Goal: Communication & Community: Answer question/provide support

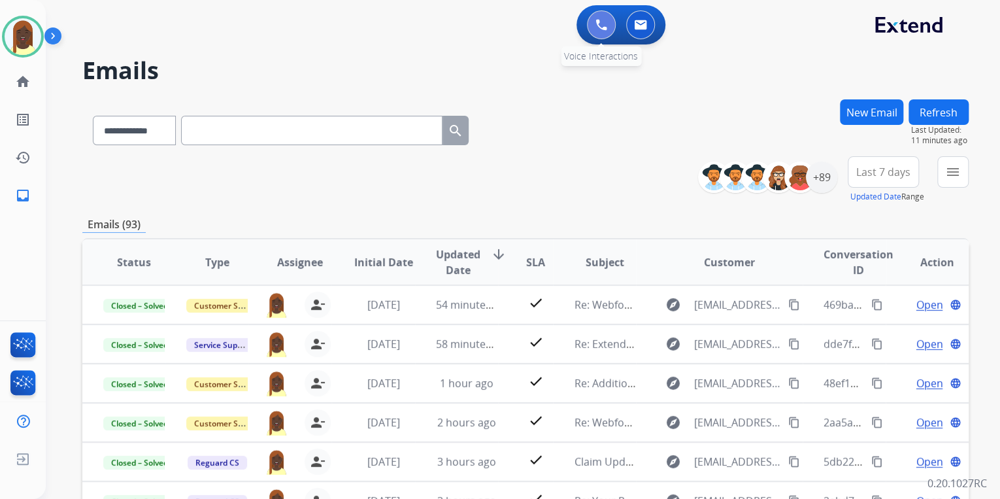
click at [602, 31] on button at bounding box center [601, 24] width 29 height 29
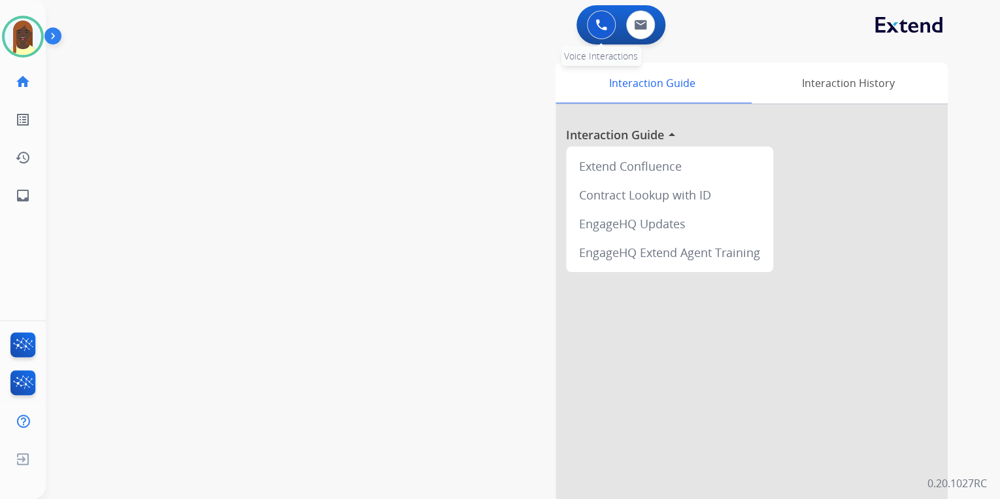
click at [602, 30] on img at bounding box center [602, 25] width 12 height 12
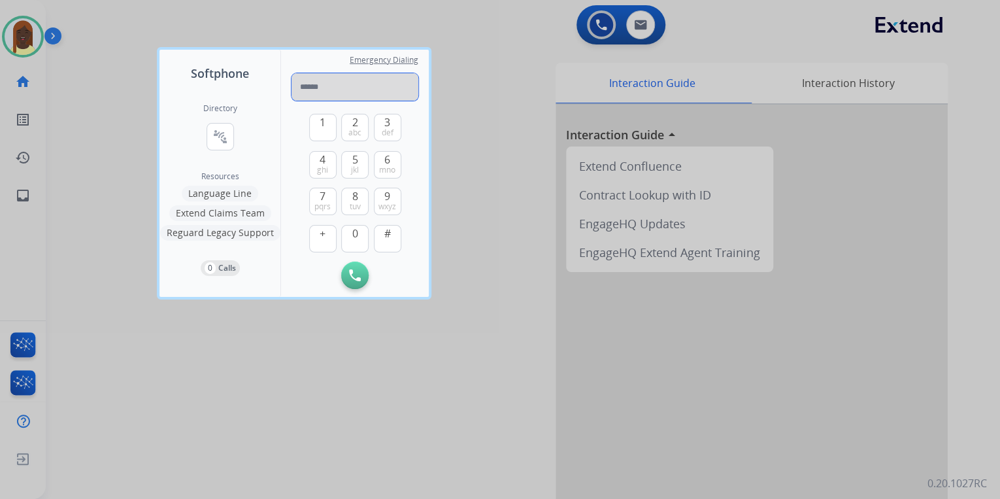
click at [309, 88] on input "tel" at bounding box center [355, 86] width 127 height 27
paste input "**********"
type input "**********"
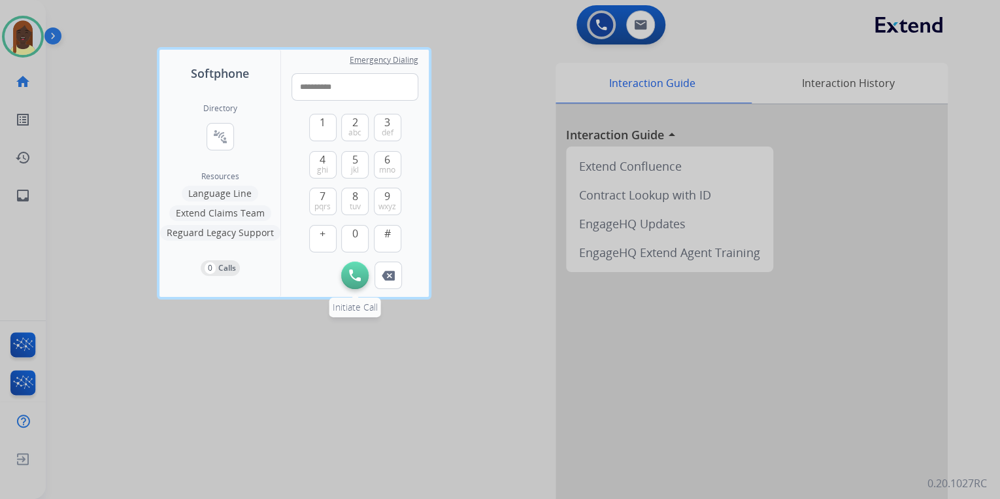
click at [358, 283] on button "Initiate Call" at bounding box center [354, 275] width 27 height 27
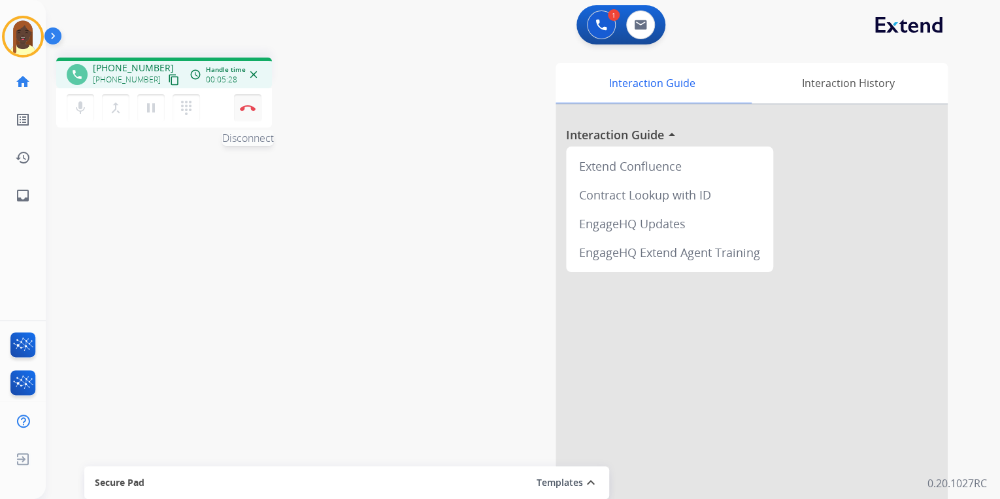
click at [252, 112] on button "Disconnect" at bounding box center [247, 107] width 27 height 27
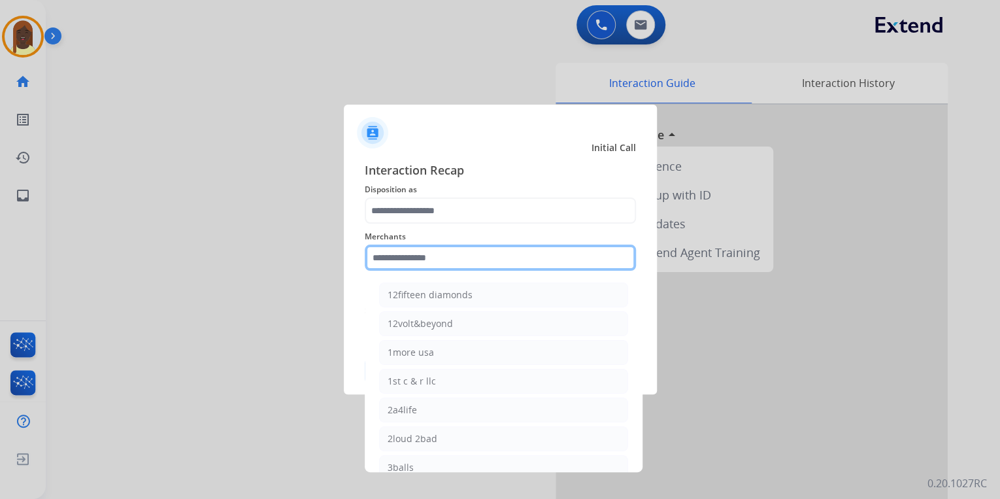
click at [413, 262] on input "text" at bounding box center [500, 258] width 271 height 26
click at [407, 255] on input "text" at bounding box center [500, 258] width 271 height 26
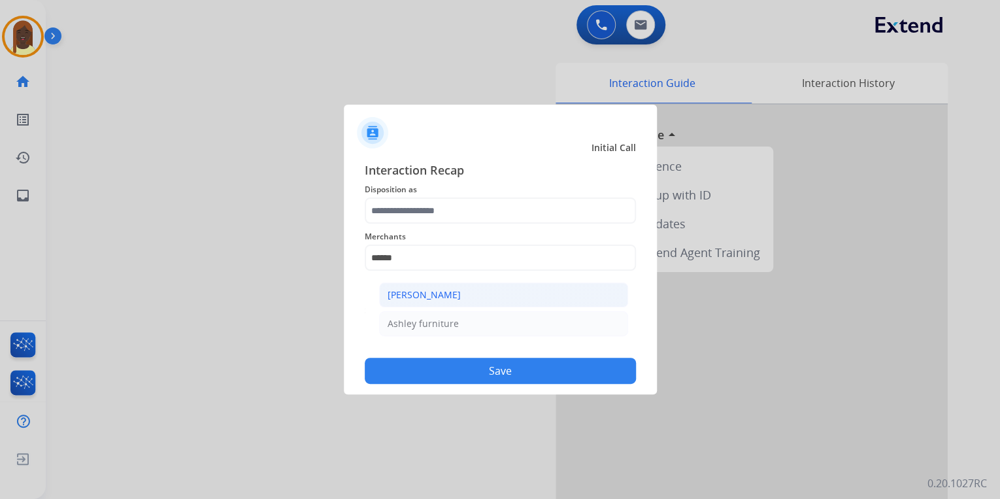
drag, startPoint x: 412, startPoint y: 297, endPoint x: 405, endPoint y: 235, distance: 61.8
click at [412, 296] on div "Ashley - Reguard" at bounding box center [424, 294] width 73 height 13
type input "**********"
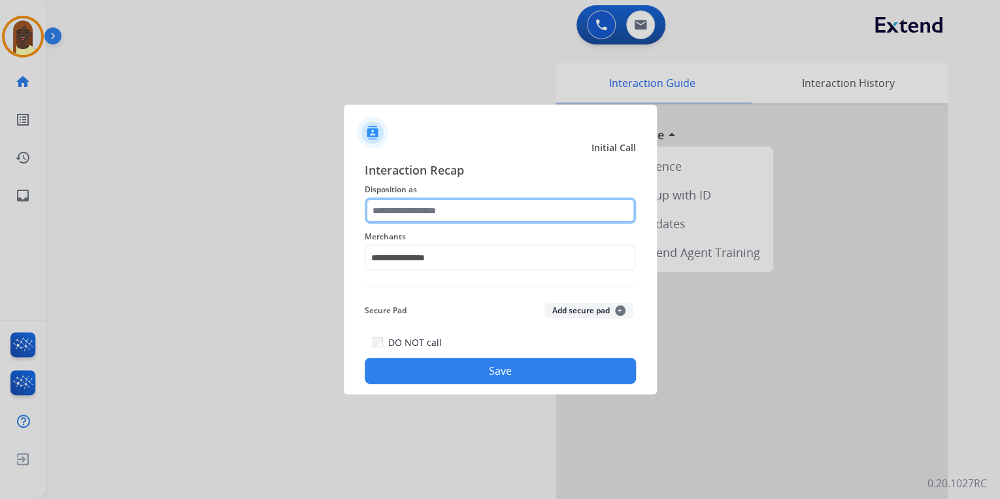
click at [403, 210] on input "text" at bounding box center [500, 210] width 271 height 26
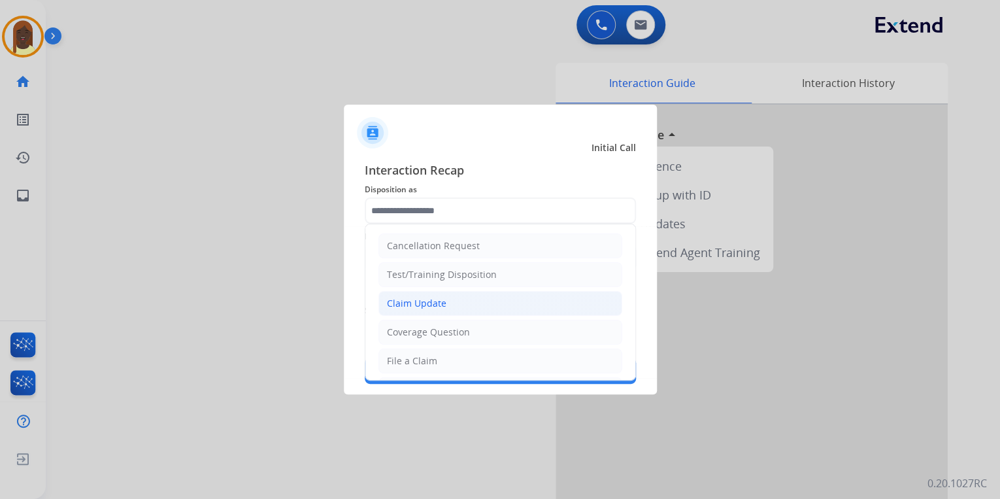
click at [429, 306] on div "Claim Update" at bounding box center [417, 303] width 60 height 13
type input "**********"
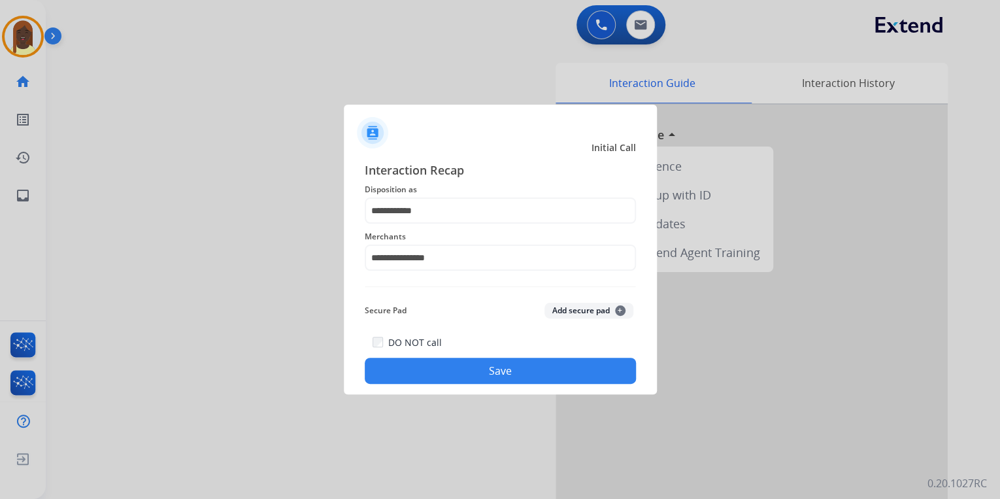
click at [434, 374] on button "Save" at bounding box center [500, 371] width 271 height 26
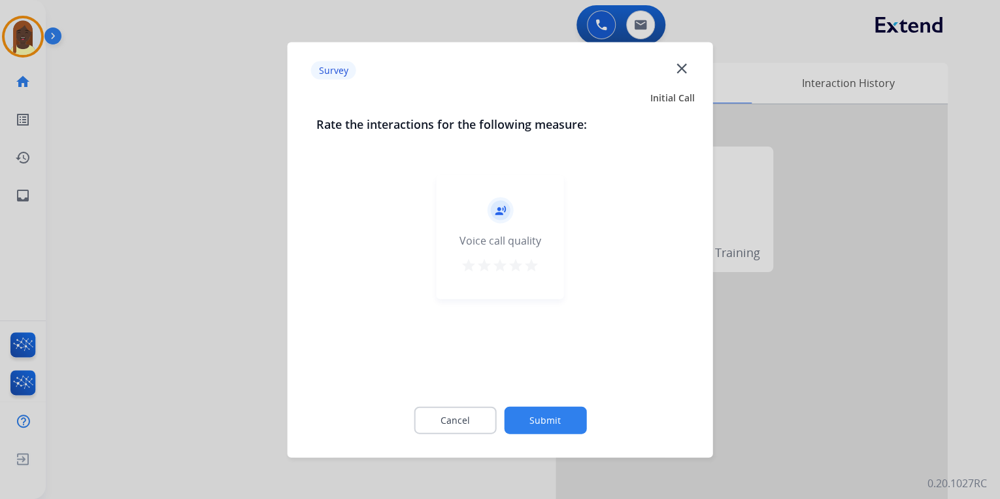
click at [530, 264] on mat-icon "star" at bounding box center [532, 265] width 16 height 16
click at [536, 415] on button "Submit" at bounding box center [545, 419] width 82 height 27
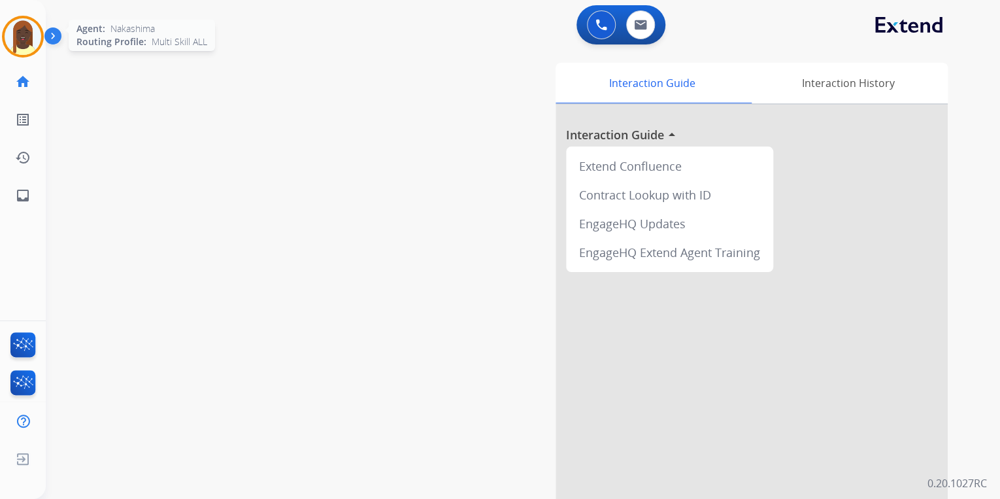
click at [31, 46] on img at bounding box center [23, 36] width 37 height 37
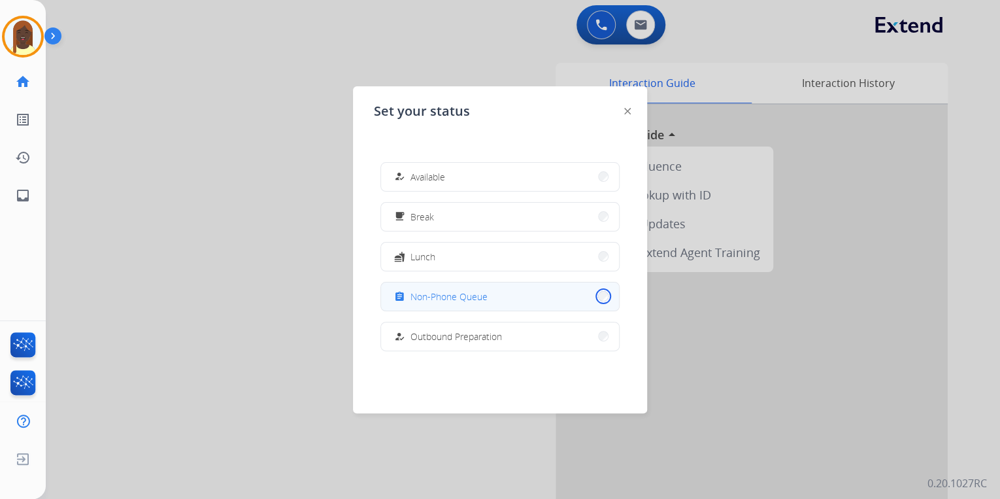
click at [595, 297] on button "assignment Non-Phone Queue" at bounding box center [500, 296] width 238 height 28
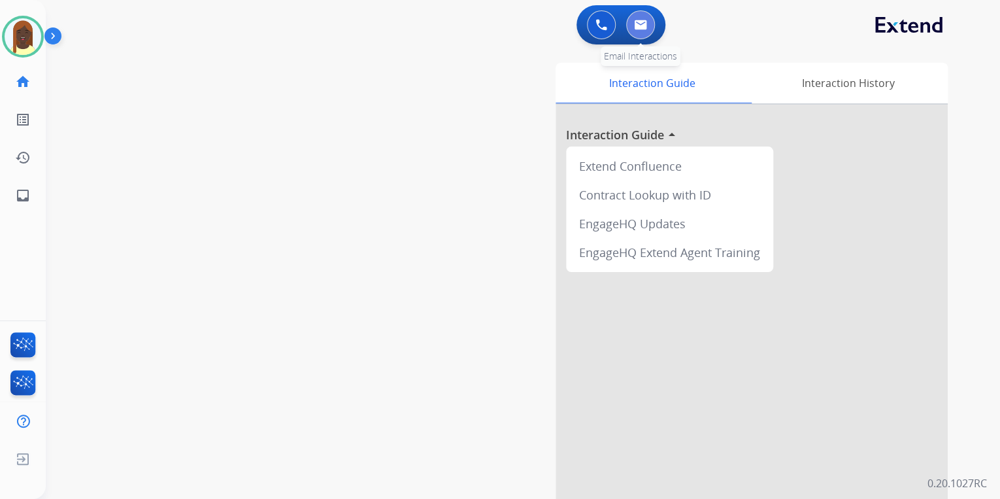
click at [636, 28] on img at bounding box center [640, 25] width 13 height 10
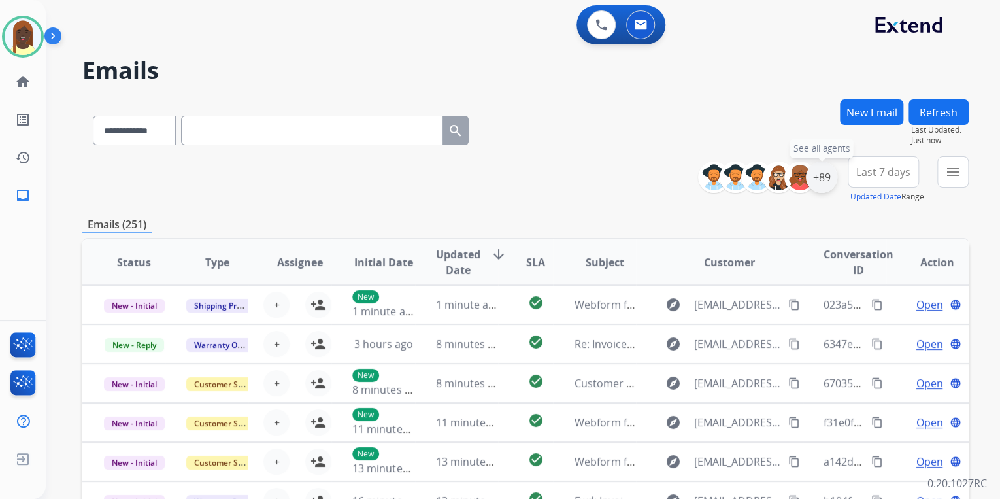
click at [815, 186] on div "+89" at bounding box center [821, 177] width 31 height 31
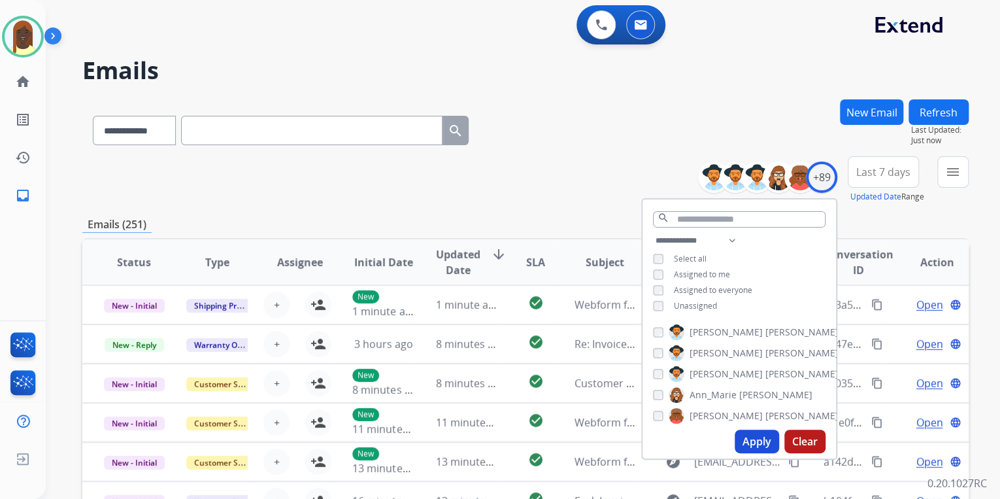
click at [755, 428] on div "Apply Clear" at bounding box center [740, 441] width 194 height 34
click at [748, 449] on button "Apply" at bounding box center [757, 442] width 44 height 24
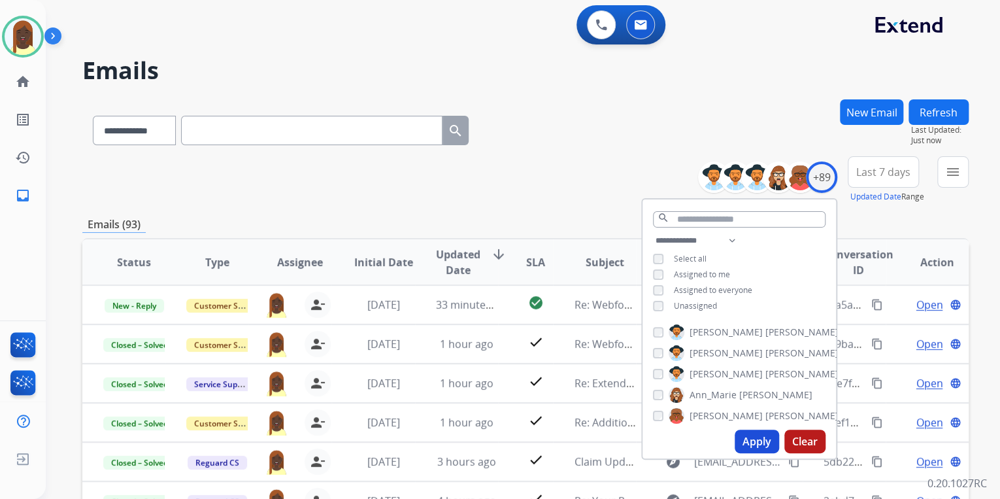
click at [587, 226] on div "Emails (93)" at bounding box center [525, 224] width 887 height 16
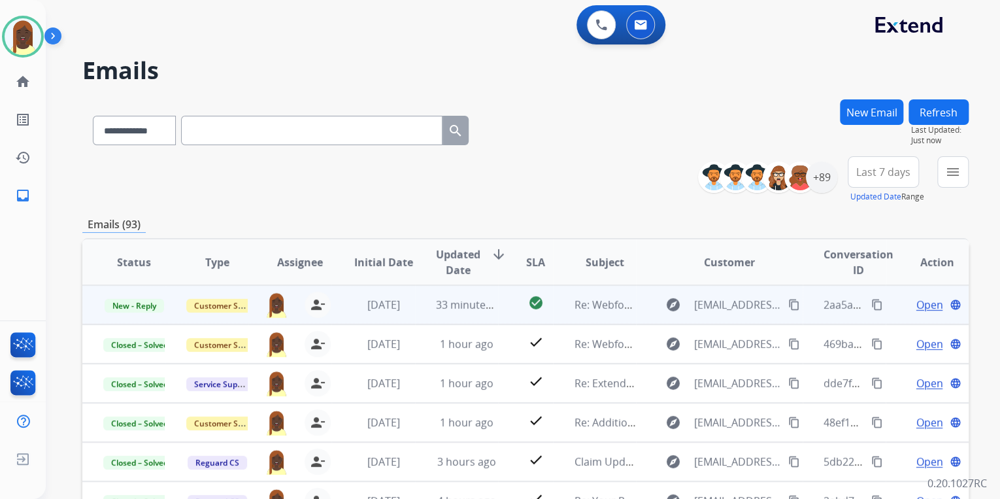
click at [872, 305] on mat-icon "content_copy" at bounding box center [878, 305] width 12 height 12
click at [916, 306] on span "Open" at bounding box center [929, 305] width 27 height 16
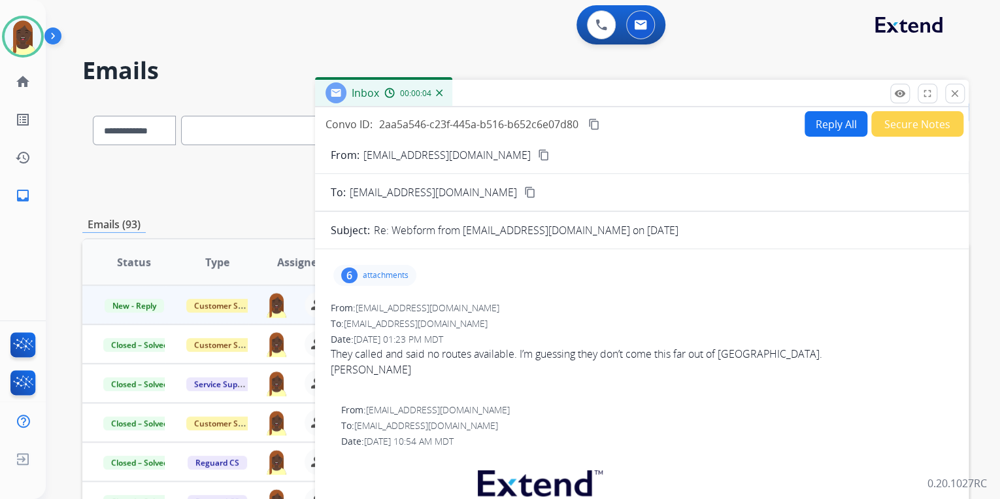
drag, startPoint x: 330, startPoint y: 354, endPoint x: 515, endPoint y: 367, distance: 185.5
click at [515, 367] on span "They called and said no routes available. I’m guessing they don’t come this far…" at bounding box center [642, 369] width 623 height 47
drag, startPoint x: 515, startPoint y: 367, endPoint x: 578, endPoint y: 354, distance: 64.0
copy span "They called and said no routes available. I’m guessing they don’t come this far…"
click at [832, 126] on button "Reply All" at bounding box center [836, 124] width 63 height 26
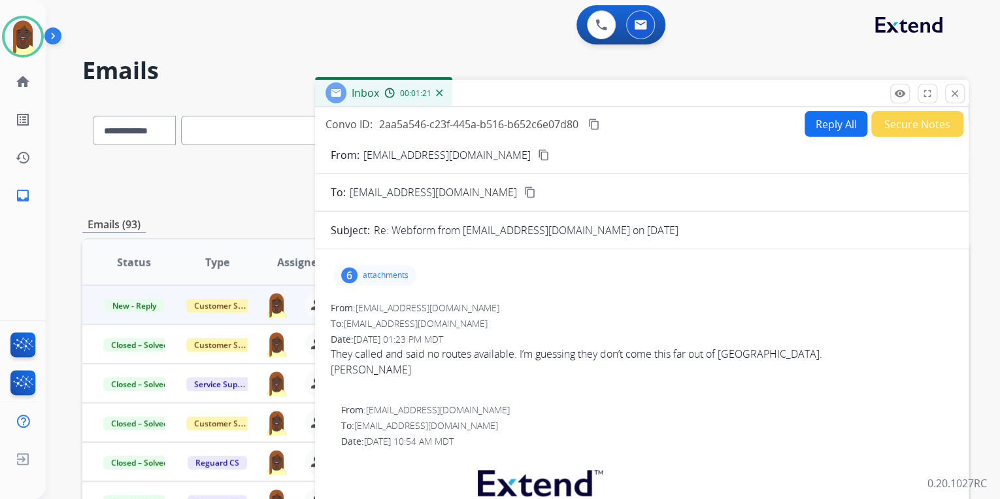
select select "**********"
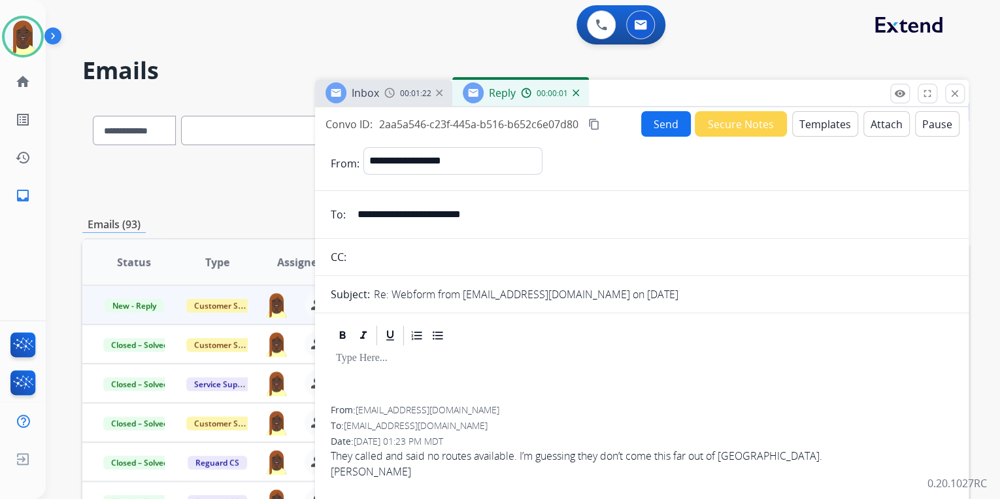
click at [817, 120] on button "Templates" at bounding box center [826, 124] width 66 height 26
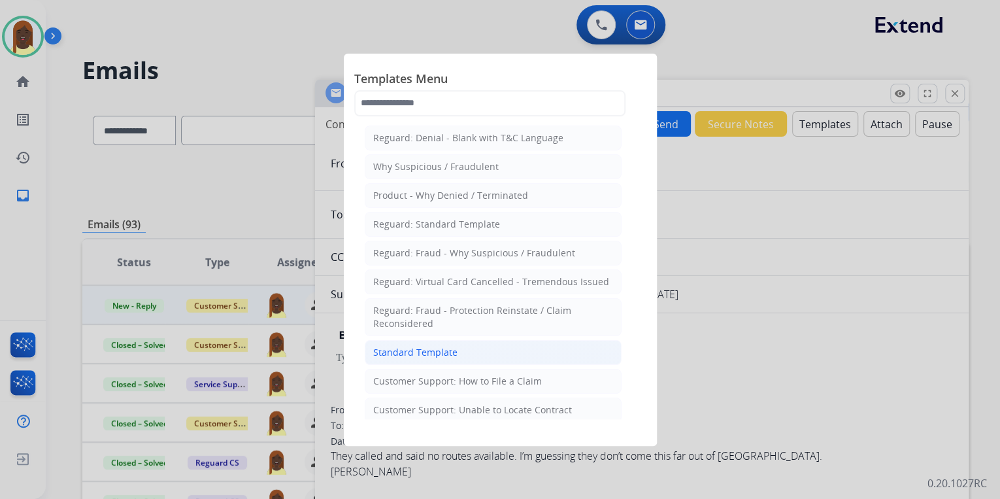
click at [432, 352] on div "Standard Template" at bounding box center [415, 352] width 84 height 13
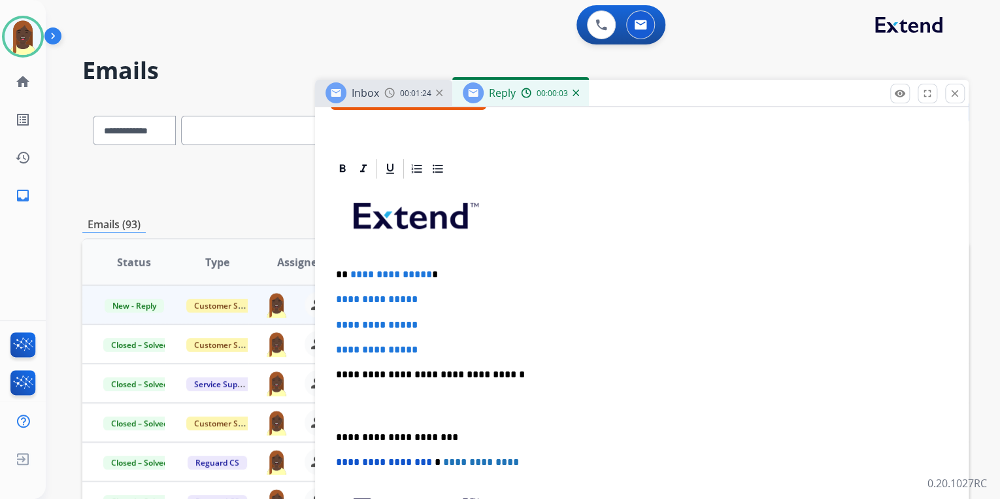
scroll to position [262, 0]
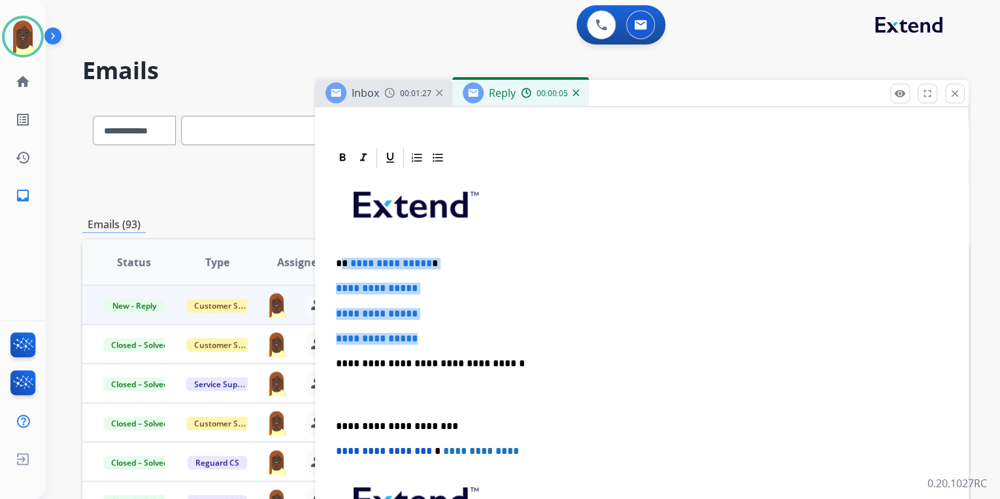
drag, startPoint x: 343, startPoint y: 262, endPoint x: 446, endPoint y: 331, distance: 124.4
click at [446, 331] on div "**********" at bounding box center [642, 394] width 623 height 450
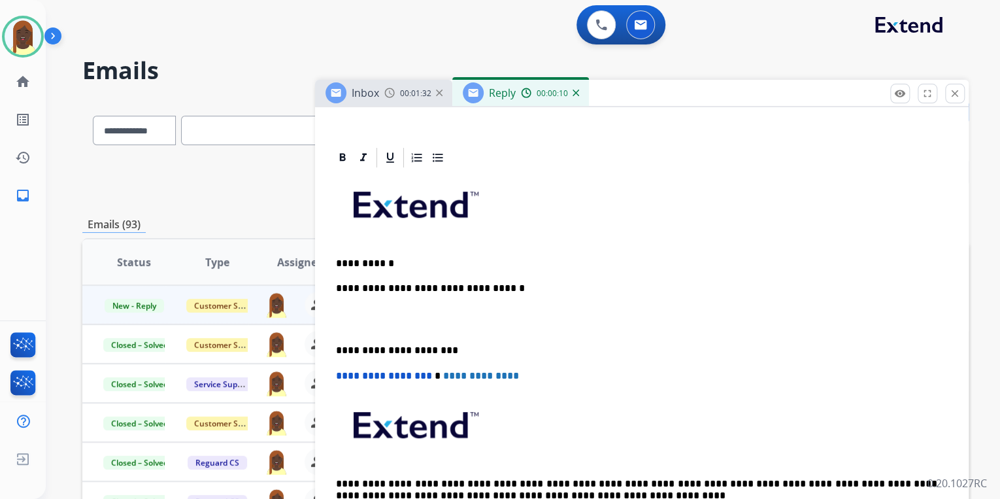
click at [404, 258] on p "**********" at bounding box center [637, 264] width 602 height 12
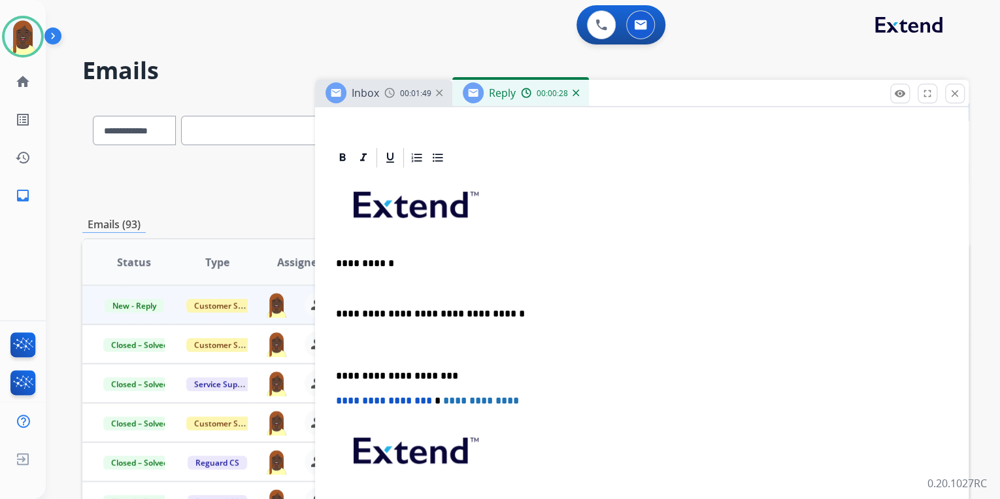
click at [340, 288] on p at bounding box center [642, 288] width 612 height 12
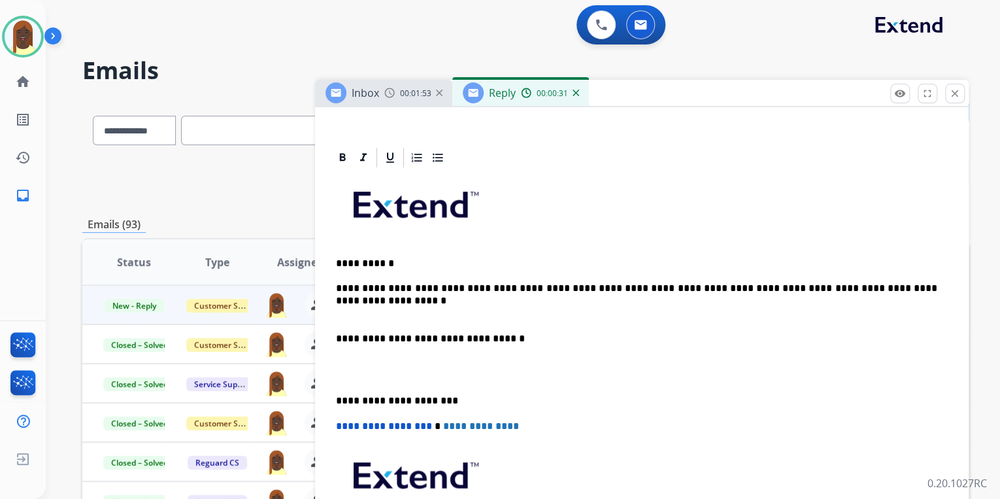
click at [341, 286] on p "**********" at bounding box center [637, 288] width 602 height 12
click at [907, 289] on p "**********" at bounding box center [637, 288] width 602 height 12
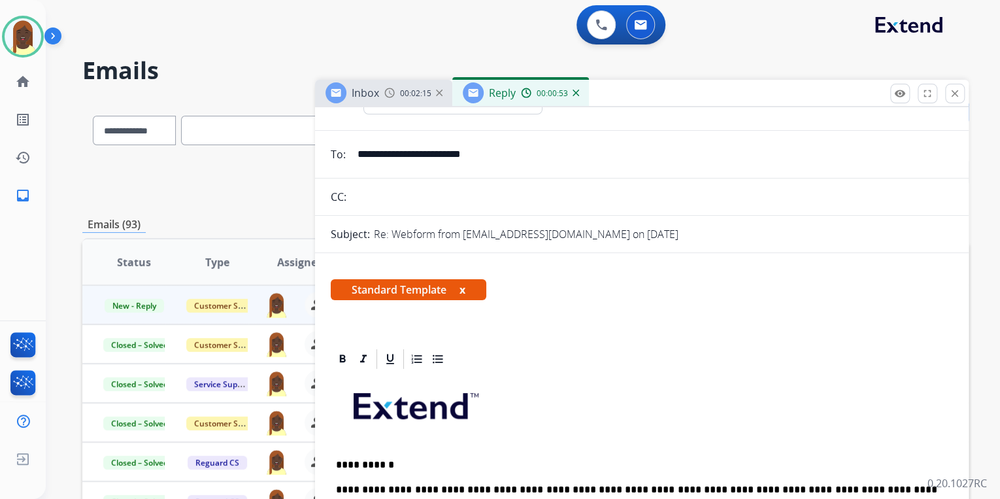
scroll to position [0, 0]
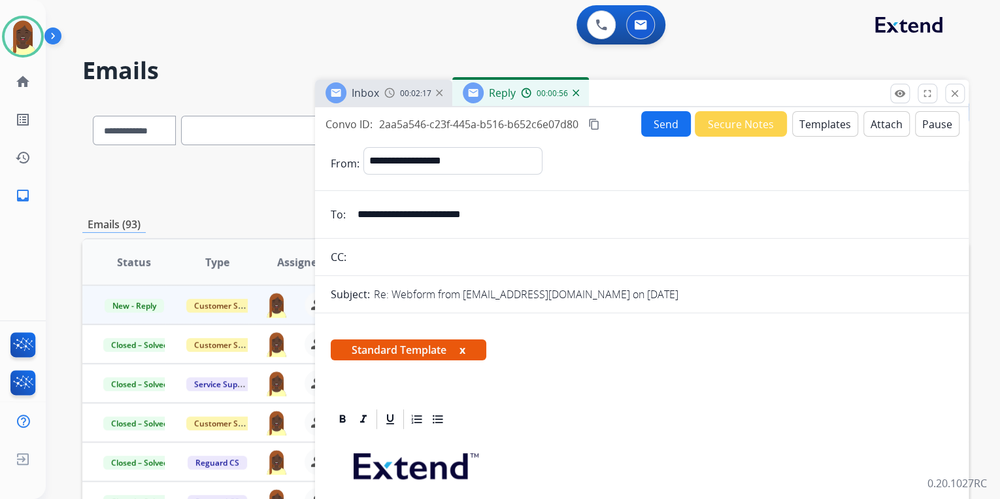
drag, startPoint x: 502, startPoint y: 222, endPoint x: 356, endPoint y: 225, distance: 145.9
click at [356, 225] on input "**********" at bounding box center [652, 214] width 604 height 26
click at [664, 127] on button "Send" at bounding box center [666, 124] width 50 height 26
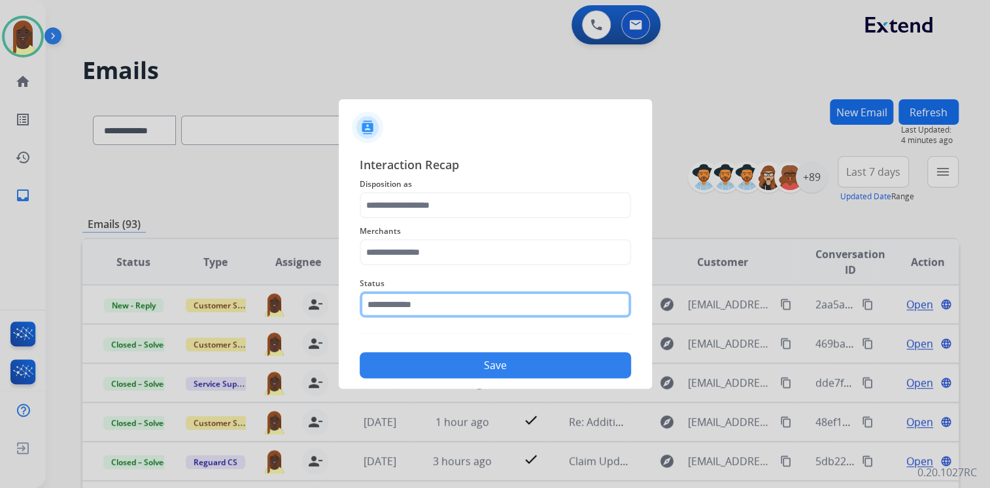
click at [455, 306] on input "text" at bounding box center [495, 305] width 271 height 26
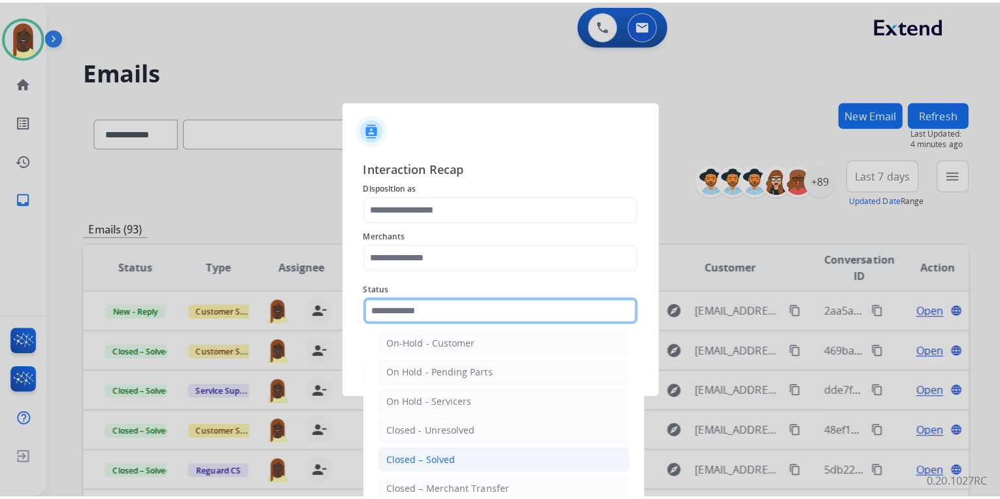
scroll to position [76, 0]
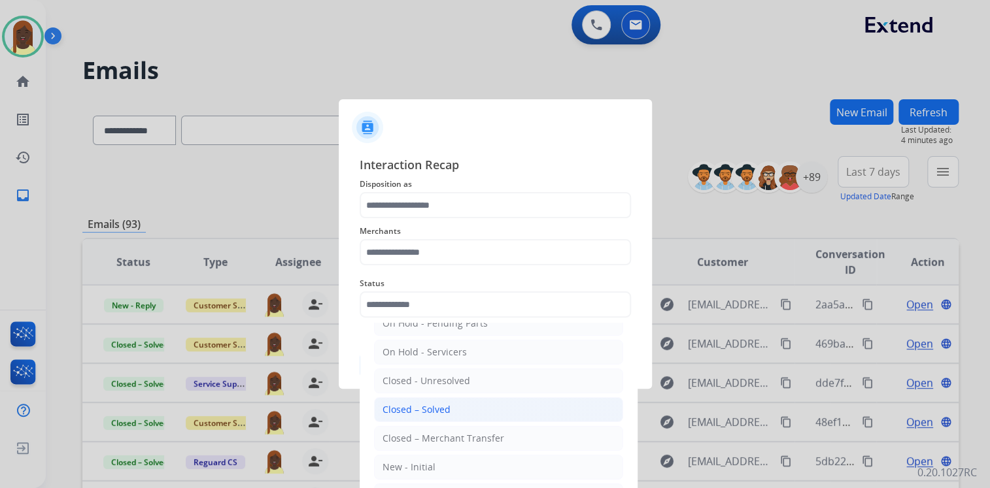
drag, startPoint x: 456, startPoint y: 405, endPoint x: 429, endPoint y: 328, distance: 81.3
click at [456, 404] on li "Closed – Solved" at bounding box center [498, 410] width 249 height 25
type input "**********"
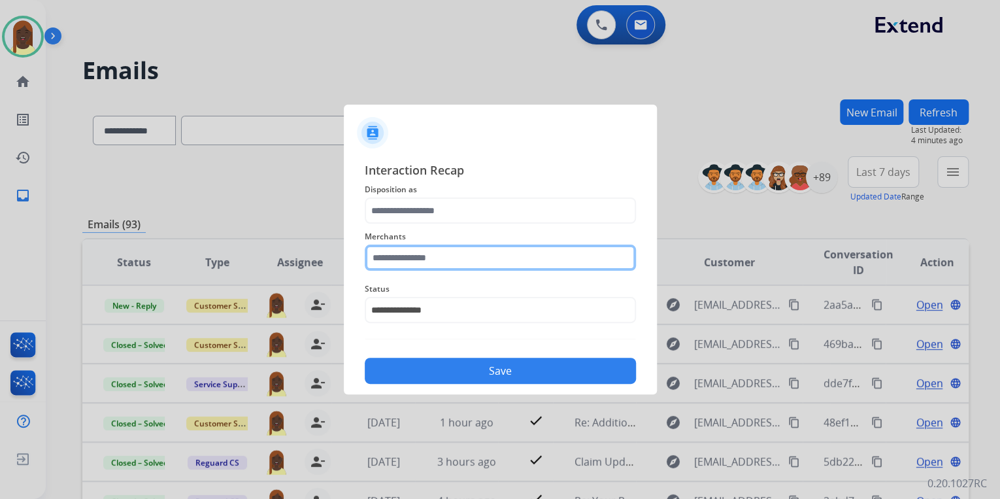
click at [411, 252] on input "text" at bounding box center [500, 258] width 271 height 26
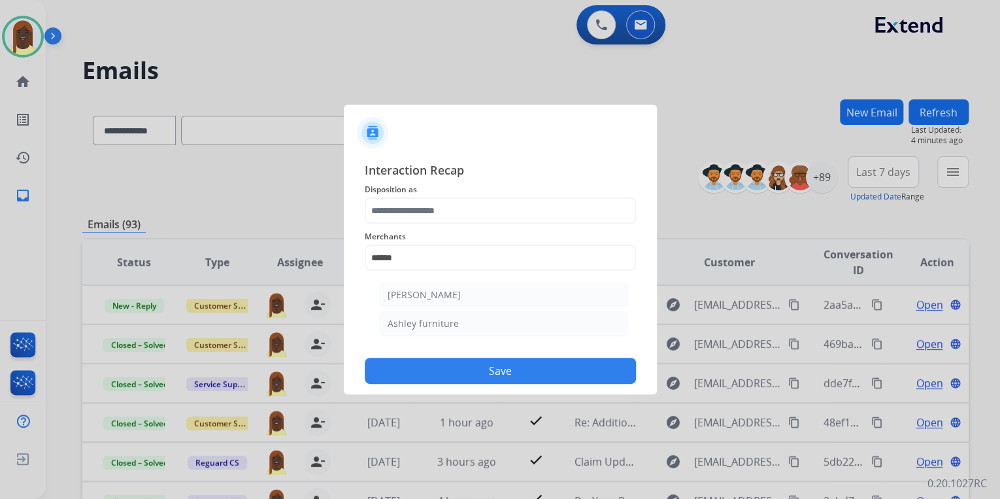
drag, startPoint x: 434, startPoint y: 322, endPoint x: 419, endPoint y: 245, distance: 77.8
click at [434, 320] on div "Ashley furniture" at bounding box center [423, 323] width 71 height 13
type input "**********"
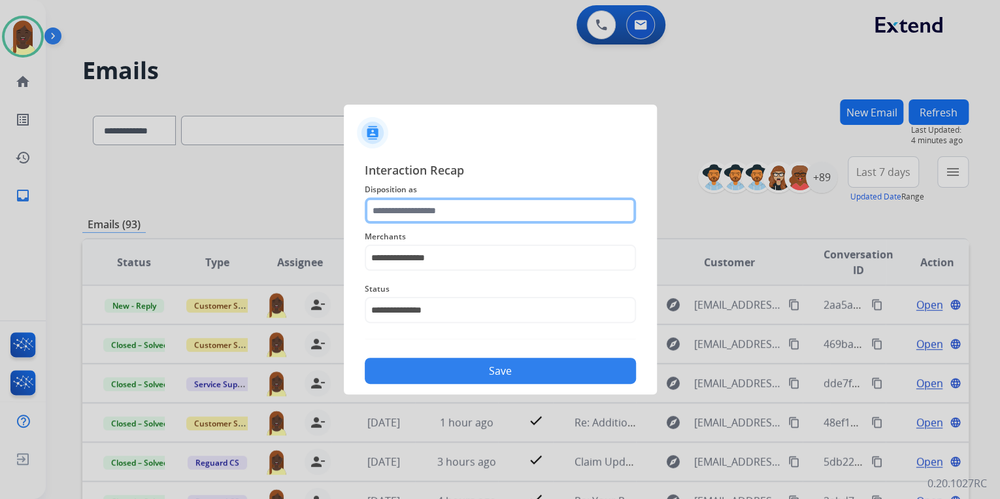
click at [405, 209] on input "text" at bounding box center [500, 210] width 271 height 26
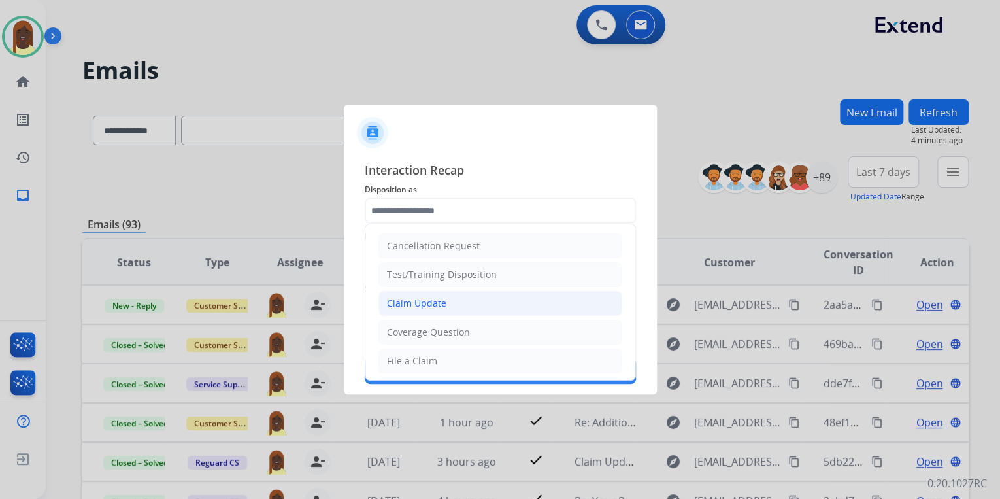
click at [443, 303] on div "Claim Update" at bounding box center [417, 303] width 60 height 13
type input "**********"
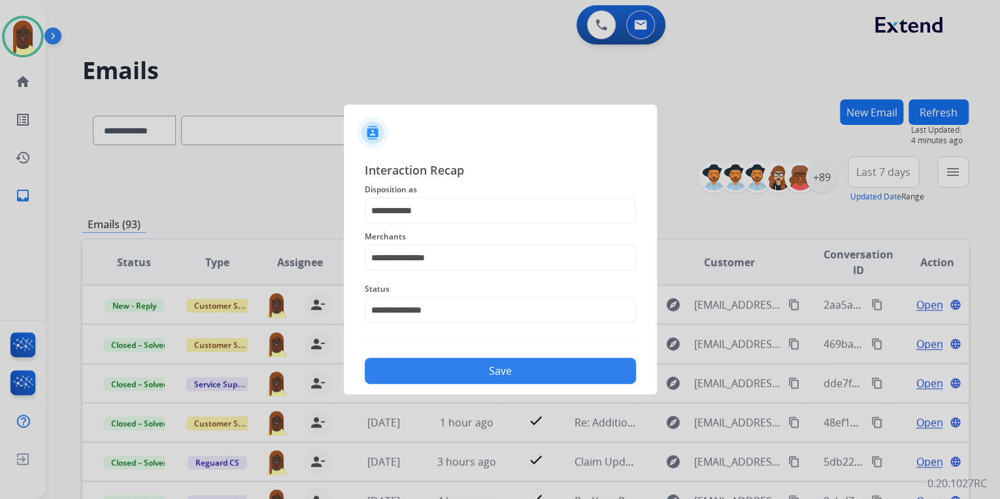
click at [464, 373] on button "Save" at bounding box center [500, 371] width 271 height 26
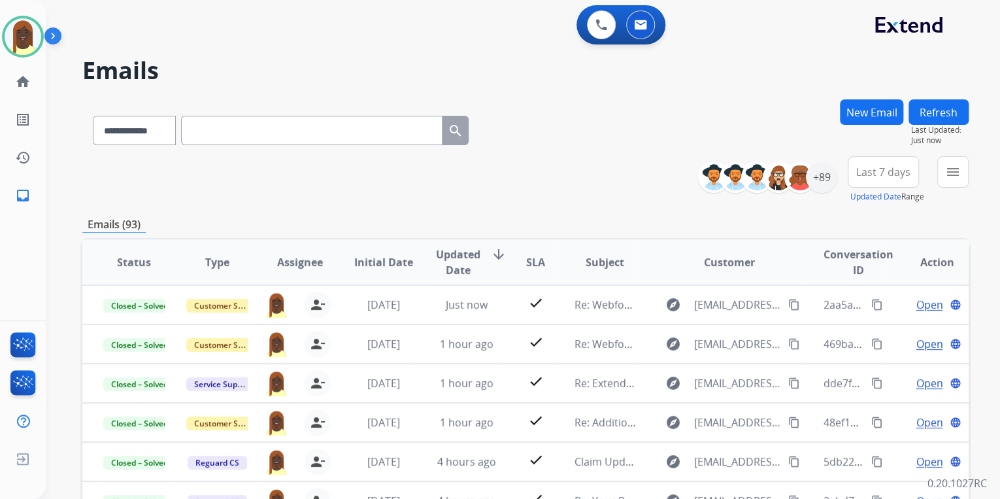
click at [522, 209] on div "**********" at bounding box center [525, 421] width 887 height 645
click at [218, 131] on input "text" at bounding box center [312, 130] width 262 height 29
drag, startPoint x: 226, startPoint y: 131, endPoint x: 509, endPoint y: 200, distance: 292.1
click at [509, 200] on div "**********" at bounding box center [525, 179] width 887 height 47
click at [28, 44] on img at bounding box center [23, 36] width 37 height 37
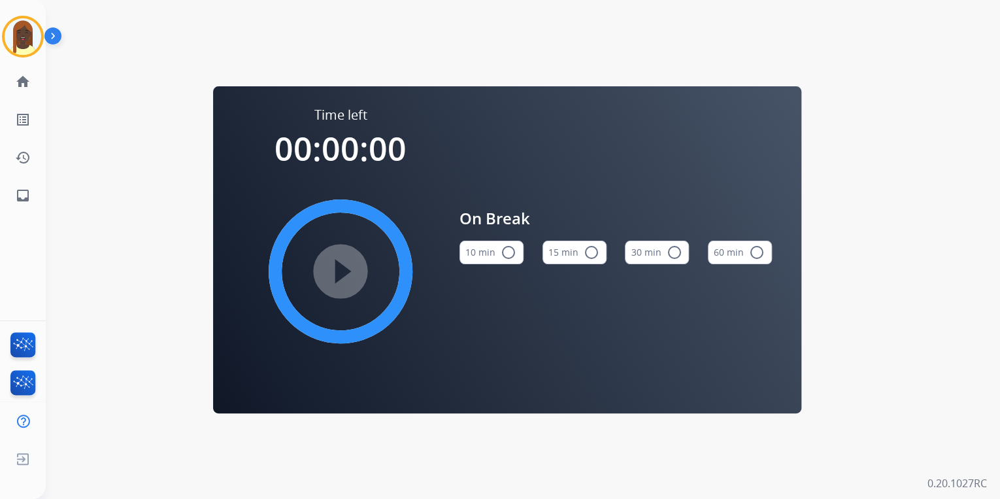
click at [591, 255] on mat-icon "radio_button_unchecked" at bounding box center [592, 253] width 16 height 16
click at [341, 273] on mat-icon "play_circle_filled" at bounding box center [341, 272] width 16 height 16
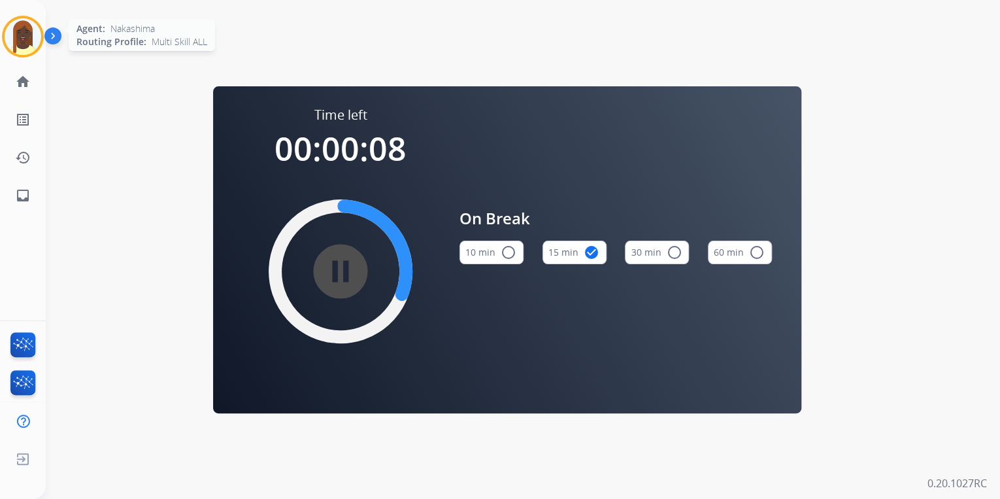
click at [20, 39] on img at bounding box center [23, 36] width 37 height 37
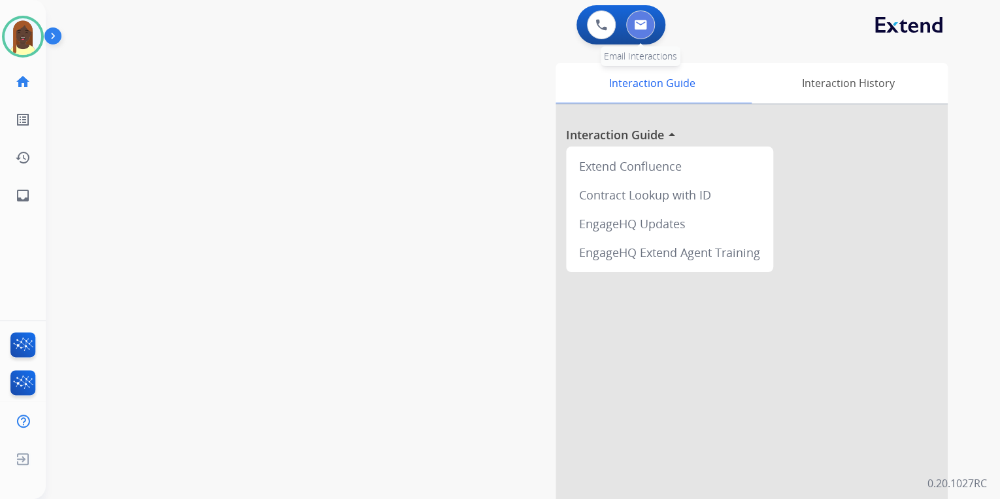
click at [643, 30] on button at bounding box center [640, 24] width 29 height 29
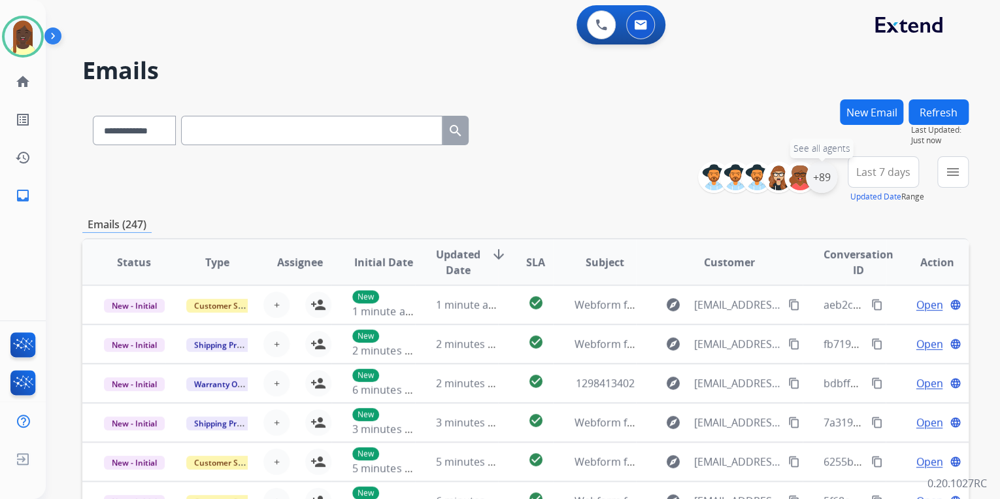
click at [827, 187] on div "+89" at bounding box center [821, 177] width 31 height 31
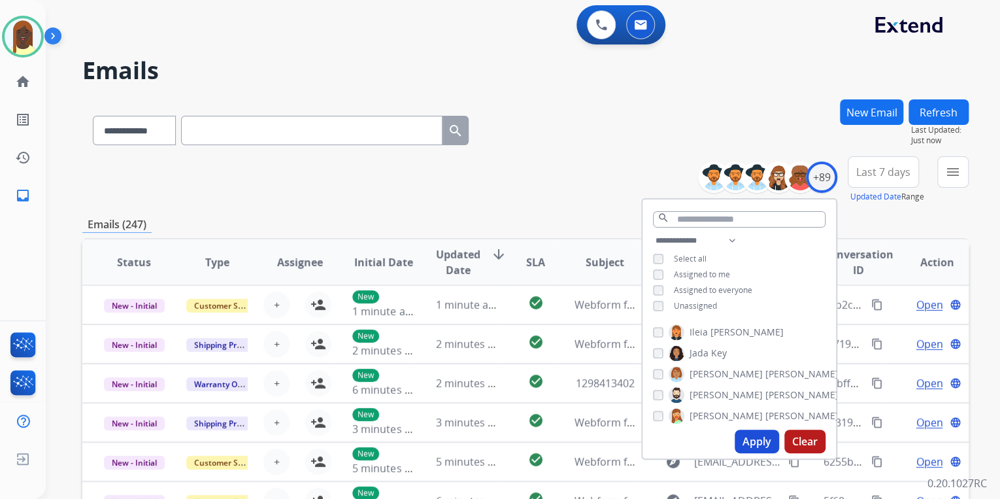
scroll to position [575, 0]
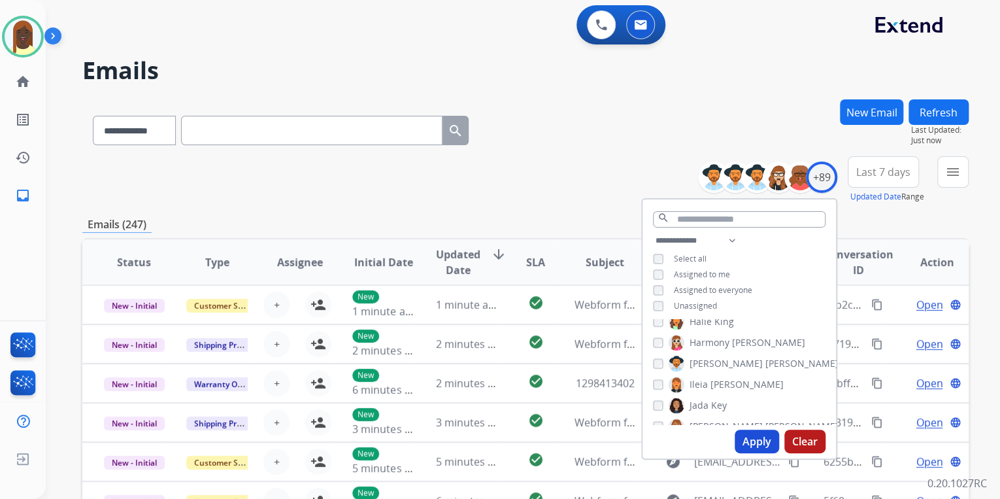
click at [746, 445] on button "Apply" at bounding box center [757, 442] width 44 height 24
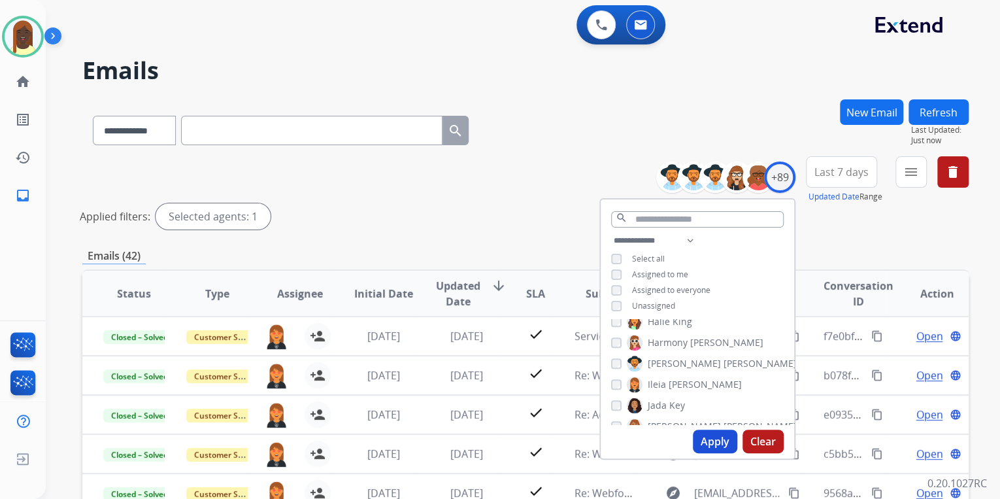
click at [545, 212] on div "Applied filters: Selected agents: 1" at bounding box center [523, 216] width 887 height 26
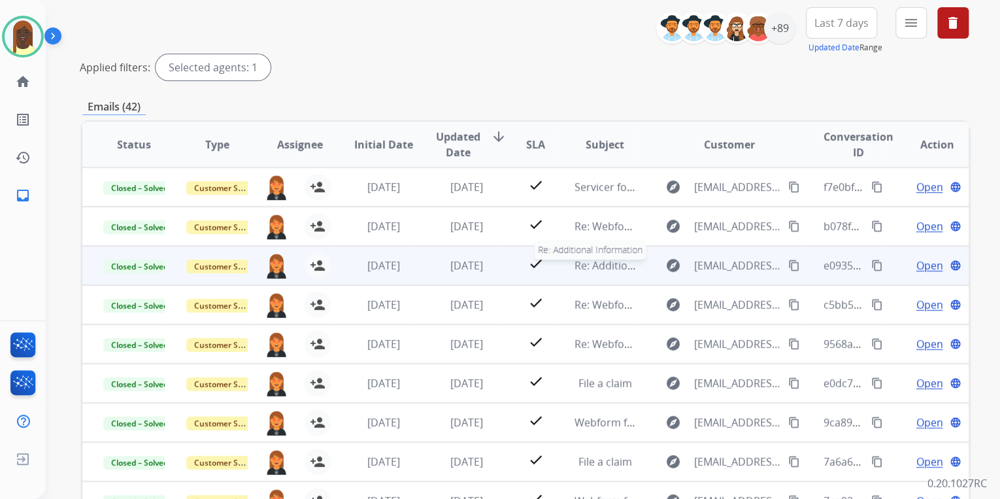
scroll to position [52, 0]
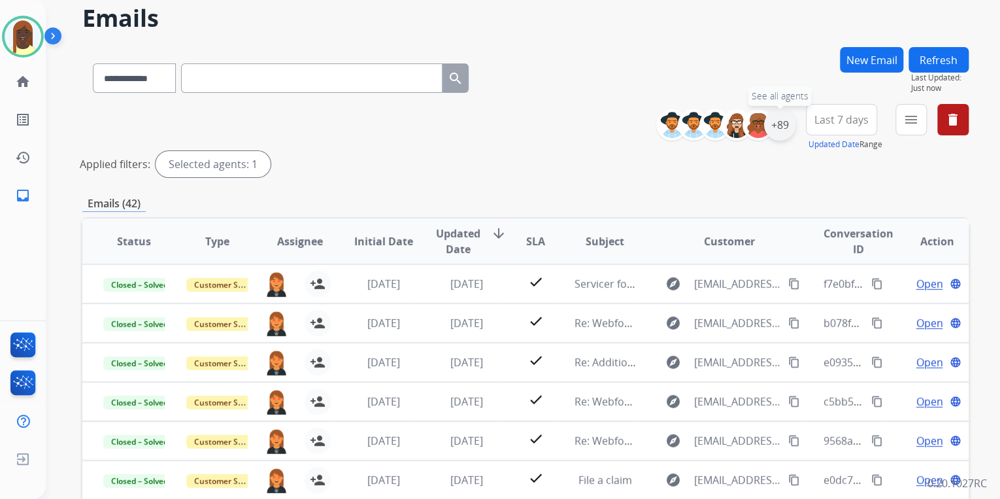
click at [779, 130] on div "+89" at bounding box center [779, 124] width 31 height 31
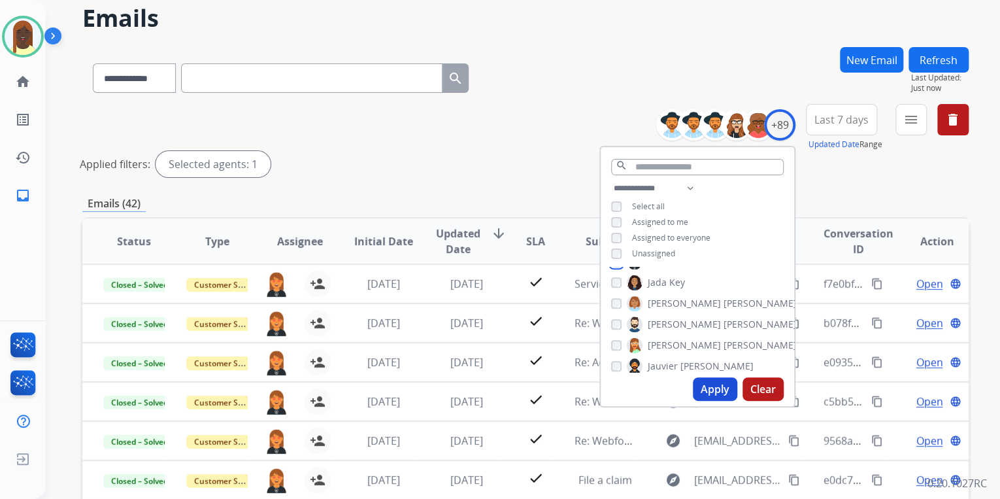
scroll to position [680, 0]
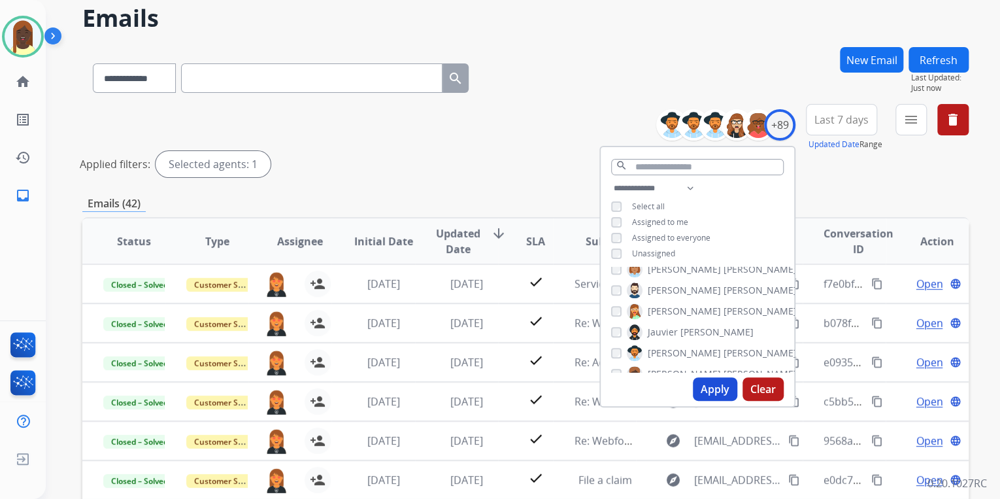
drag, startPoint x: 717, startPoint y: 392, endPoint x: 689, endPoint y: 358, distance: 44.2
click at [717, 392] on button "Apply" at bounding box center [715, 389] width 44 height 24
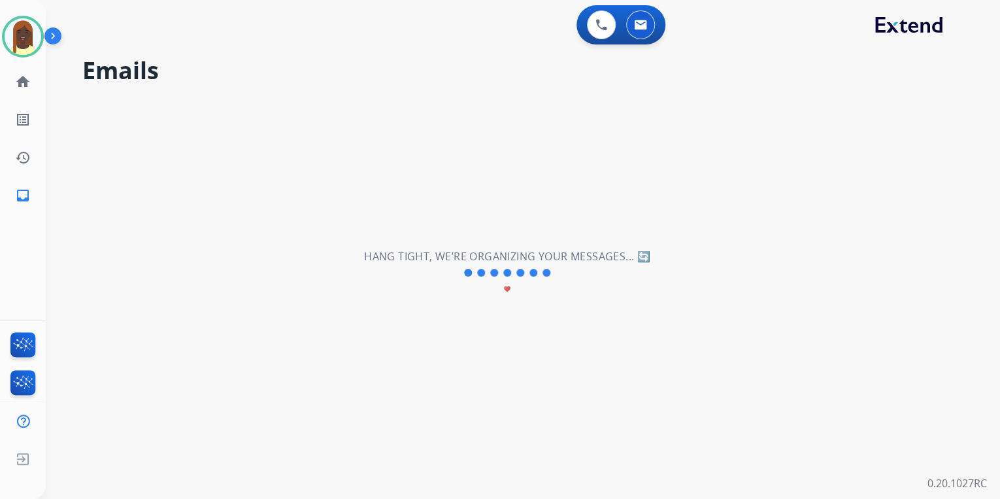
scroll to position [0, 0]
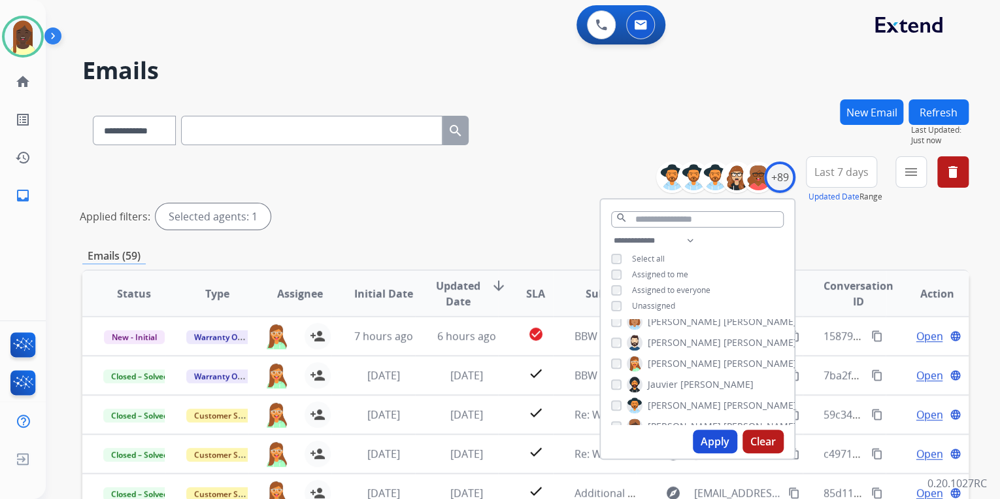
click at [563, 212] on div "Applied filters: Selected agents: 1" at bounding box center [523, 216] width 887 height 26
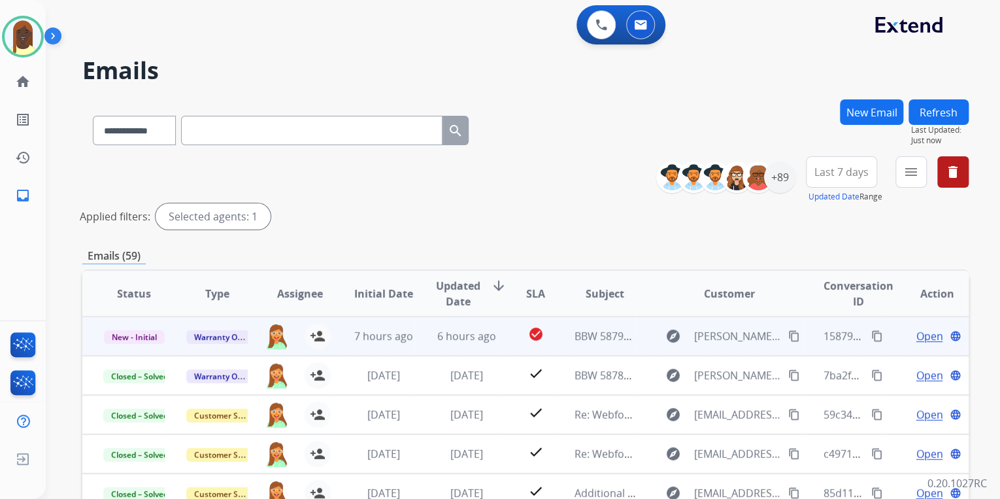
click at [923, 338] on span "Open" at bounding box center [929, 336] width 27 height 16
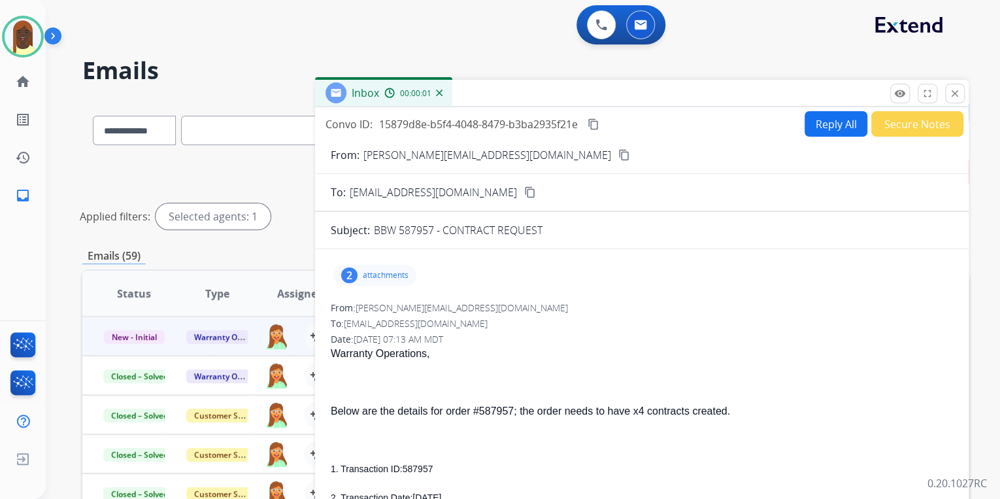
click at [896, 126] on button "Secure Notes" at bounding box center [918, 124] width 92 height 26
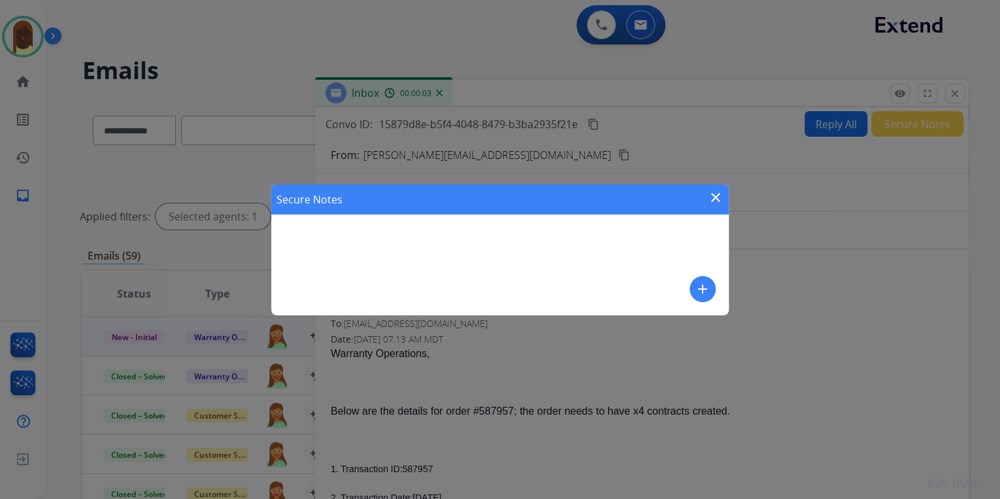
click at [706, 290] on mat-icon "add" at bounding box center [703, 289] width 16 height 16
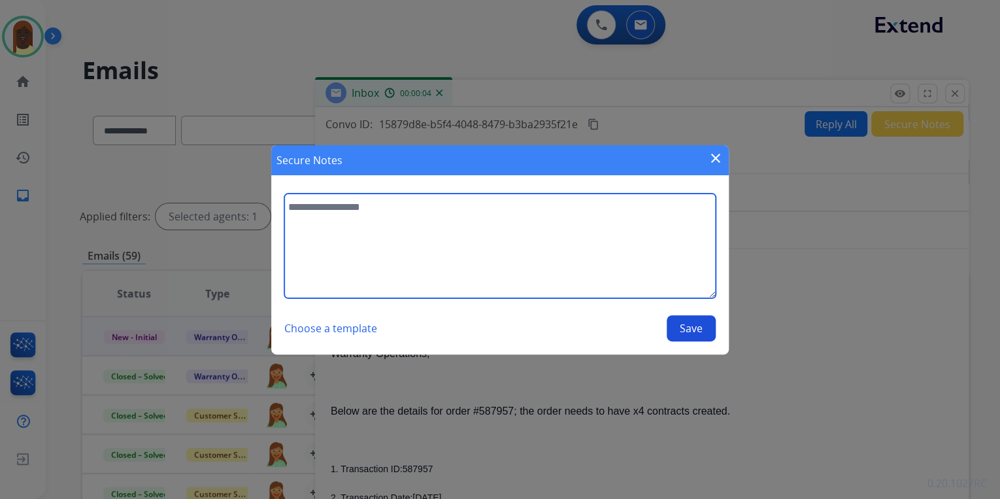
click at [346, 221] on textarea at bounding box center [500, 246] width 432 height 105
type textarea "**********"
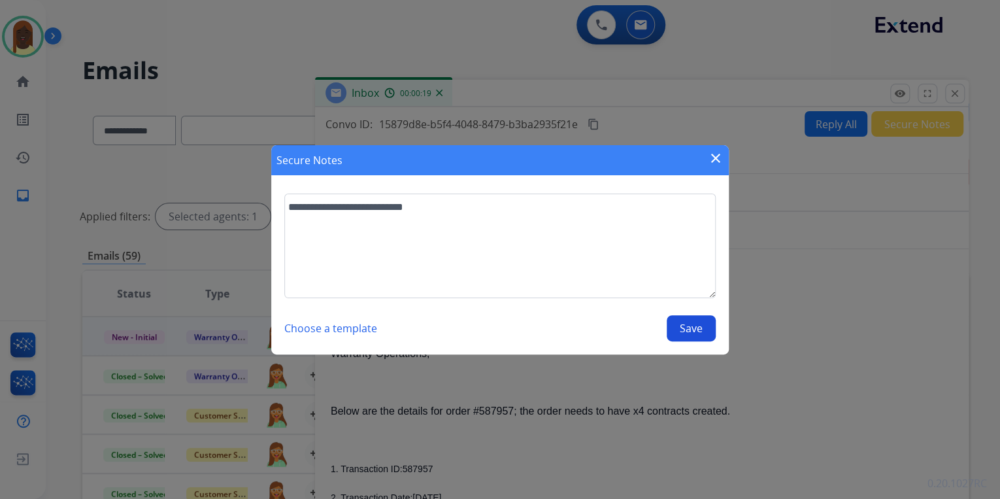
click at [698, 332] on button "Save" at bounding box center [691, 328] width 49 height 26
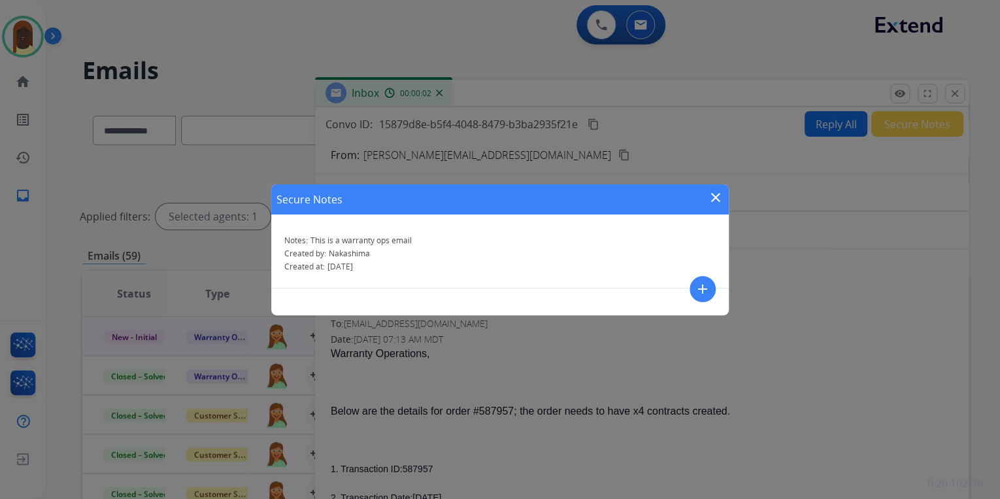
click at [715, 200] on mat-icon "close" at bounding box center [716, 198] width 16 height 16
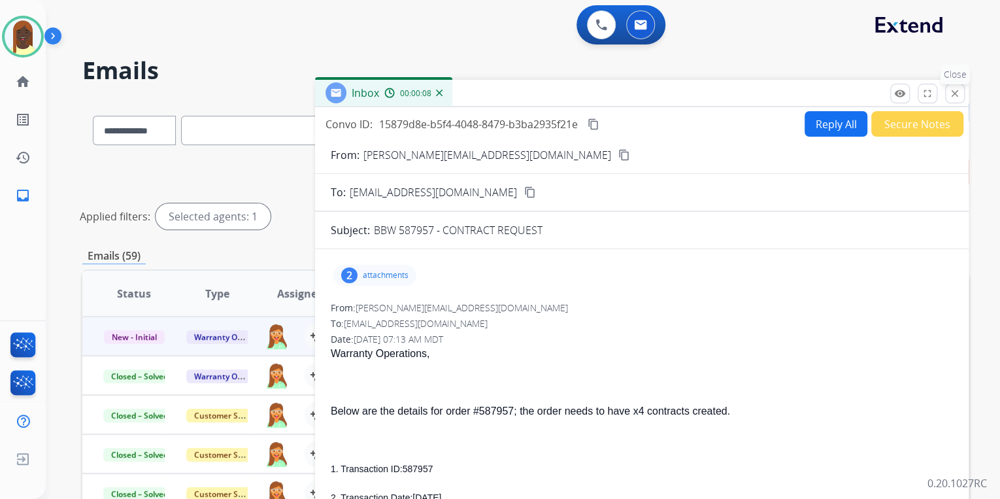
click at [954, 95] on mat-icon "close" at bounding box center [955, 94] width 12 height 12
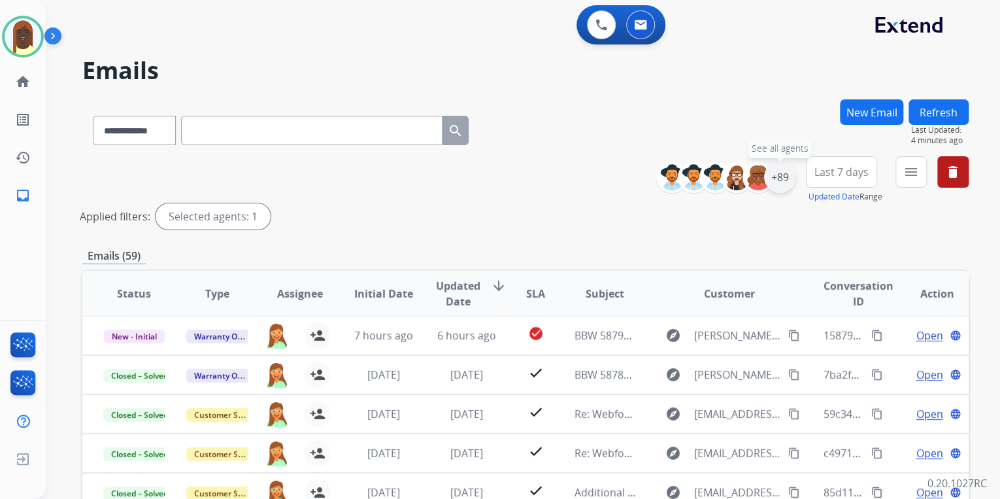
click at [779, 187] on div "+89" at bounding box center [779, 177] width 31 height 31
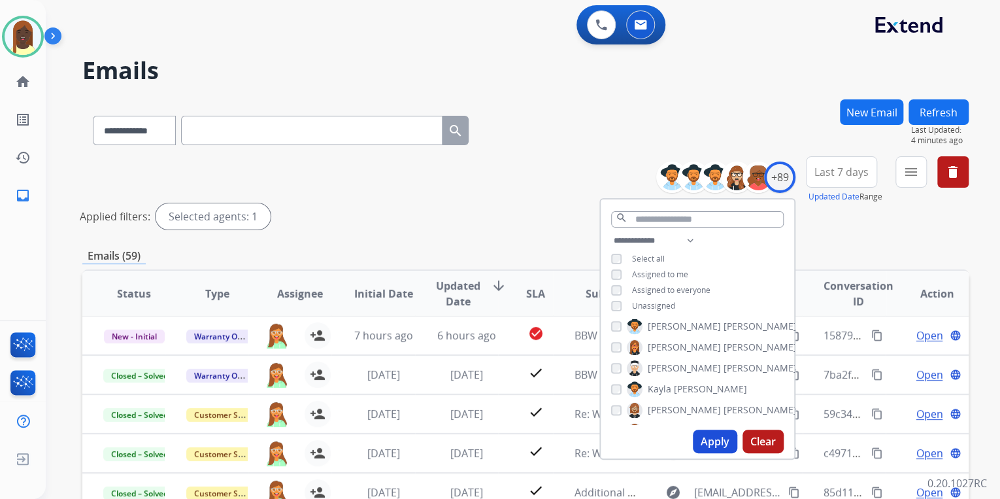
scroll to position [889, 0]
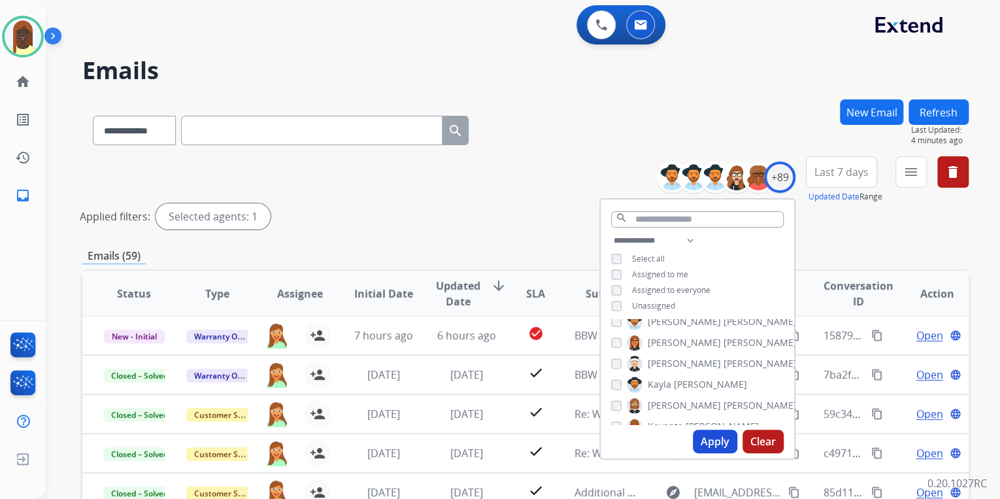
click at [709, 444] on button "Apply" at bounding box center [715, 442] width 44 height 24
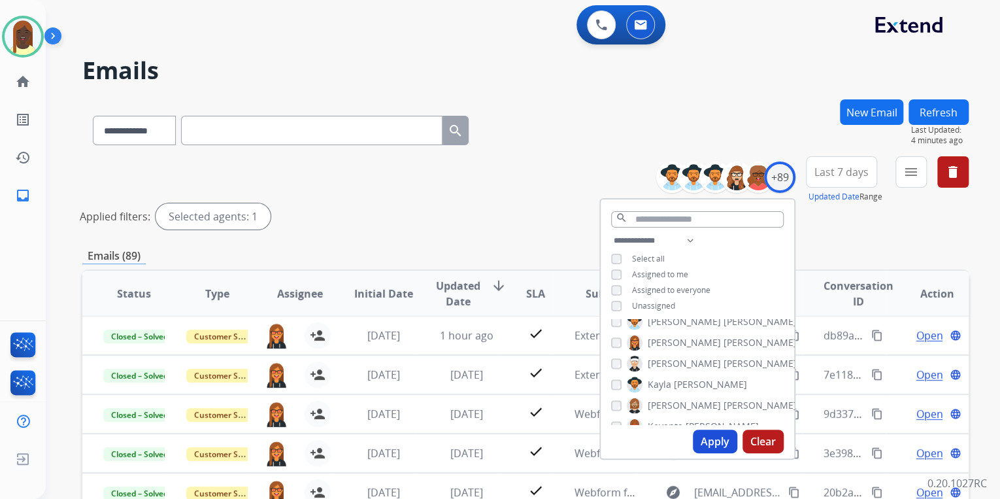
click at [565, 220] on div "Applied filters: Selected agents: 1" at bounding box center [523, 216] width 887 height 26
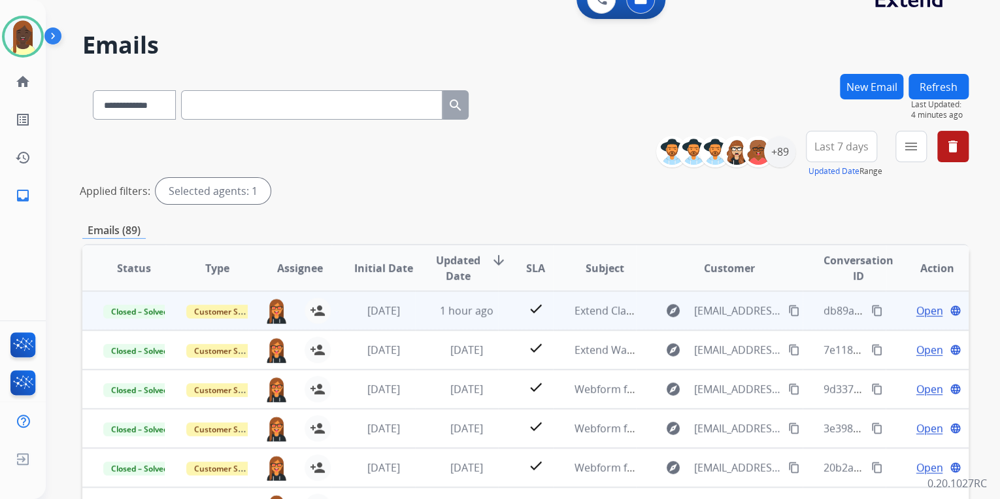
scroll to position [0, 0]
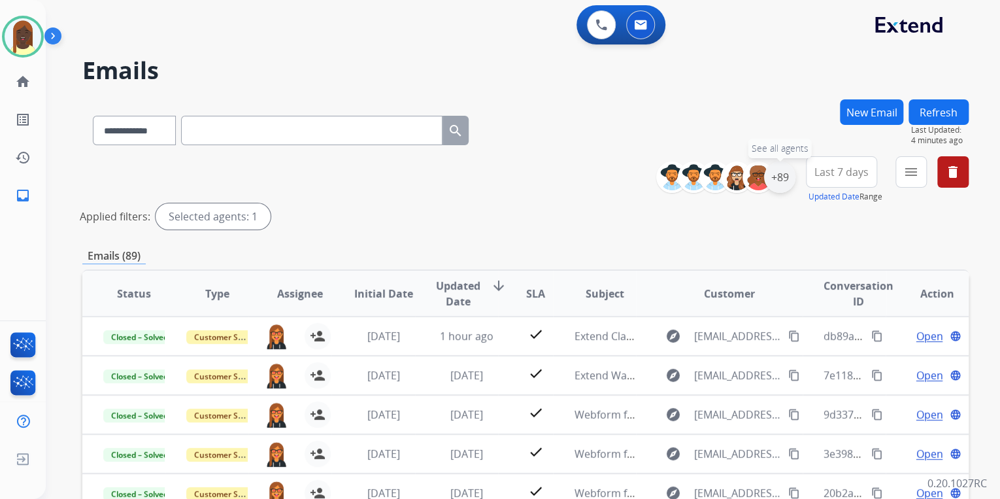
click at [785, 183] on div "+89" at bounding box center [779, 177] width 31 height 31
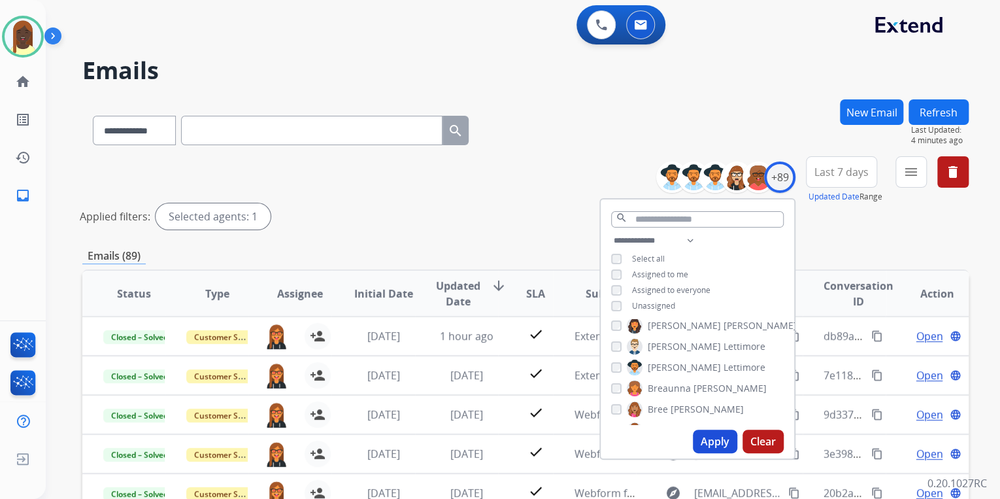
scroll to position [105, 0]
click at [711, 441] on button "Apply" at bounding box center [715, 442] width 44 height 24
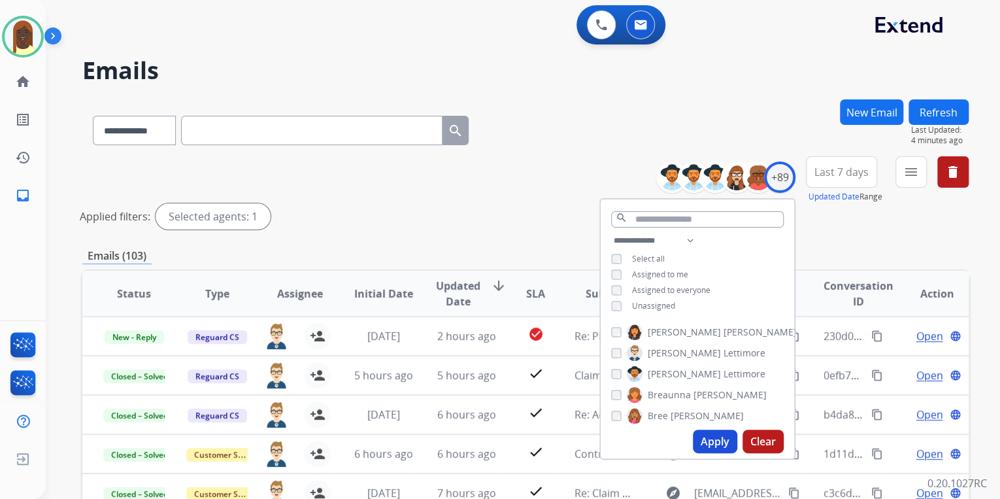
click at [583, 178] on div "**********" at bounding box center [525, 195] width 887 height 78
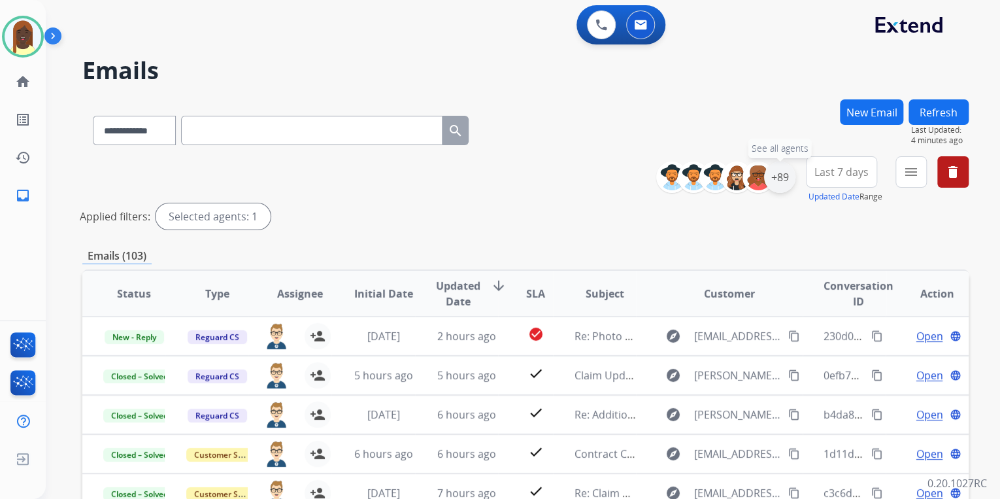
click at [778, 186] on div "+89" at bounding box center [779, 177] width 31 height 31
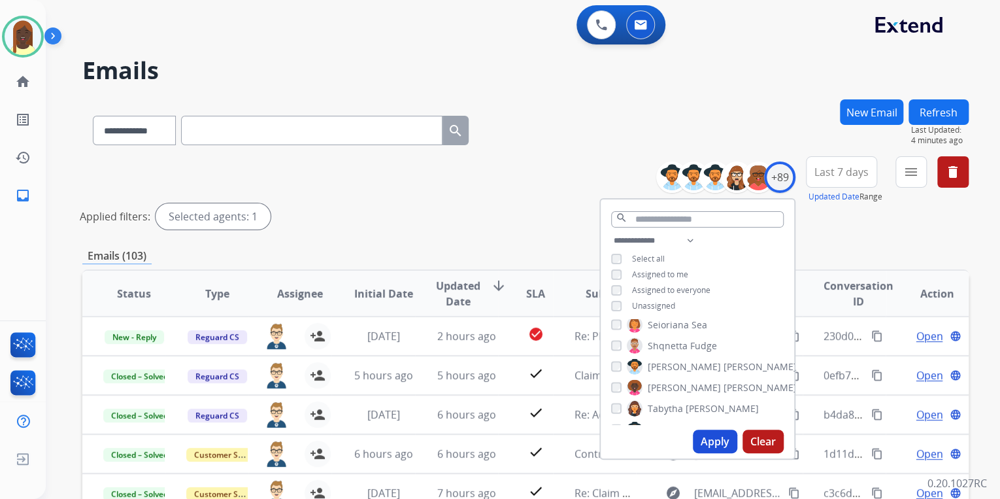
scroll to position [1465, 0]
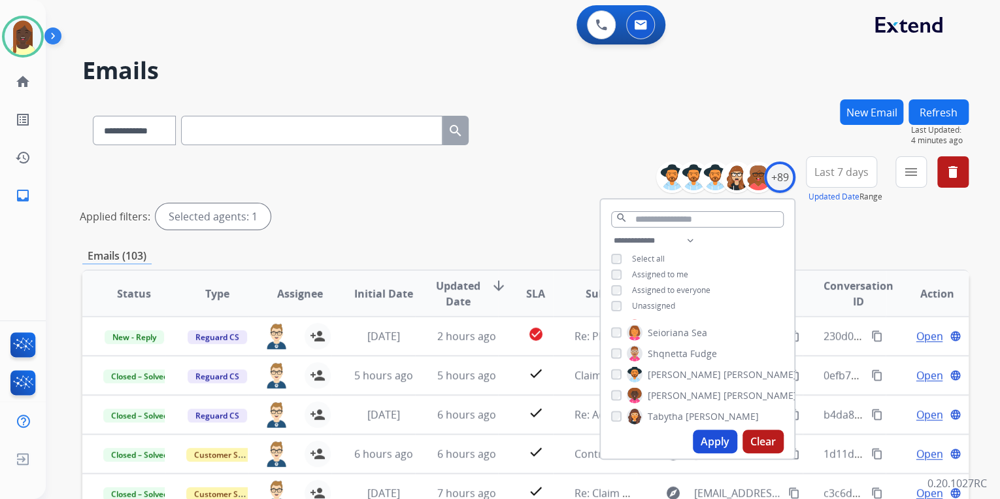
click at [709, 442] on button "Apply" at bounding box center [715, 442] width 44 height 24
click at [544, 218] on div "Applied filters: Selected agents: 2" at bounding box center [523, 216] width 887 height 26
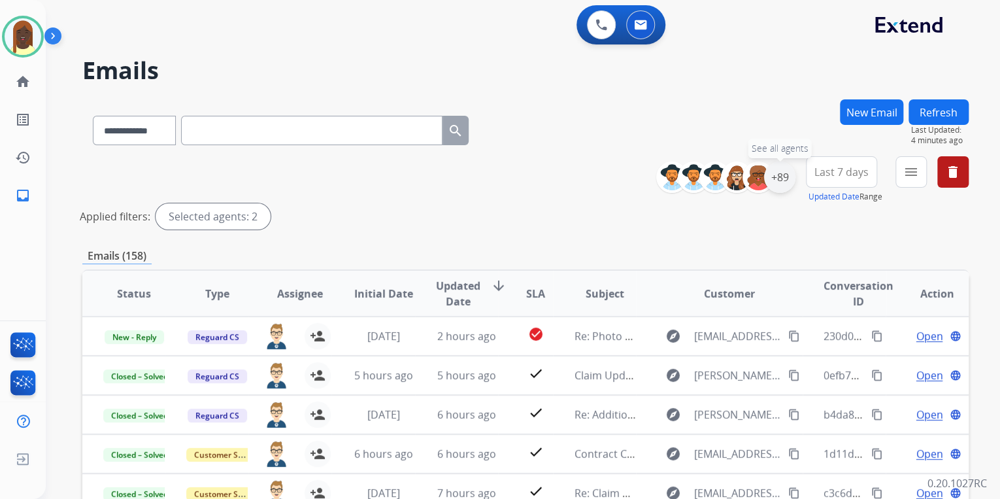
click at [781, 186] on div "+89" at bounding box center [779, 177] width 31 height 31
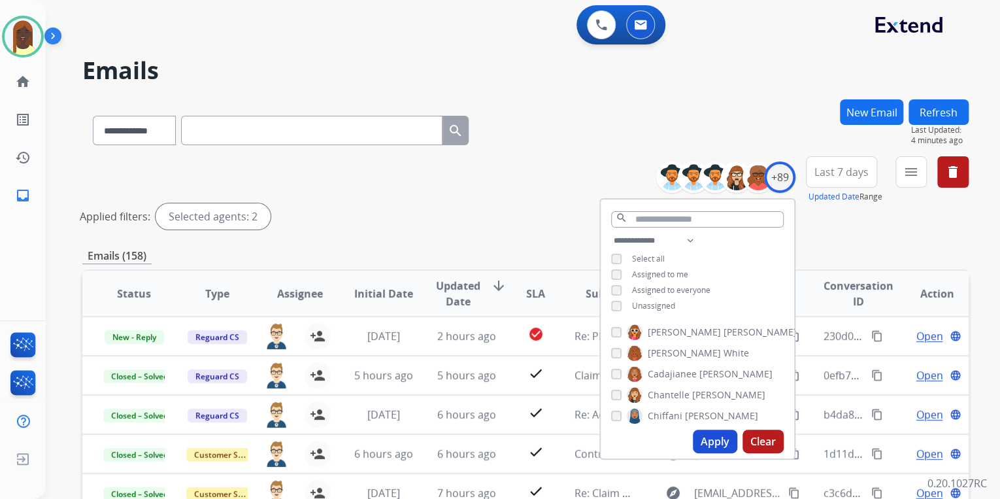
scroll to position [105, 0]
drag, startPoint x: 713, startPoint y: 439, endPoint x: 685, endPoint y: 389, distance: 57.1
click at [714, 437] on button "Apply" at bounding box center [715, 442] width 44 height 24
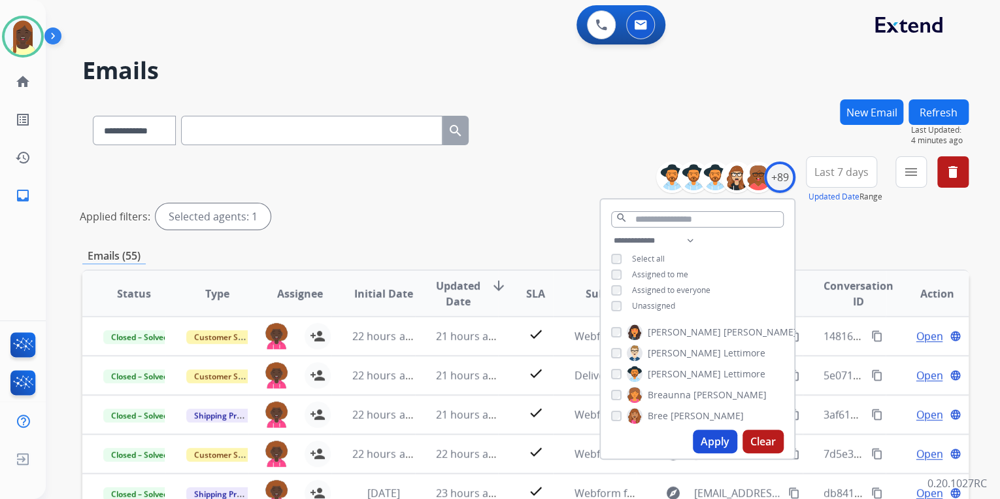
click at [564, 174] on div "**********" at bounding box center [525, 195] width 887 height 78
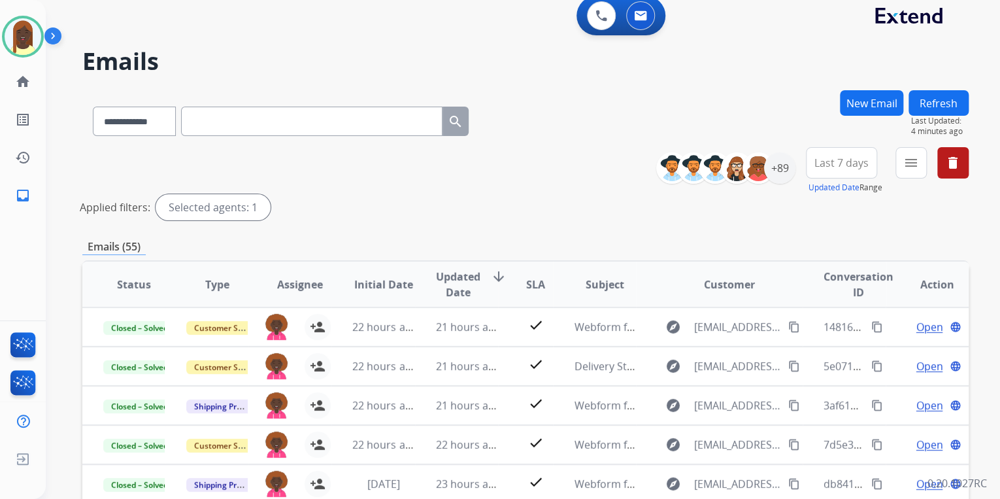
scroll to position [0, 0]
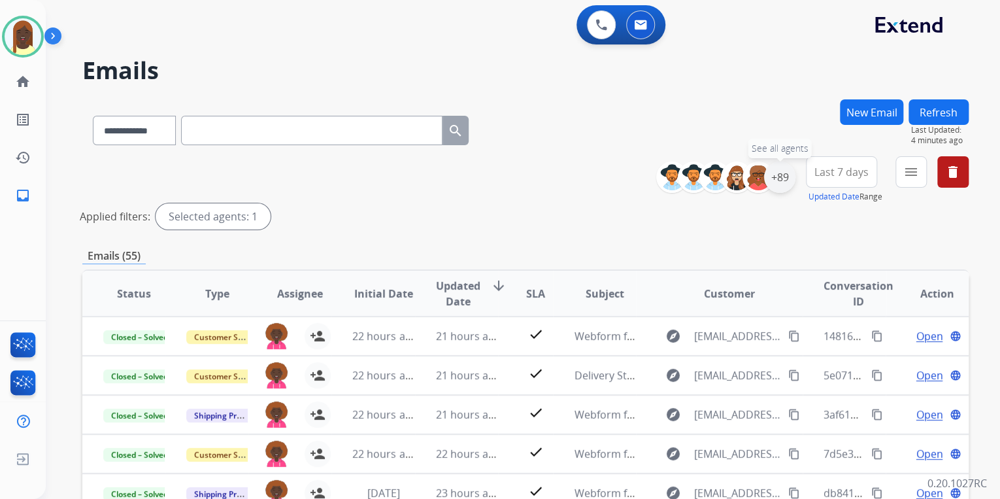
click at [782, 188] on div "+89" at bounding box center [779, 177] width 31 height 31
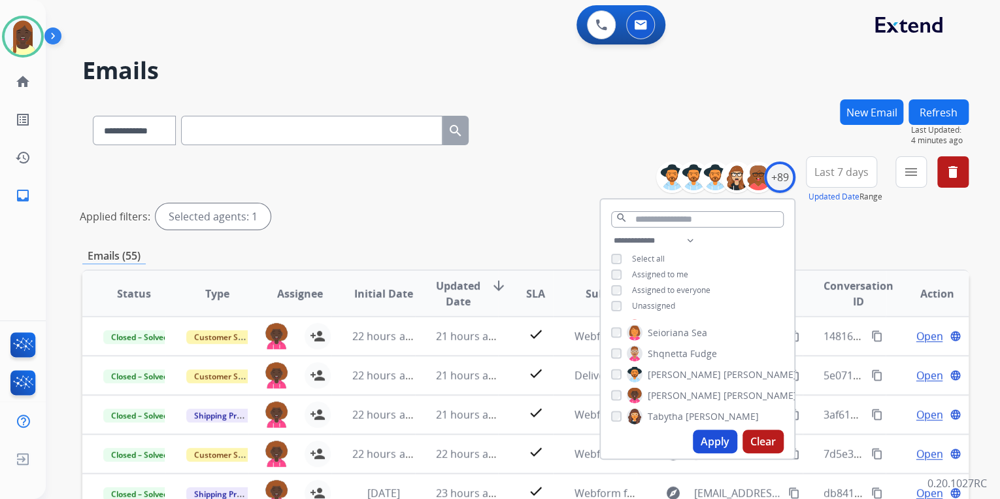
scroll to position [1465, 0]
drag, startPoint x: 706, startPoint y: 443, endPoint x: 689, endPoint y: 399, distance: 47.6
click at [706, 439] on button "Apply" at bounding box center [715, 442] width 44 height 24
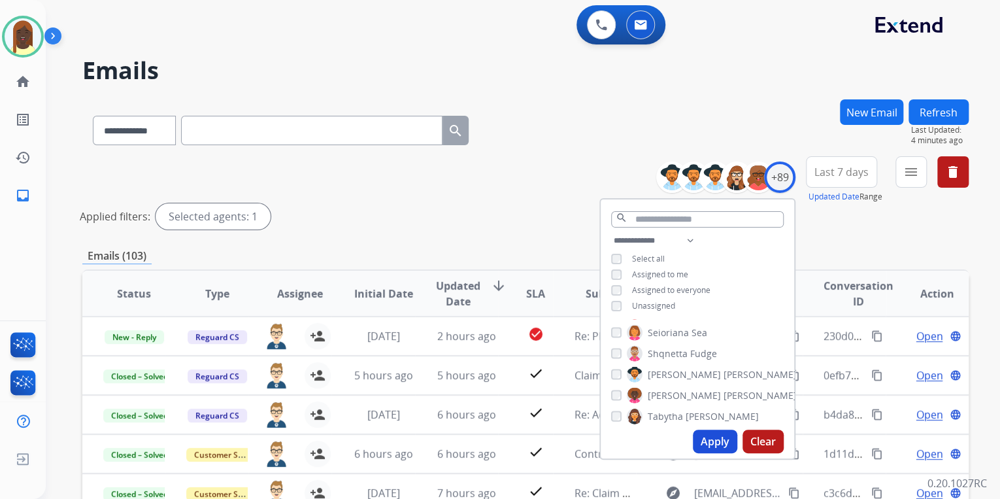
click at [560, 214] on div "Applied filters: Selected agents: 1" at bounding box center [523, 216] width 887 height 26
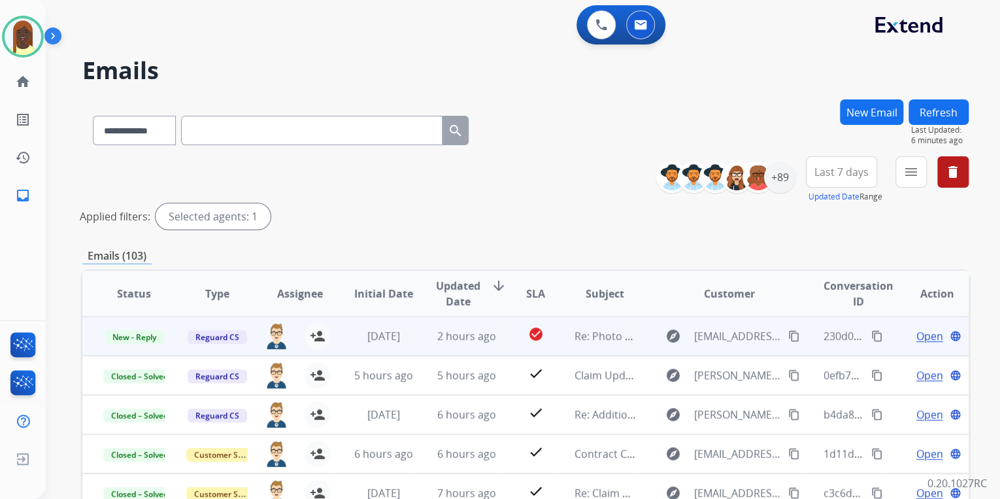
click at [872, 338] on mat-icon "content_copy" at bounding box center [878, 336] width 12 height 12
click at [916, 333] on span "Open" at bounding box center [929, 336] width 27 height 16
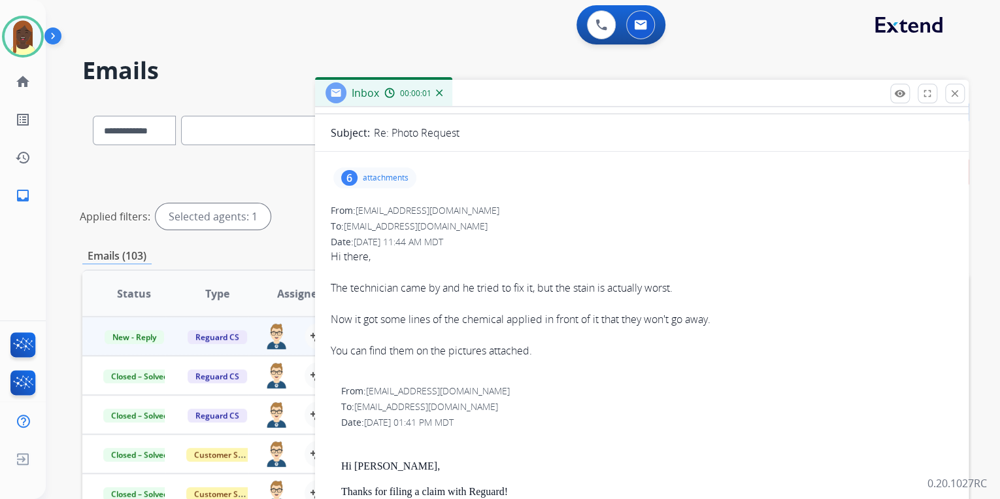
scroll to position [105, 0]
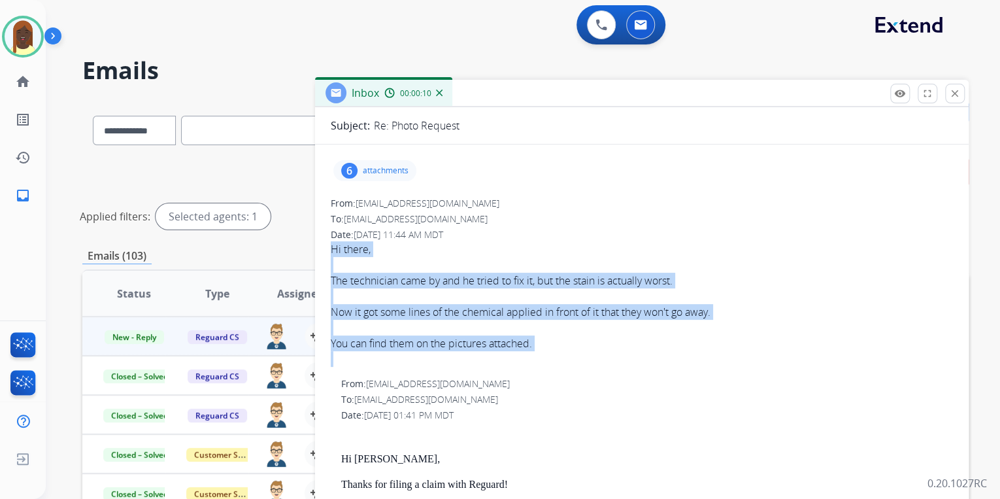
drag, startPoint x: 329, startPoint y: 245, endPoint x: 536, endPoint y: 353, distance: 233.7
drag, startPoint x: 536, startPoint y: 353, endPoint x: 481, endPoint y: 283, distance: 89.0
copy span "Hi there, The technician came by and he tried to fix it, but the stain is actua…"
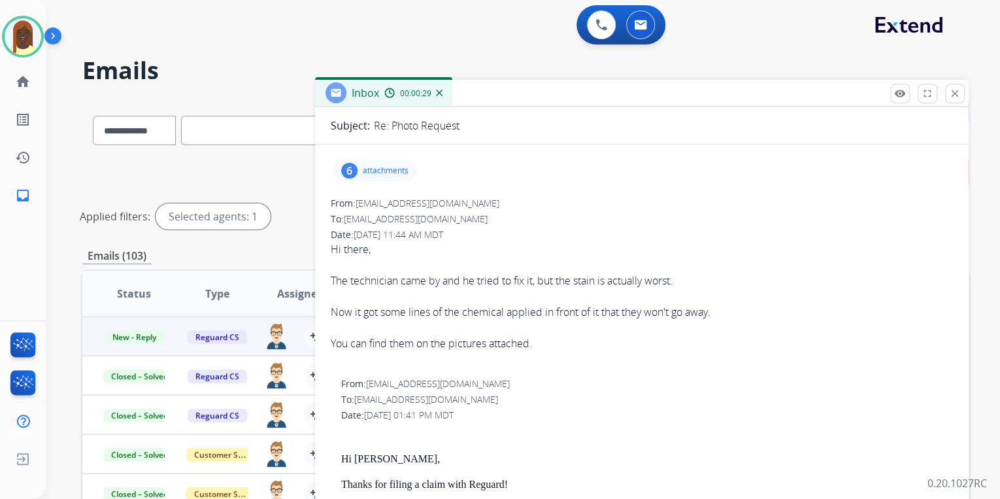
click at [388, 167] on p "attachments" at bounding box center [386, 170] width 46 height 10
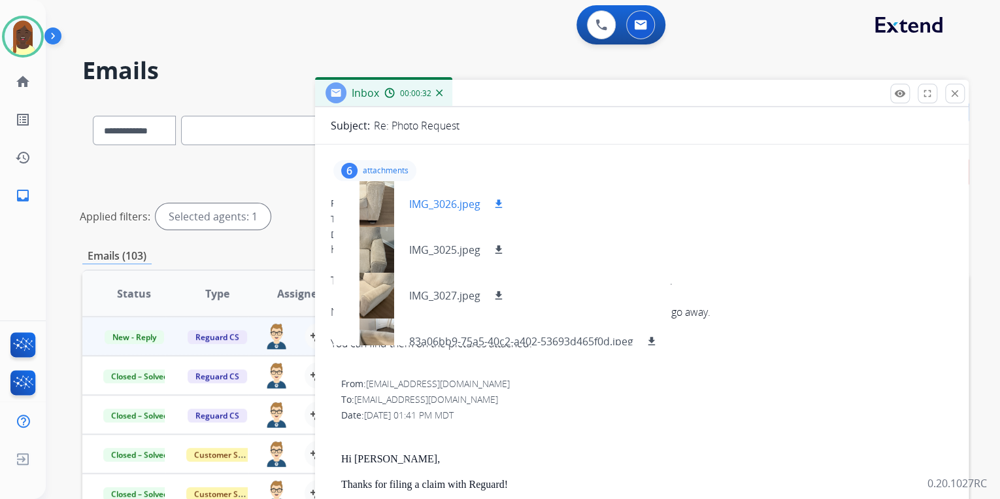
click at [500, 203] on mat-icon "download" at bounding box center [499, 204] width 12 height 12
click at [499, 248] on mat-icon "download" at bounding box center [499, 250] width 12 height 12
click at [500, 293] on mat-icon "download" at bounding box center [499, 296] width 12 height 12
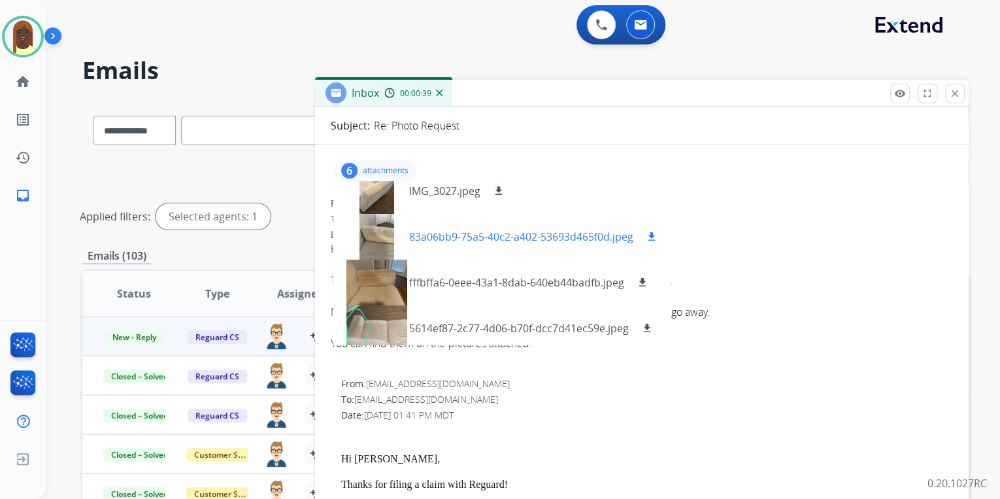
click at [653, 236] on mat-icon "download" at bounding box center [652, 237] width 12 height 12
click at [641, 280] on mat-icon "download" at bounding box center [643, 283] width 12 height 12
click at [649, 328] on mat-icon "download" at bounding box center [647, 328] width 12 height 12
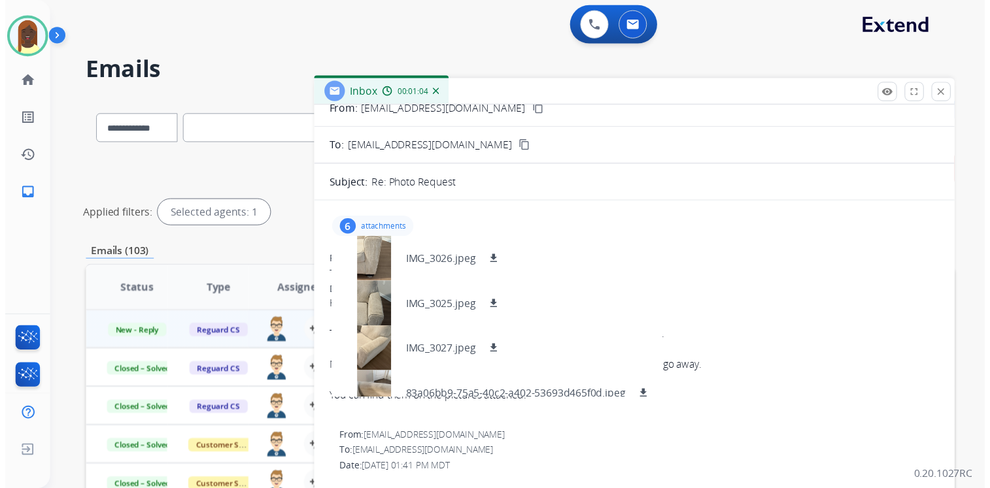
scroll to position [0, 0]
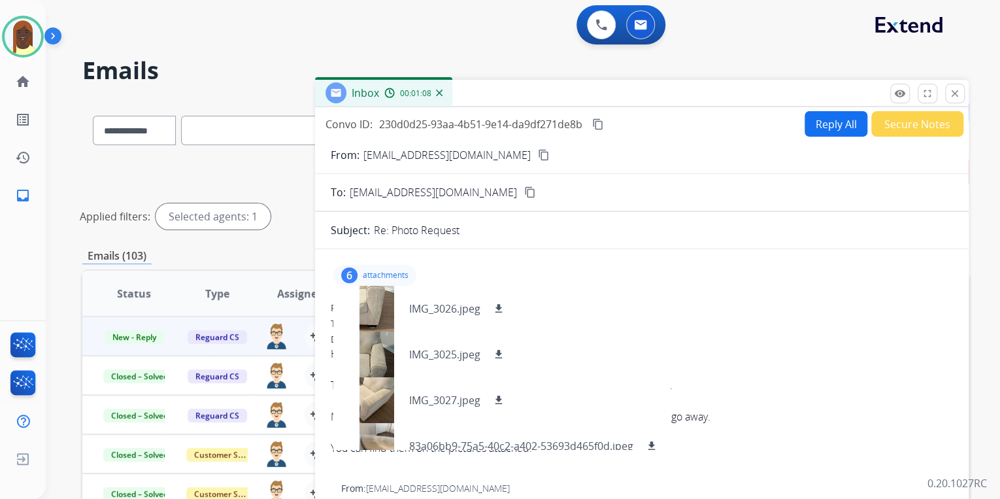
click at [538, 155] on mat-icon "content_copy" at bounding box center [544, 155] width 12 height 12
drag, startPoint x: 955, startPoint y: 97, endPoint x: 887, endPoint y: 103, distance: 68.9
click at [955, 97] on mat-icon "close" at bounding box center [955, 94] width 12 height 12
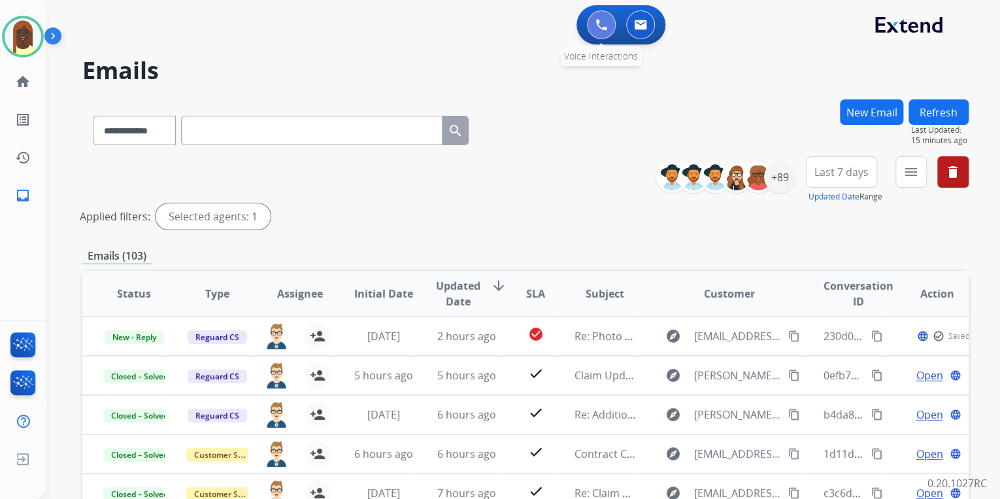
click at [598, 28] on img at bounding box center [602, 25] width 12 height 12
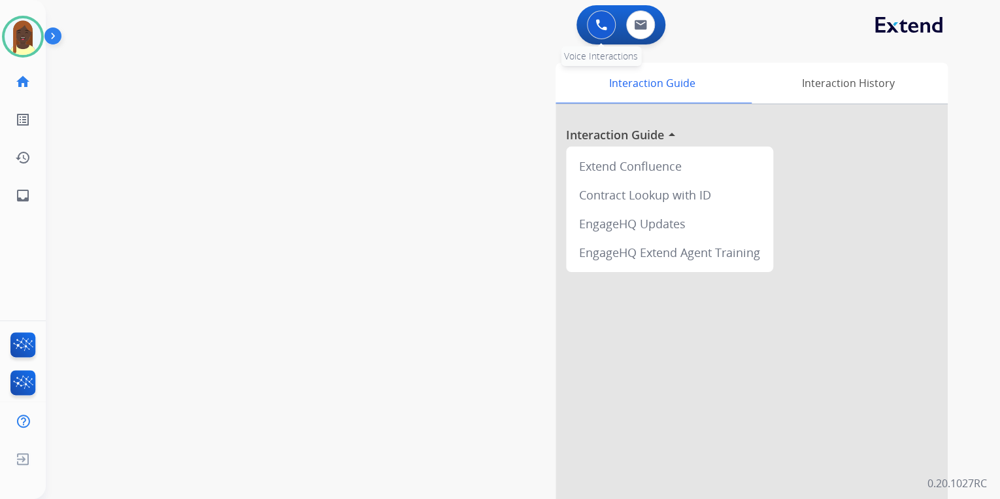
click at [602, 22] on img at bounding box center [602, 25] width 12 height 12
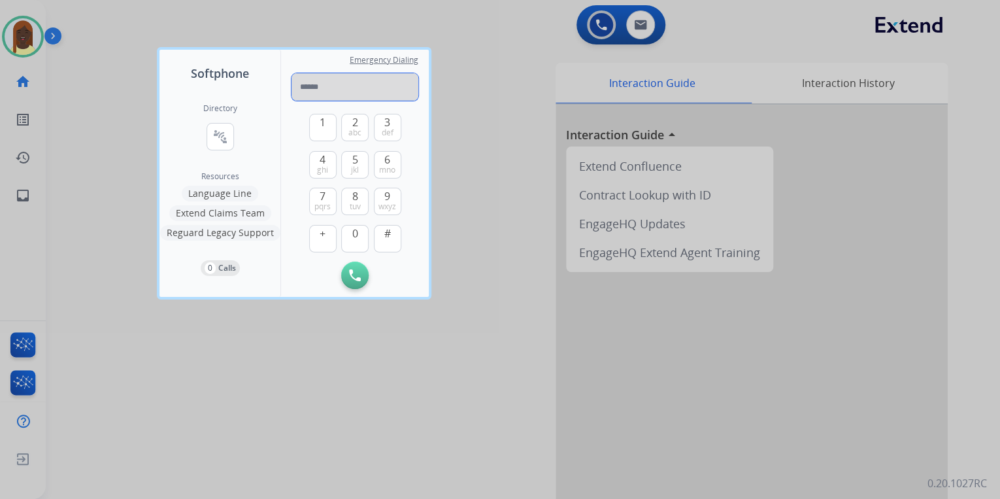
click at [324, 90] on input "tel" at bounding box center [355, 86] width 127 height 27
drag, startPoint x: 480, startPoint y: 300, endPoint x: 465, endPoint y: 299, distance: 15.1
click at [481, 301] on div at bounding box center [500, 249] width 1000 height 499
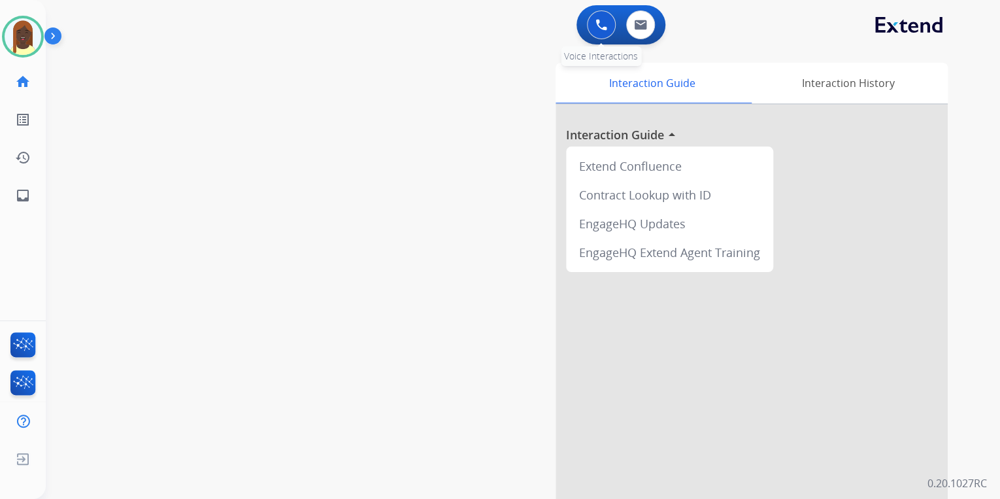
click at [602, 29] on img at bounding box center [602, 25] width 12 height 12
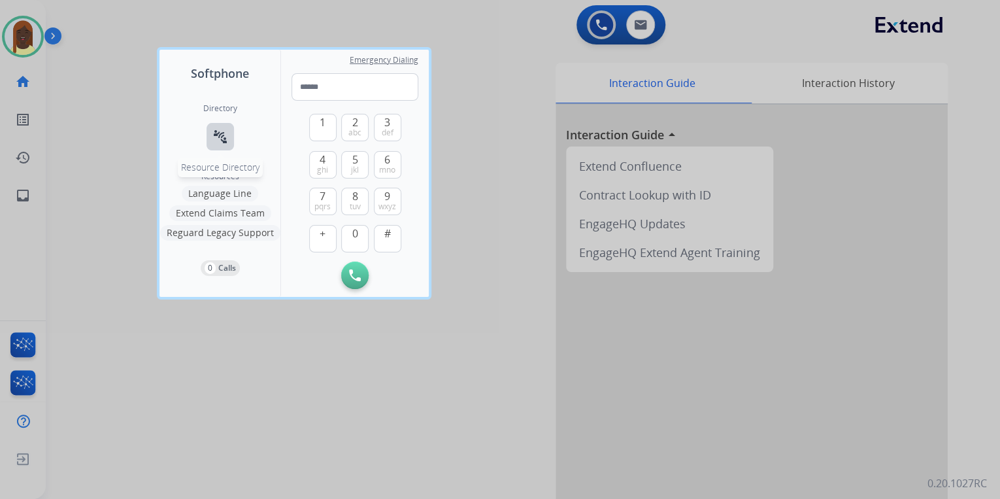
click at [218, 141] on mat-icon "connect_without_contact" at bounding box center [221, 137] width 16 height 16
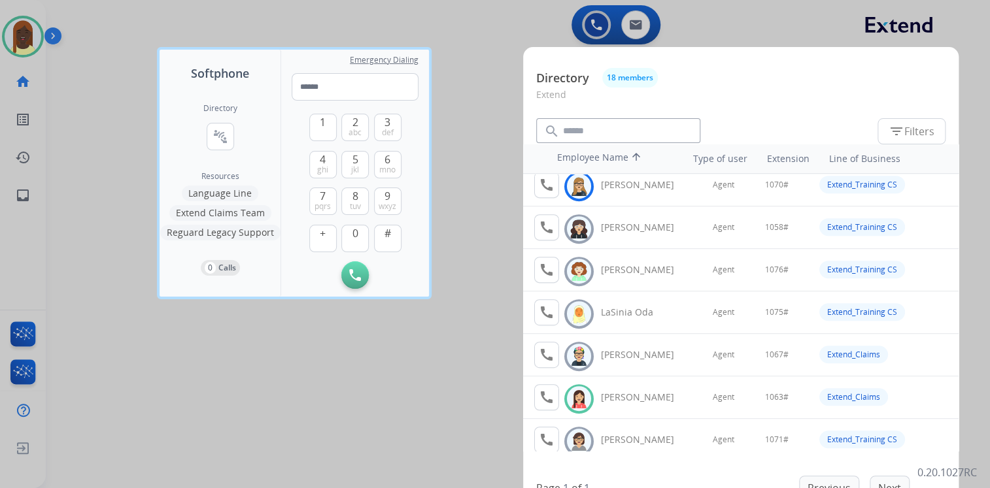
scroll to position [314, 0]
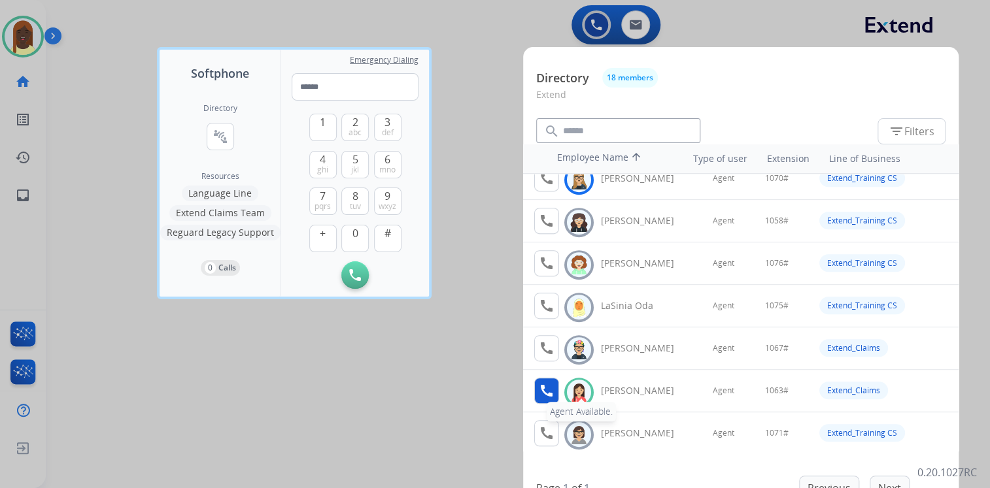
click at [547, 392] on mat-icon "call" at bounding box center [547, 391] width 16 height 16
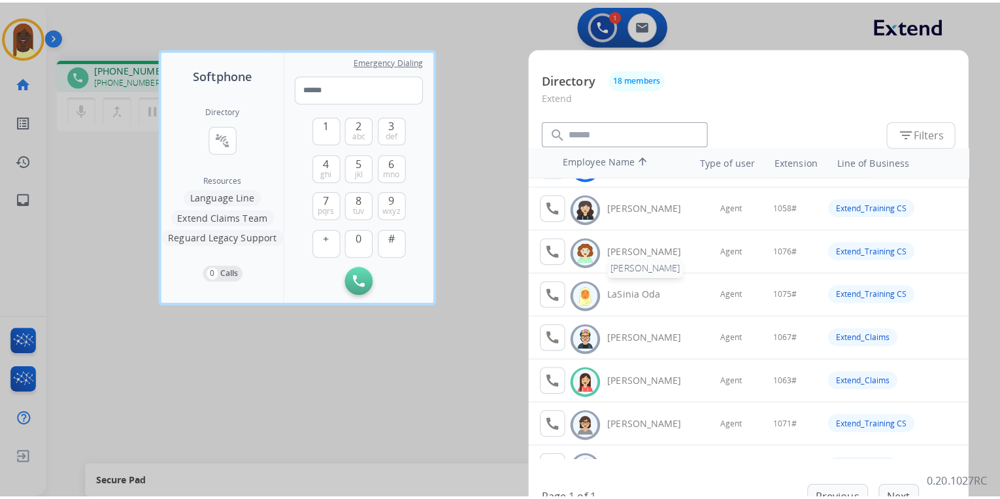
scroll to position [366, 0]
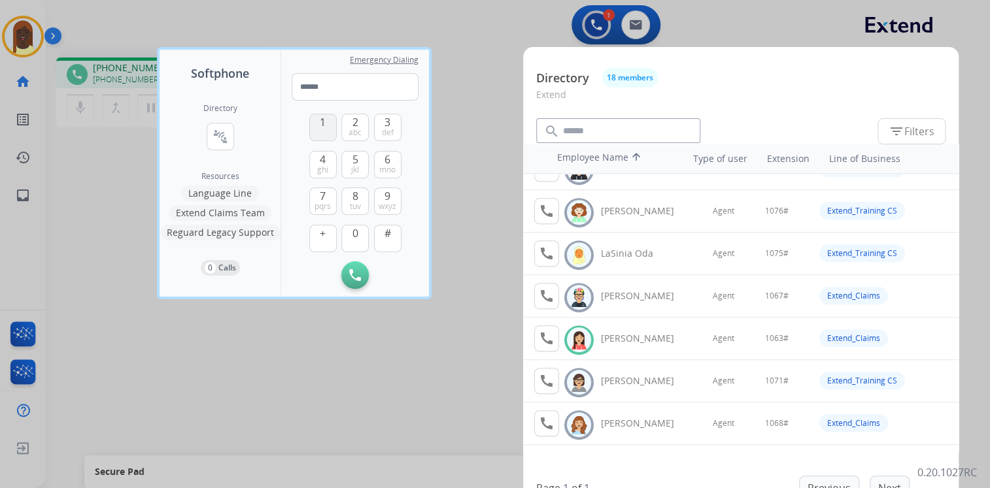
click at [320, 126] on span "1" at bounding box center [323, 122] width 6 height 16
drag, startPoint x: 350, startPoint y: 241, endPoint x: 357, endPoint y: 203, distance: 38.5
click at [353, 233] on button "0" at bounding box center [354, 238] width 27 height 27
drag, startPoint x: 383, startPoint y: 164, endPoint x: 388, endPoint y: 154, distance: 12.0
click at [383, 162] on button "6 mno" at bounding box center [387, 164] width 27 height 27
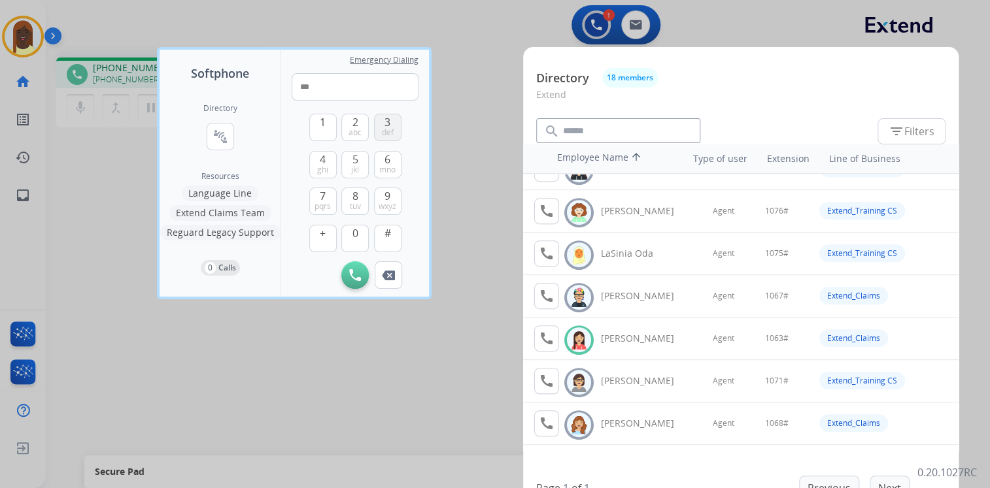
drag, startPoint x: 387, startPoint y: 129, endPoint x: 393, endPoint y: 188, distance: 59.1
click at [387, 129] on span "def" at bounding box center [388, 133] width 12 height 10
click at [386, 241] on button "#" at bounding box center [387, 238] width 27 height 27
type input "*****"
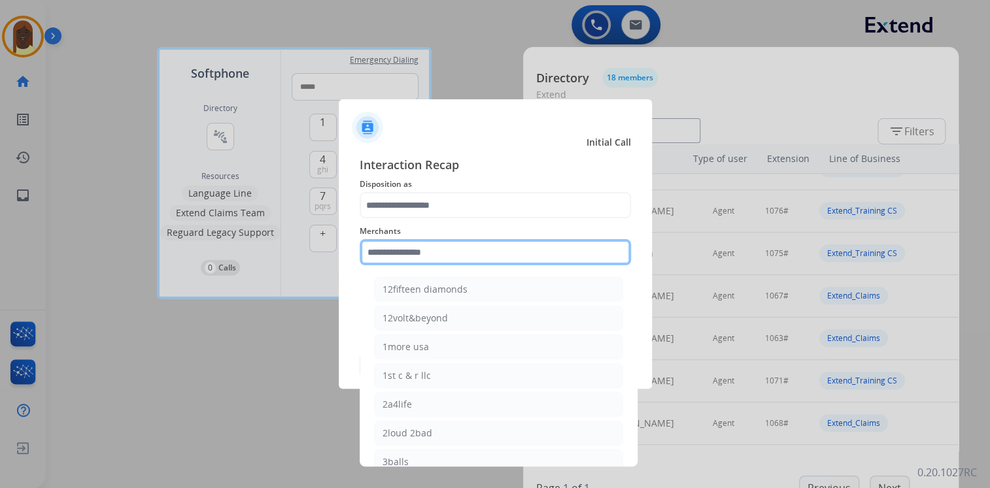
click at [387, 259] on input "text" at bounding box center [495, 252] width 271 height 26
click at [405, 250] on input "text" at bounding box center [495, 252] width 271 height 26
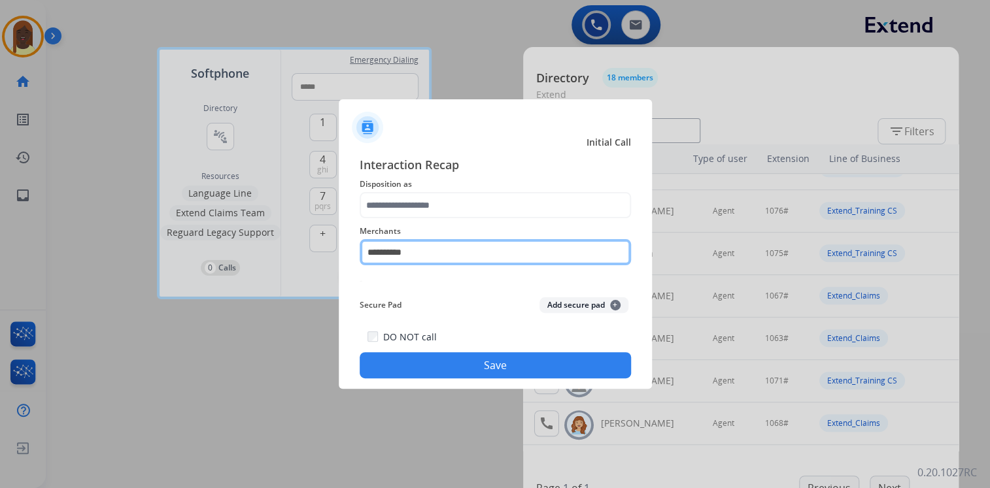
click at [432, 257] on input "**********" at bounding box center [495, 252] width 271 height 26
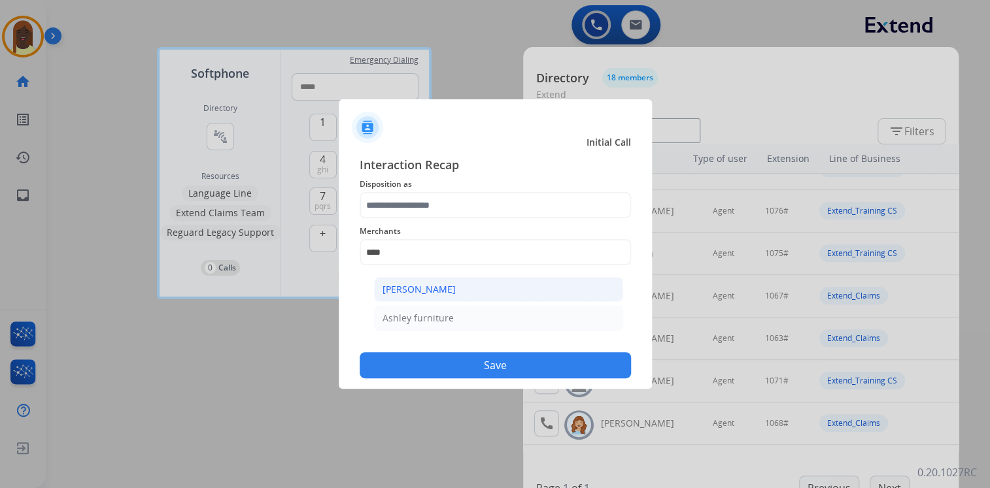
click at [411, 288] on div "Ashley - Reguard" at bounding box center [419, 289] width 73 height 13
type input "**********"
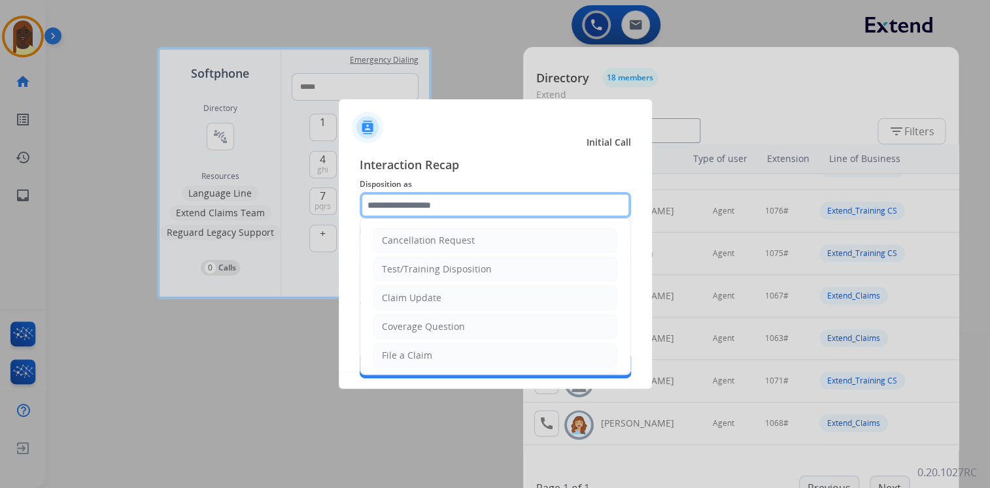
click at [418, 208] on input "text" at bounding box center [495, 205] width 271 height 26
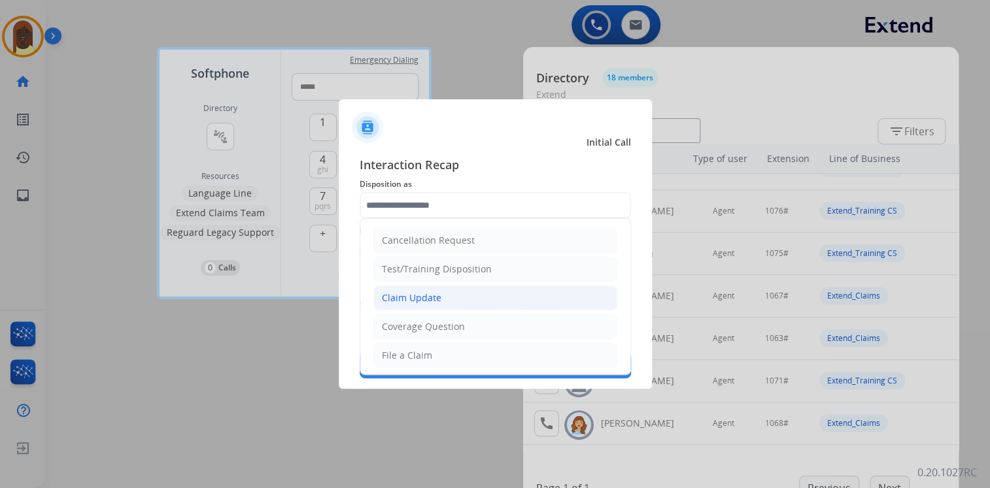
click at [426, 296] on div "Claim Update" at bounding box center [412, 298] width 60 height 13
type input "**********"
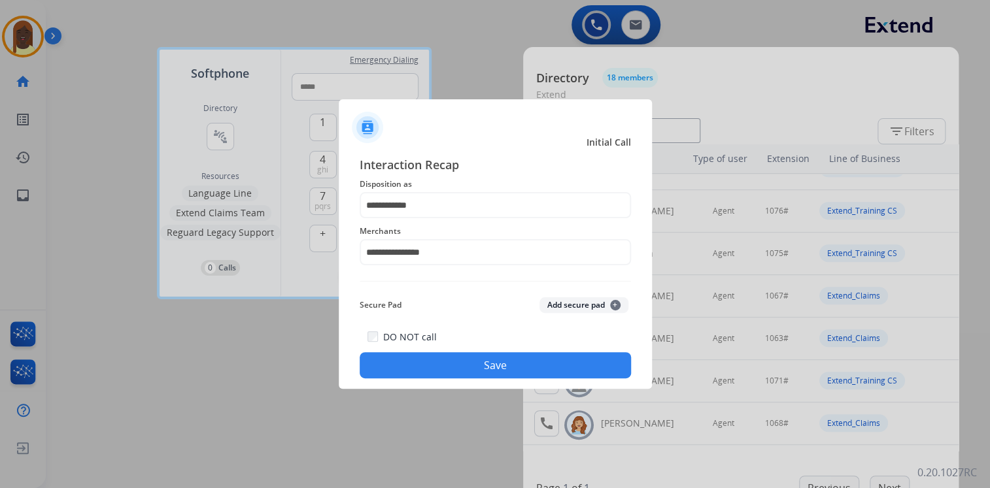
click at [434, 362] on button "Save" at bounding box center [495, 365] width 271 height 26
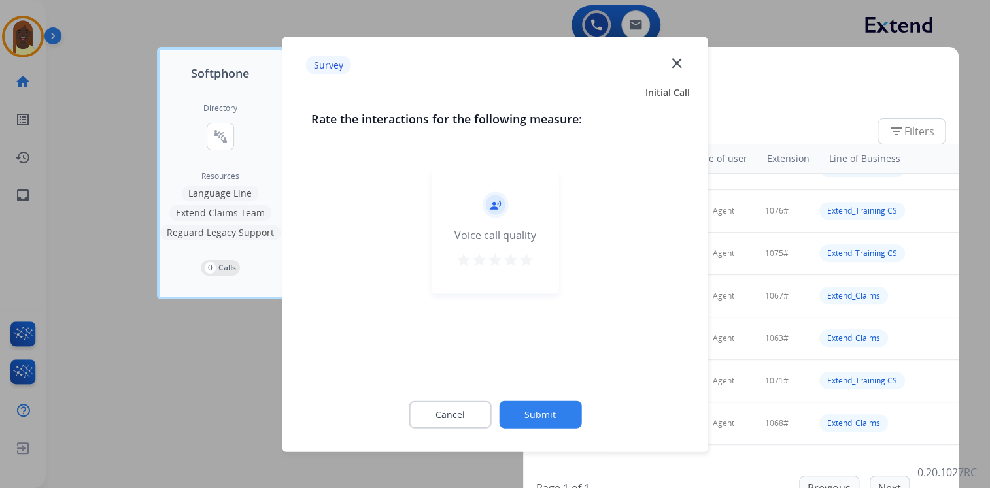
drag, startPoint x: 530, startPoint y: 256, endPoint x: 530, endPoint y: 264, distance: 7.8
click at [530, 260] on mat-icon "star" at bounding box center [527, 260] width 16 height 16
click at [532, 417] on button "Submit" at bounding box center [540, 414] width 82 height 27
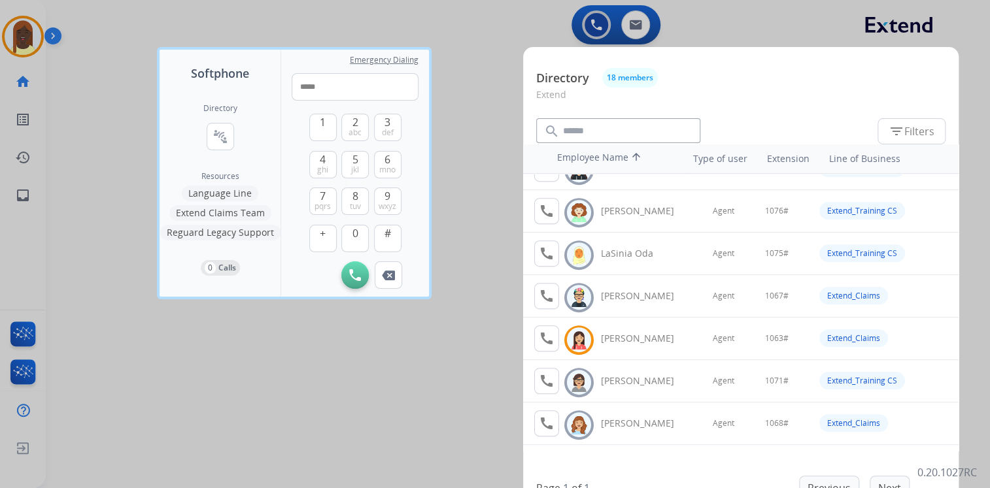
click at [474, 164] on div at bounding box center [495, 244] width 990 height 488
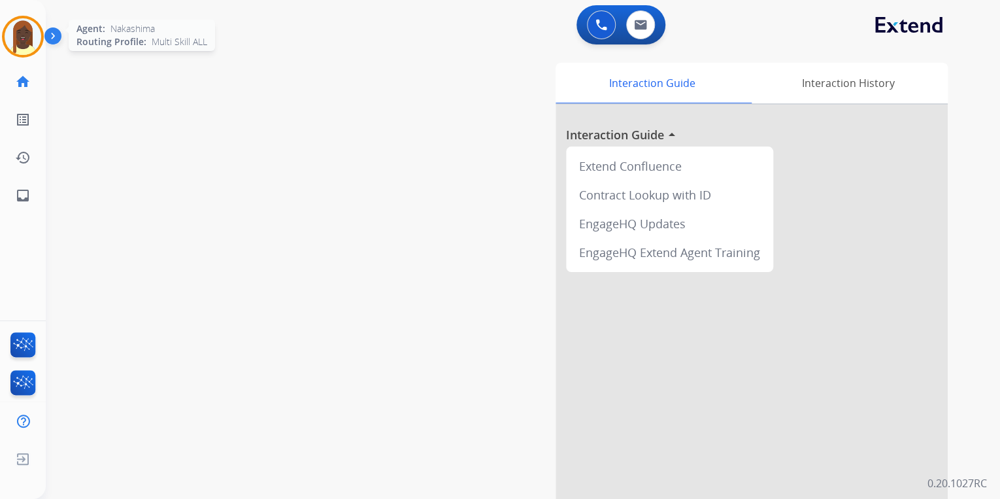
click at [19, 31] on img at bounding box center [23, 36] width 37 height 37
click at [643, 30] on button at bounding box center [640, 24] width 29 height 29
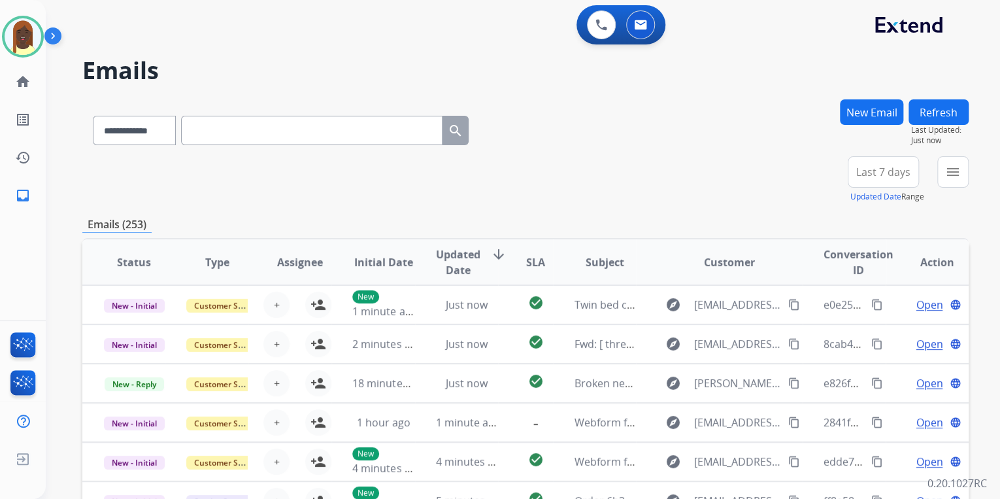
click at [653, 194] on div "**********" at bounding box center [525, 179] width 887 height 47
click at [820, 182] on div "+89" at bounding box center [821, 177] width 31 height 31
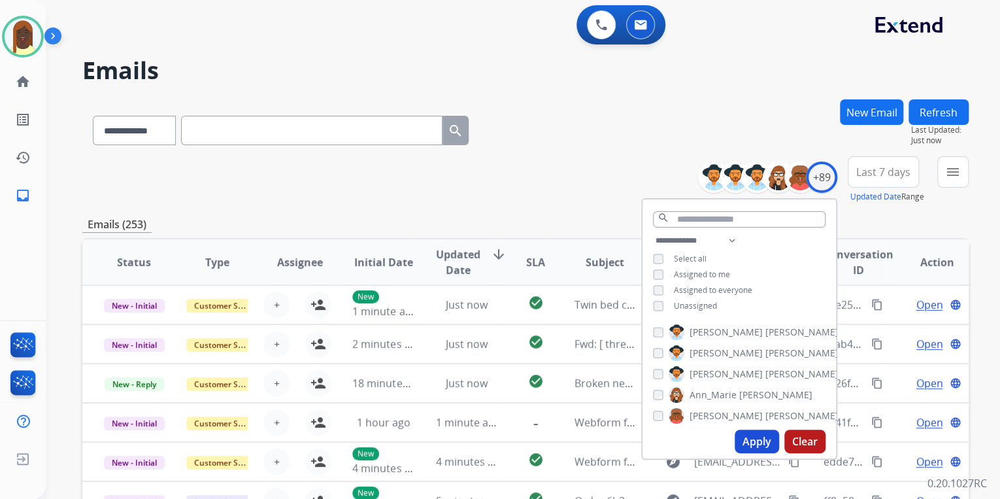
click at [751, 443] on button "Apply" at bounding box center [757, 442] width 44 height 24
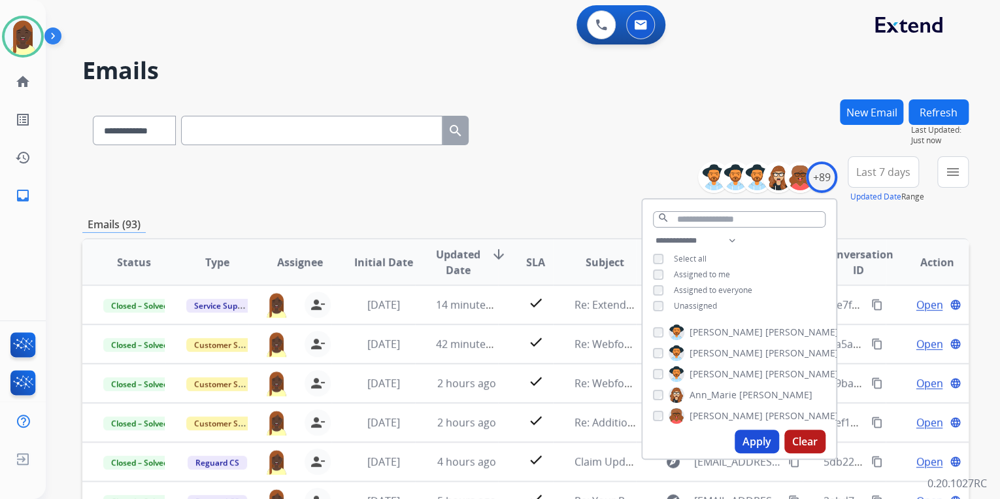
click at [602, 220] on div "Emails (93)" at bounding box center [525, 224] width 887 height 16
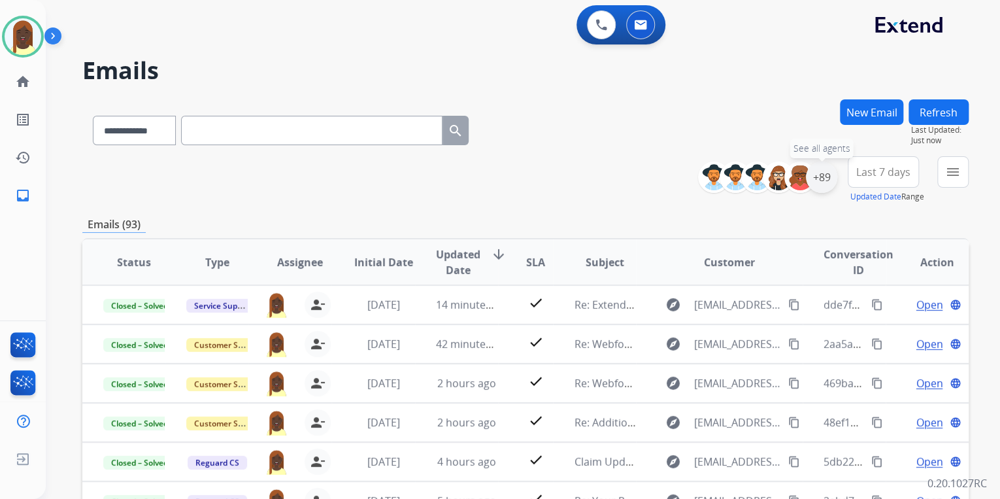
click at [824, 188] on div "+89" at bounding box center [821, 177] width 31 height 31
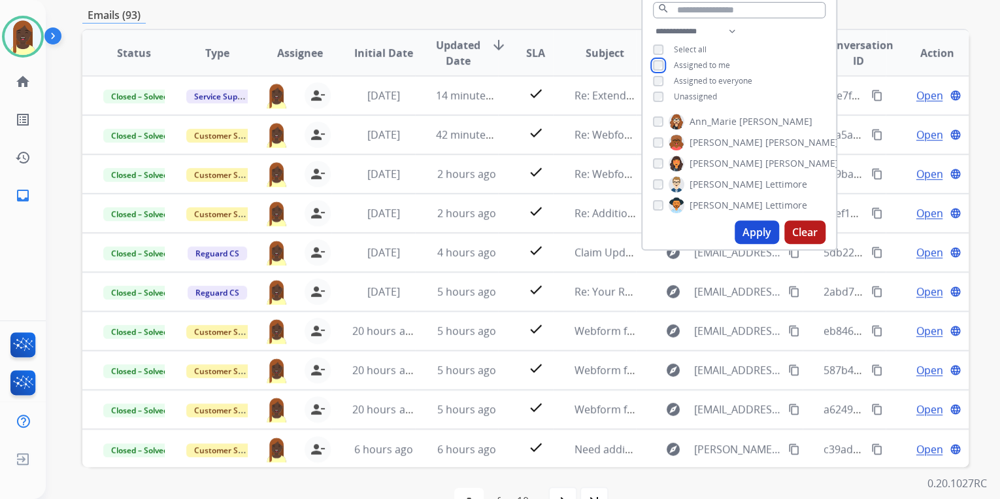
scroll to position [52, 0]
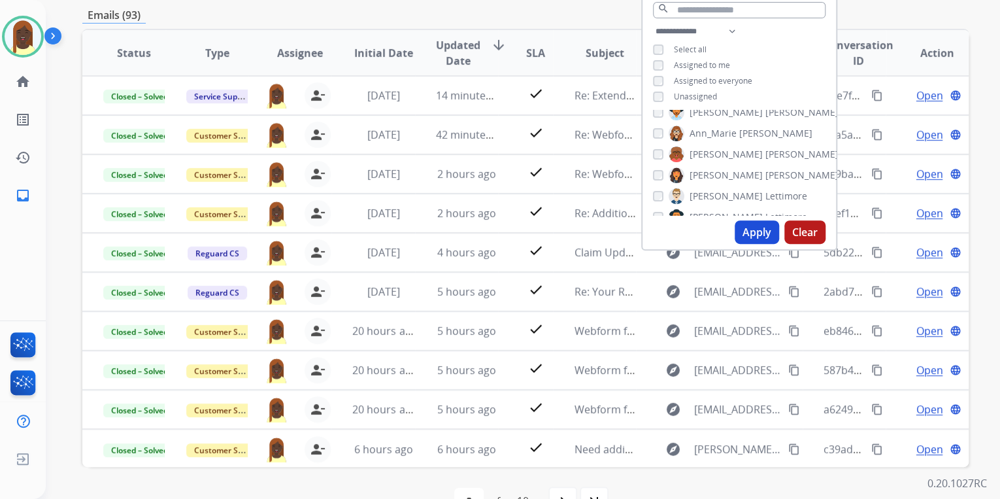
click at [756, 233] on button "Apply" at bounding box center [757, 232] width 44 height 24
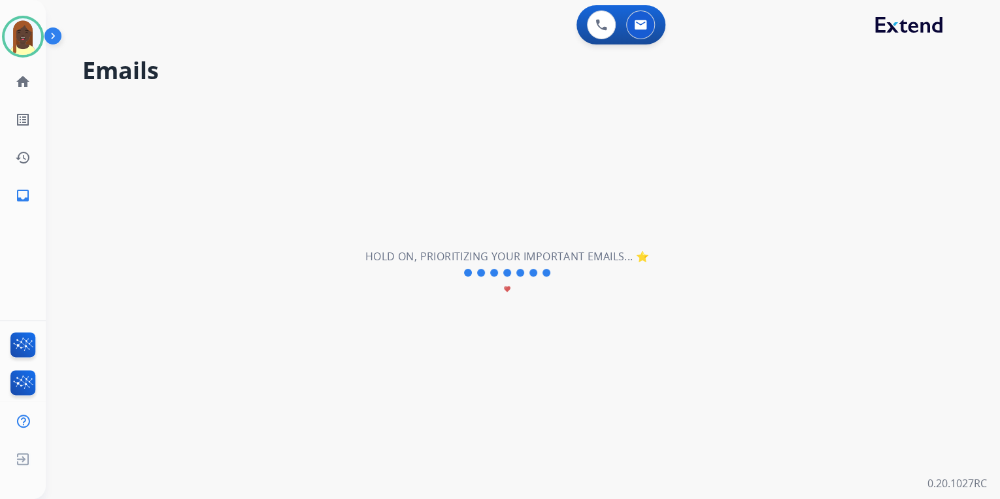
scroll to position [0, 0]
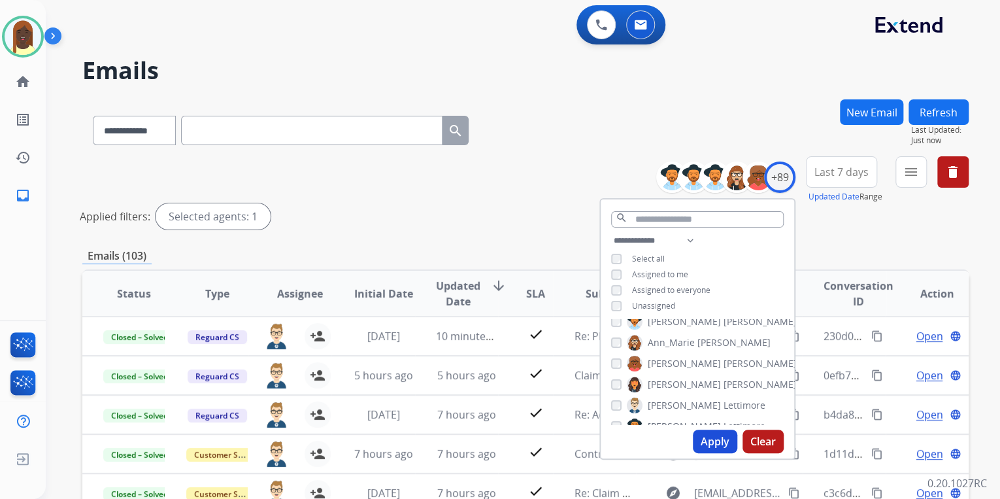
click at [541, 213] on div "Applied filters: Selected agents: 1" at bounding box center [523, 216] width 887 height 26
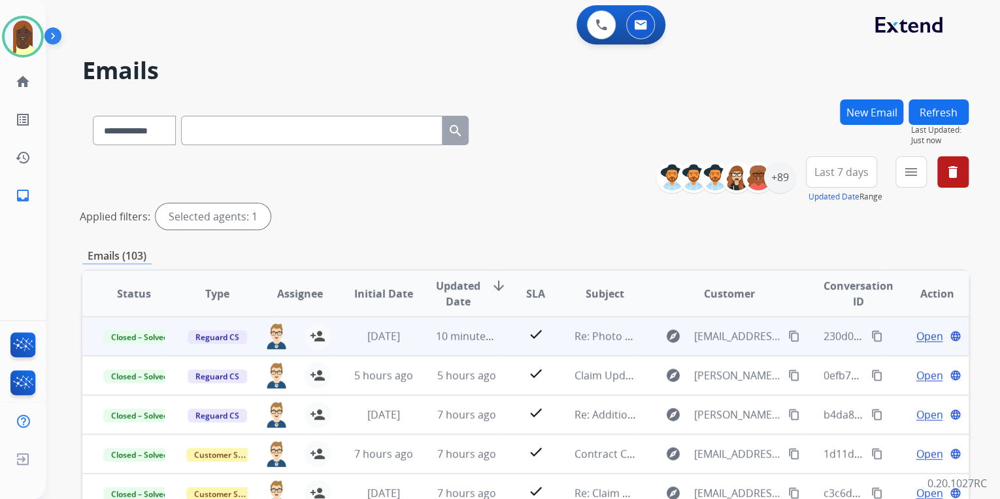
click at [920, 334] on span "Open" at bounding box center [929, 336] width 27 height 16
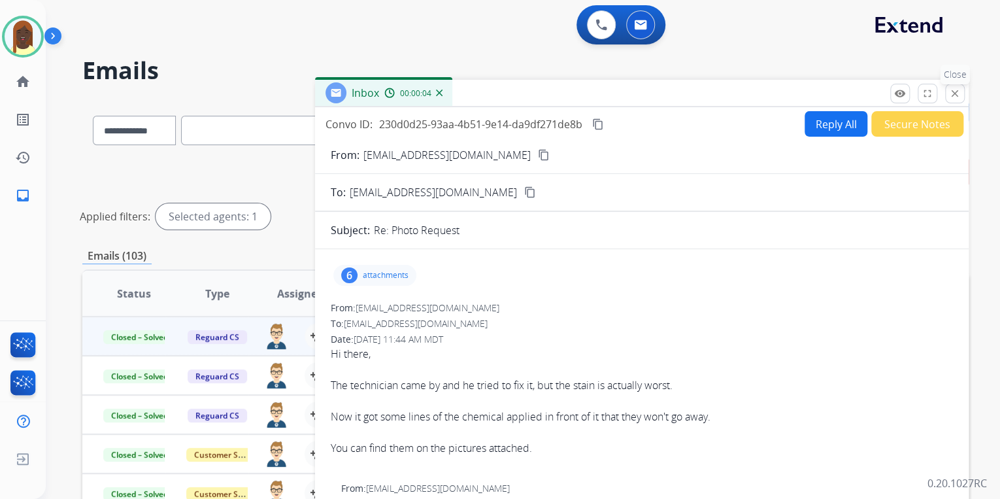
click at [955, 92] on mat-icon "close" at bounding box center [955, 94] width 12 height 12
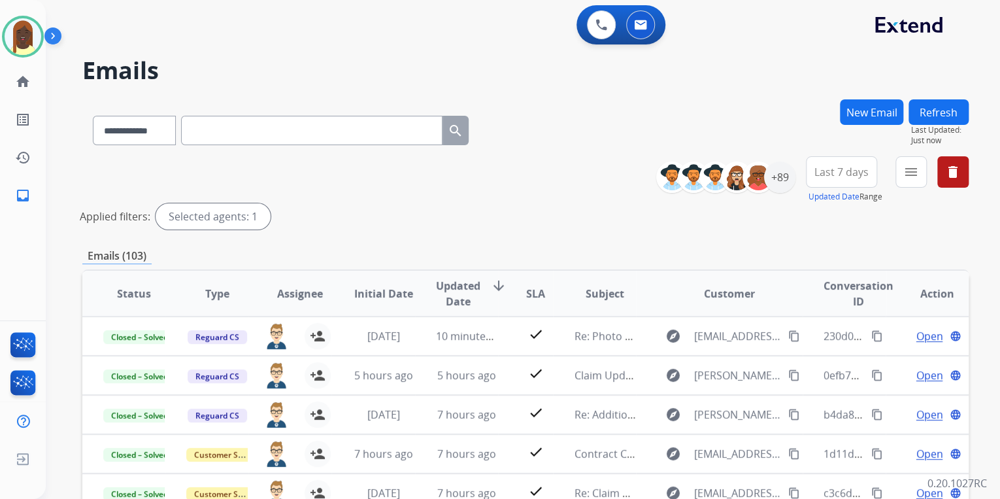
click at [578, 201] on div "**********" at bounding box center [525, 195] width 887 height 78
click at [783, 180] on div "+89" at bounding box center [779, 177] width 31 height 31
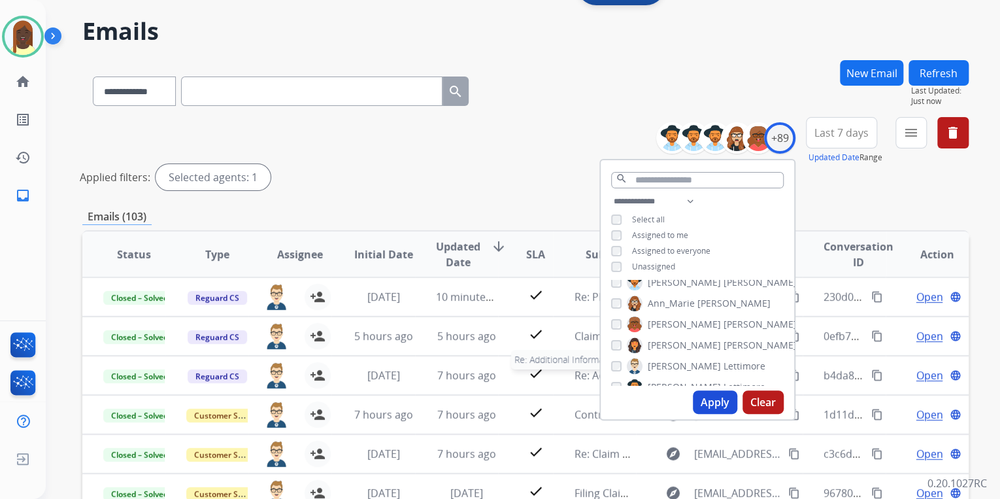
scroll to position [105, 0]
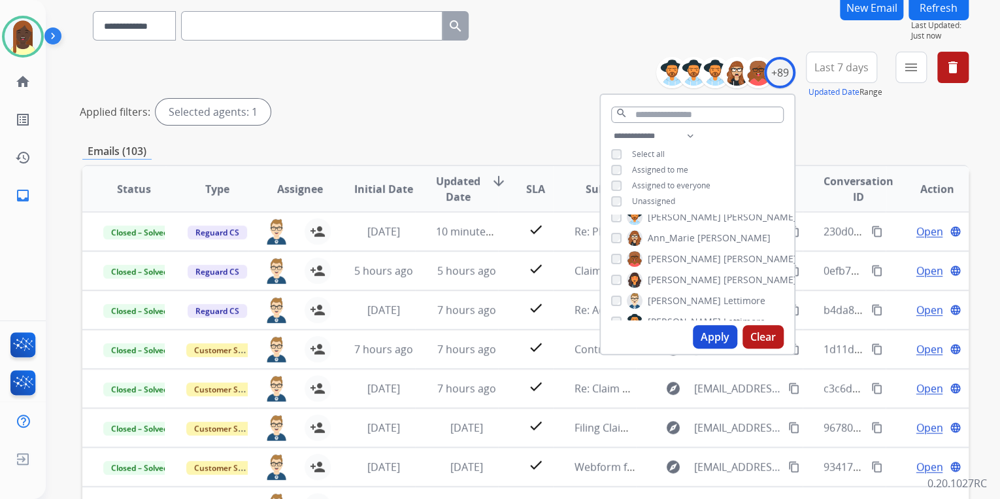
click at [536, 123] on div "Applied filters: Selected agents: 1" at bounding box center [523, 112] width 887 height 26
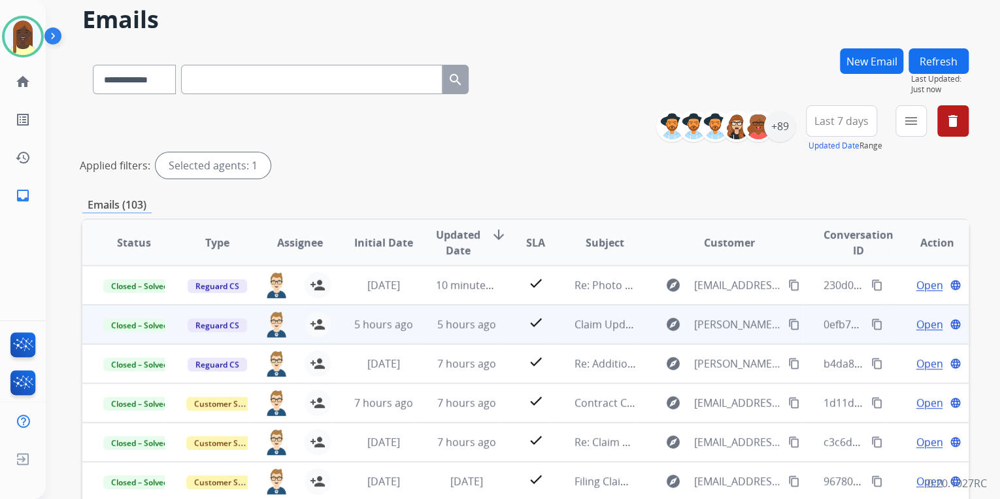
scroll to position [0, 0]
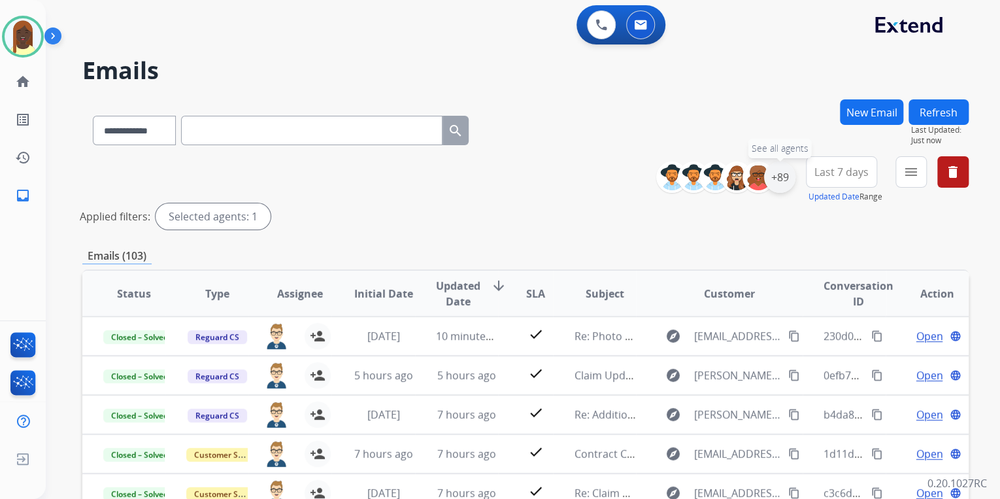
click at [779, 188] on div "+89" at bounding box center [779, 177] width 31 height 31
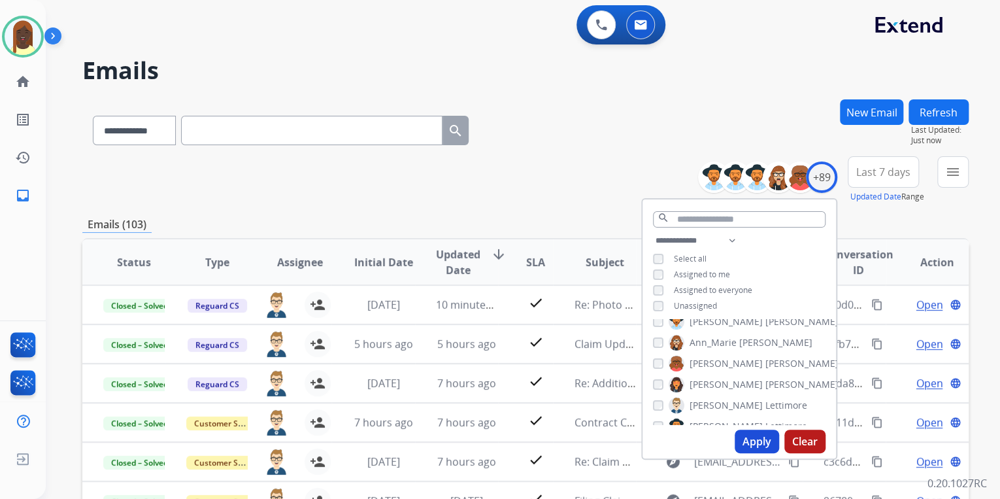
drag, startPoint x: 749, startPoint y: 446, endPoint x: 745, endPoint y: 432, distance: 14.8
click at [749, 446] on button "Apply" at bounding box center [757, 442] width 44 height 24
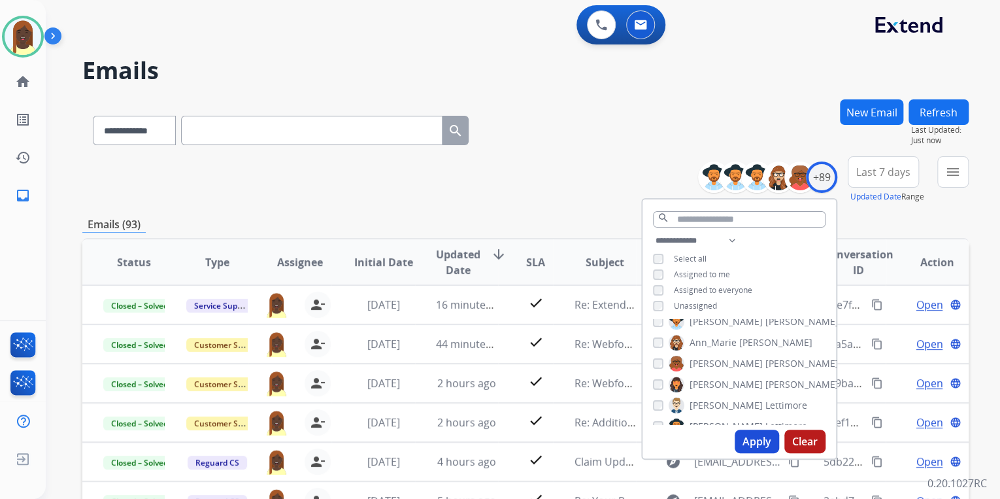
click at [579, 196] on div "**********" at bounding box center [525, 179] width 887 height 47
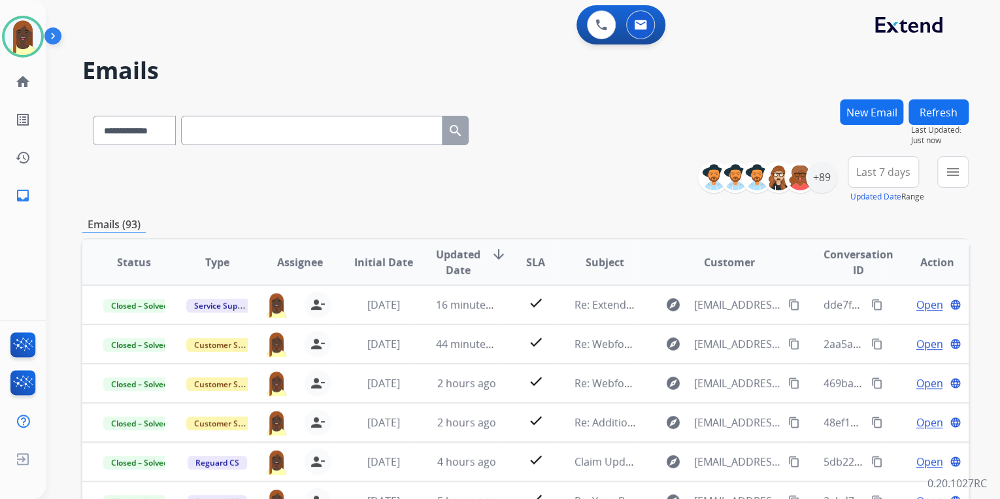
drag, startPoint x: 566, startPoint y: 187, endPoint x: 555, endPoint y: 168, distance: 22.0
click at [566, 187] on div "**********" at bounding box center [525, 179] width 887 height 47
click at [822, 188] on div "+89" at bounding box center [821, 177] width 31 height 31
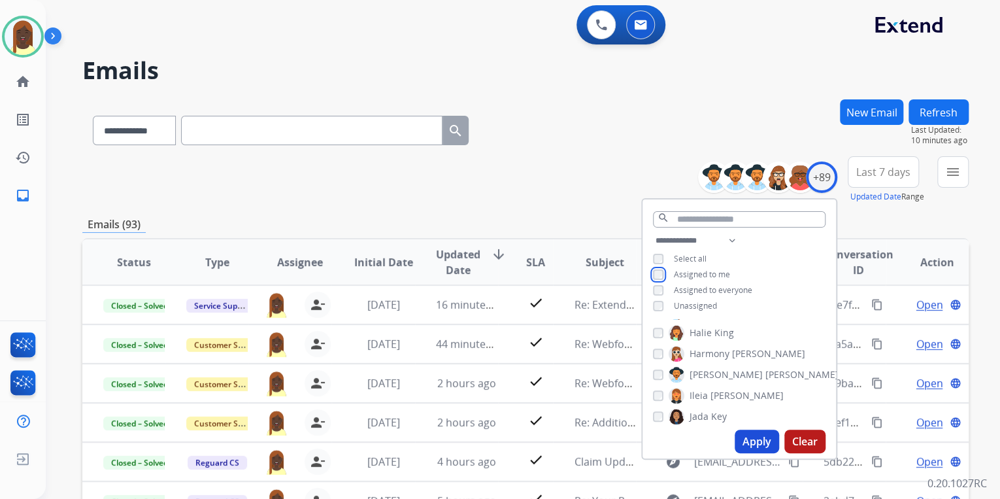
scroll to position [575, 0]
drag, startPoint x: 754, startPoint y: 440, endPoint x: 726, endPoint y: 403, distance: 46.7
click at [755, 439] on button "Apply" at bounding box center [757, 442] width 44 height 24
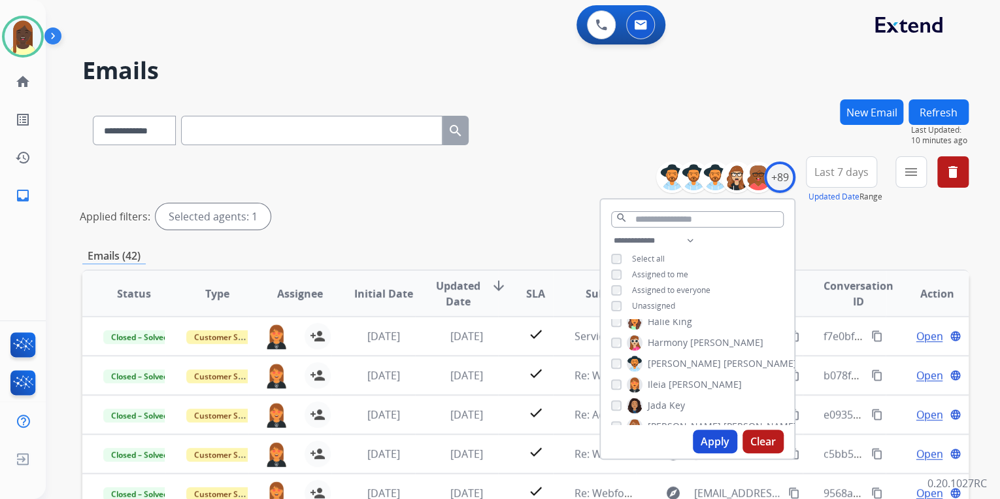
click at [614, 377] on div "Ileia Tryon" at bounding box center [676, 385] width 131 height 16
click at [710, 445] on button "Apply" at bounding box center [715, 442] width 44 height 24
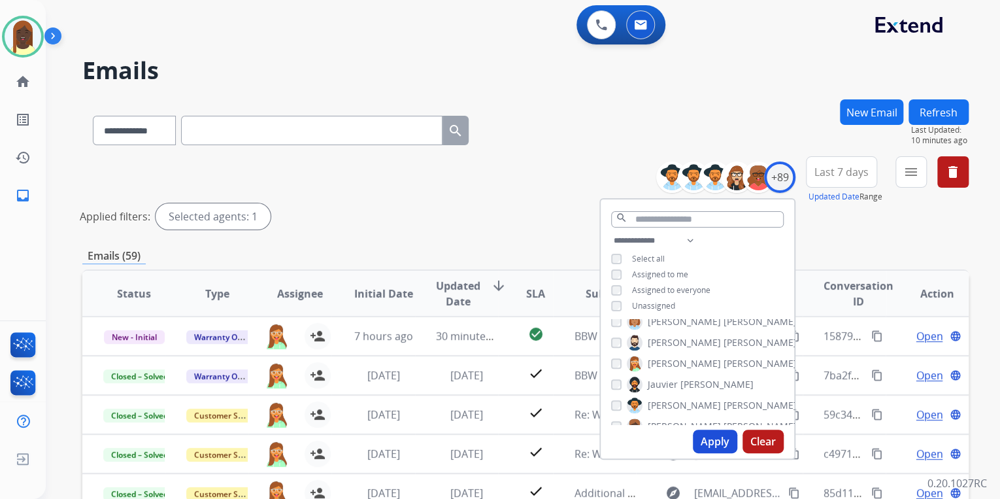
click at [578, 220] on div "Applied filters: Selected agents: 1" at bounding box center [523, 216] width 887 height 26
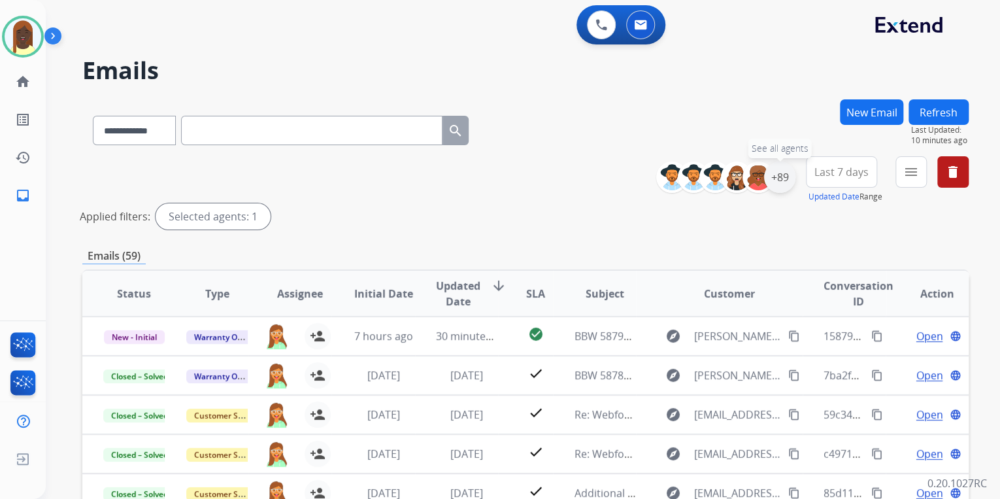
click at [784, 190] on div "+89" at bounding box center [779, 177] width 31 height 31
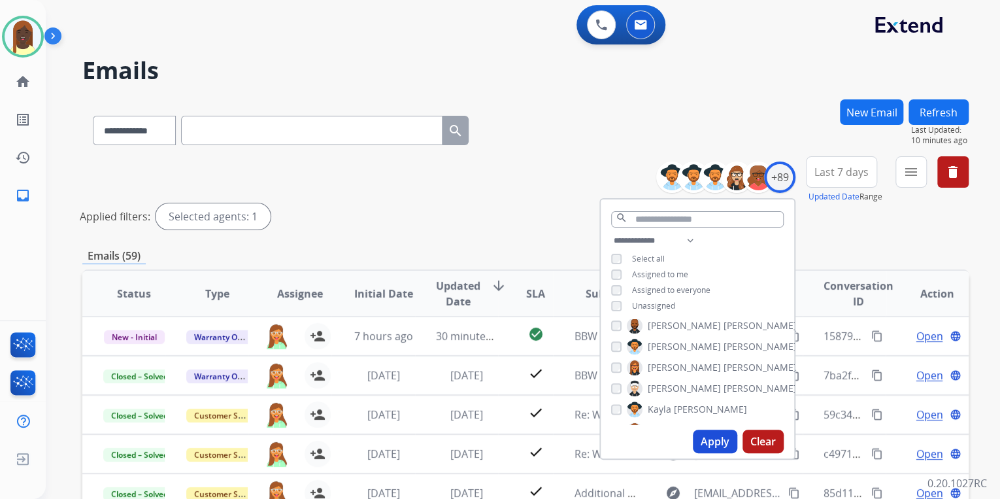
scroll to position [837, 0]
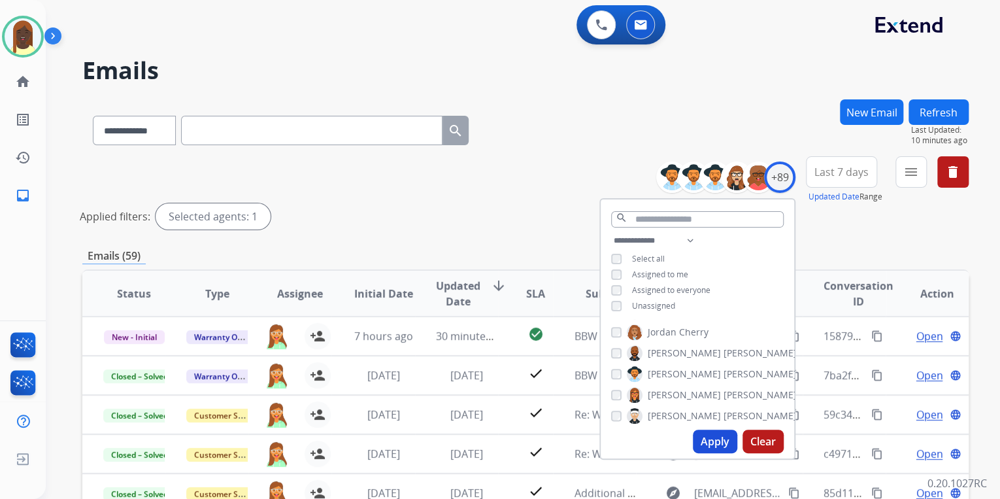
drag, startPoint x: 711, startPoint y: 437, endPoint x: 696, endPoint y: 400, distance: 40.4
click at [710, 437] on button "Apply" at bounding box center [715, 442] width 44 height 24
click at [554, 198] on div "**********" at bounding box center [525, 195] width 887 height 78
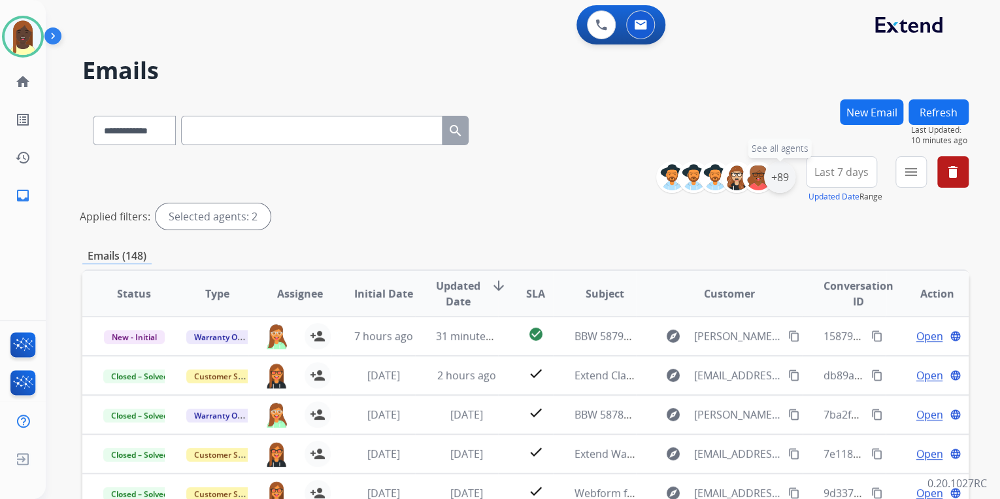
click at [782, 182] on div "+89" at bounding box center [779, 177] width 31 height 31
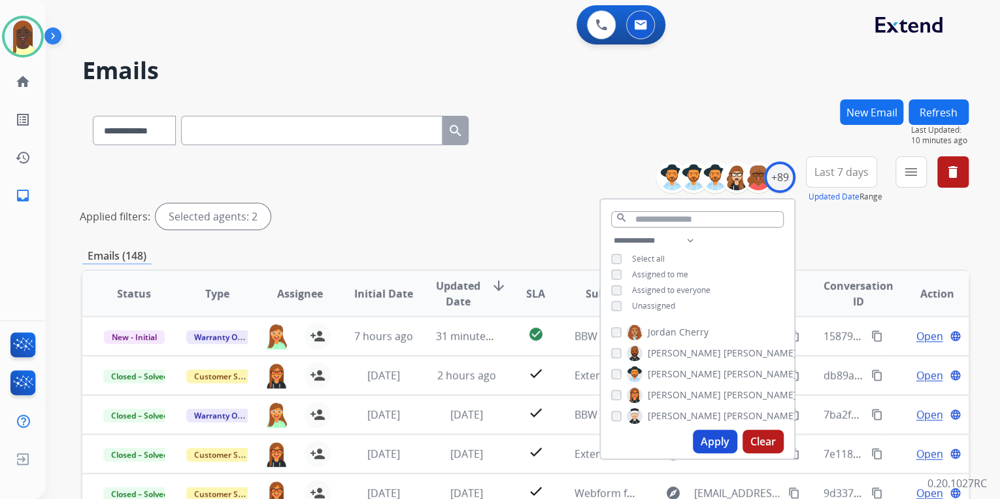
drag, startPoint x: 709, startPoint y: 450, endPoint x: 710, endPoint y: 433, distance: 17.1
click at [709, 449] on button "Apply" at bounding box center [715, 442] width 44 height 24
click at [547, 209] on div "Applied filters: Selected agents: 1" at bounding box center [523, 216] width 887 height 26
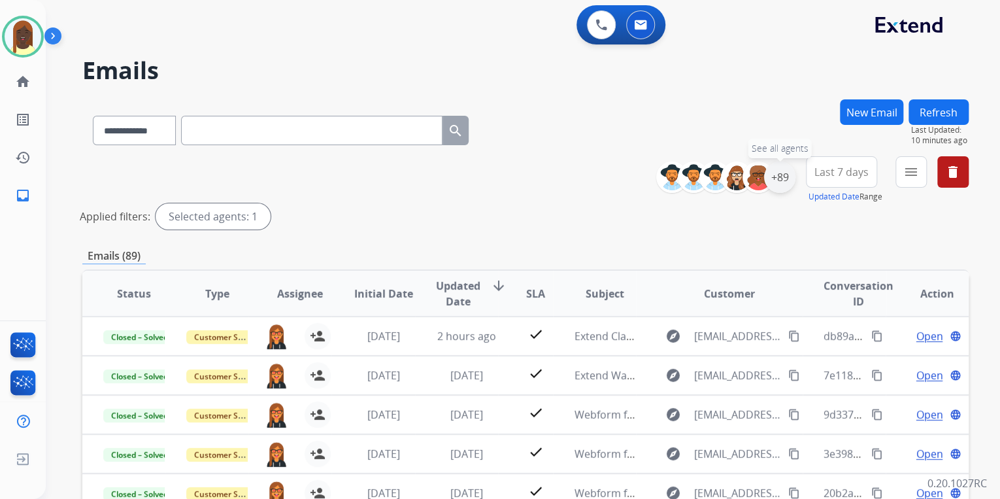
click at [784, 188] on div "+89" at bounding box center [779, 177] width 31 height 31
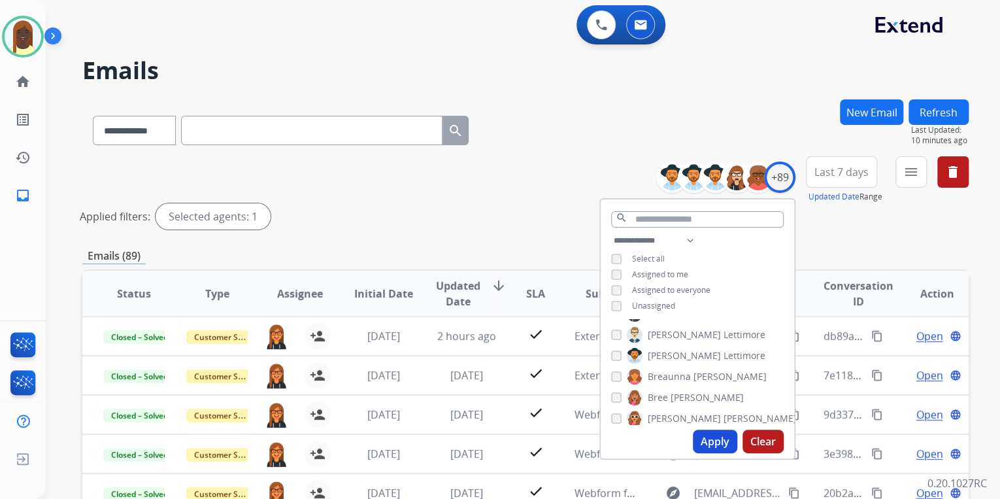
scroll to position [105, 0]
drag, startPoint x: 714, startPoint y: 442, endPoint x: 704, endPoint y: 420, distance: 24.0
click at [714, 442] on button "Apply" at bounding box center [715, 442] width 44 height 24
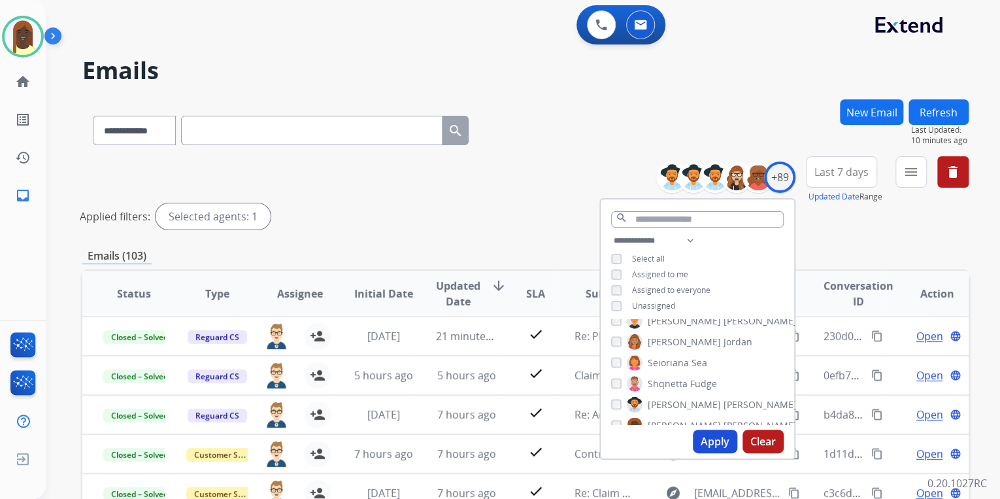
scroll to position [1465, 0]
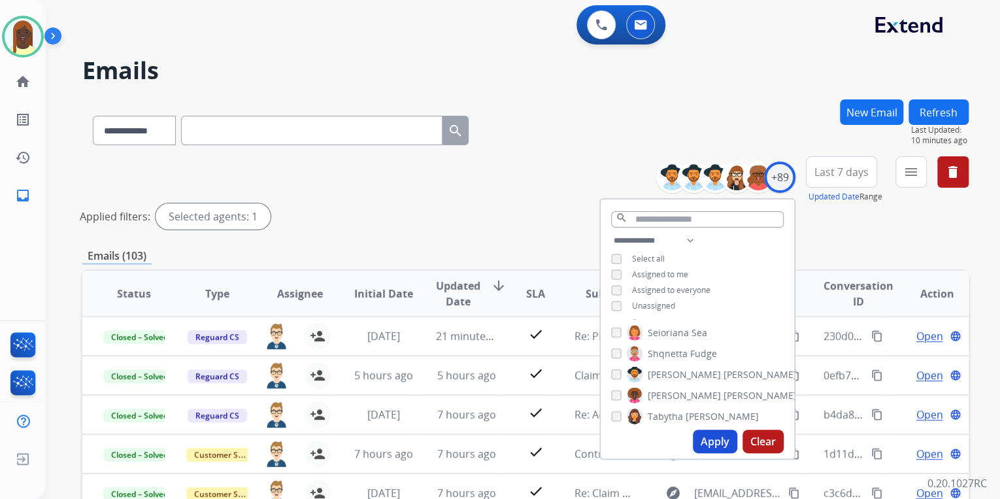
click at [710, 442] on button "Apply" at bounding box center [715, 442] width 44 height 24
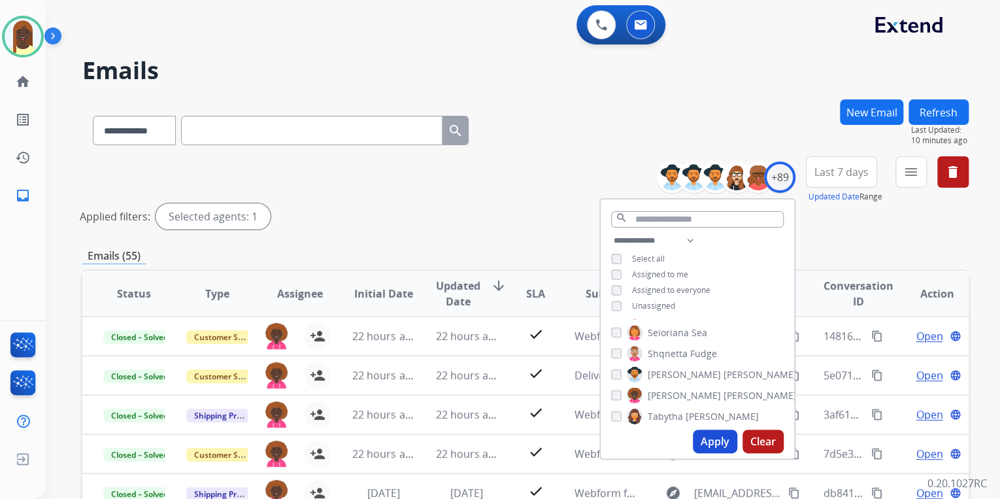
click at [561, 239] on div "**********" at bounding box center [525, 437] width 887 height 676
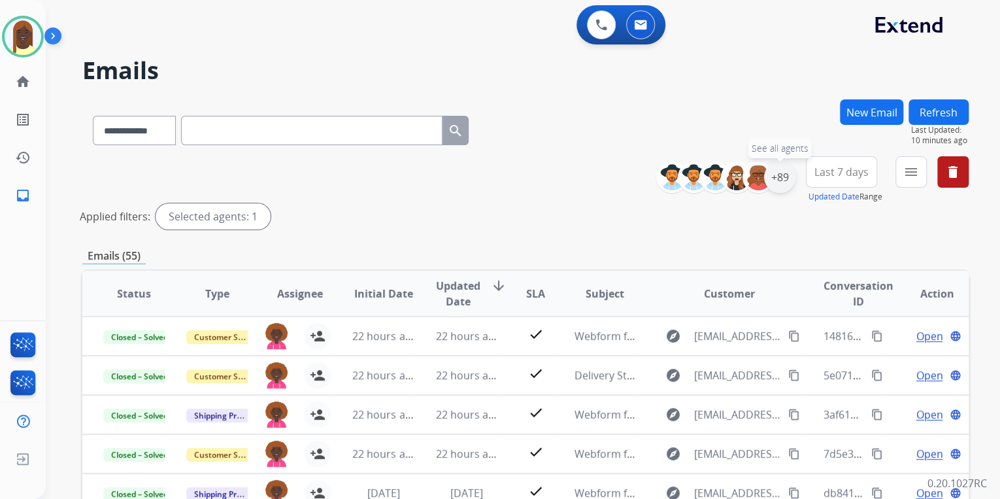
click at [777, 184] on div "+89" at bounding box center [779, 177] width 31 height 31
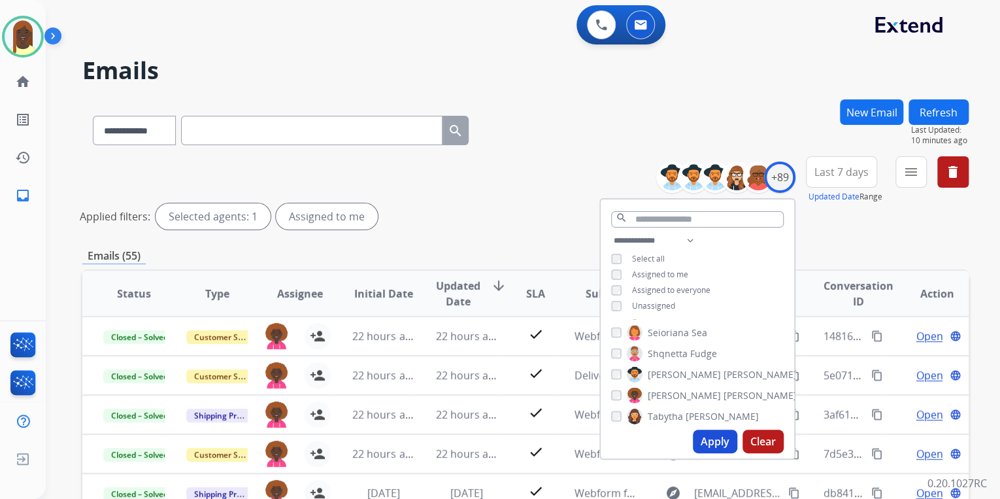
click at [715, 442] on button "Apply" at bounding box center [715, 442] width 44 height 24
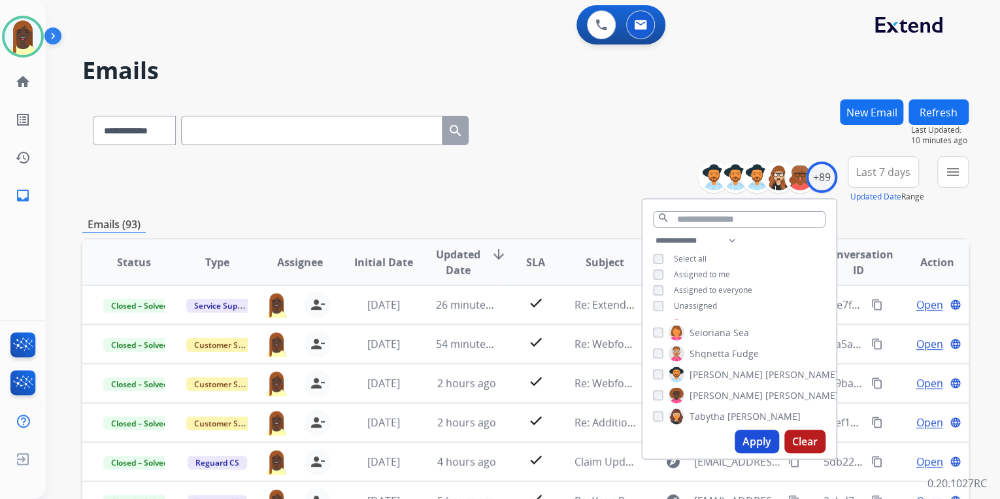
click at [589, 188] on div "**********" at bounding box center [525, 179] width 887 height 47
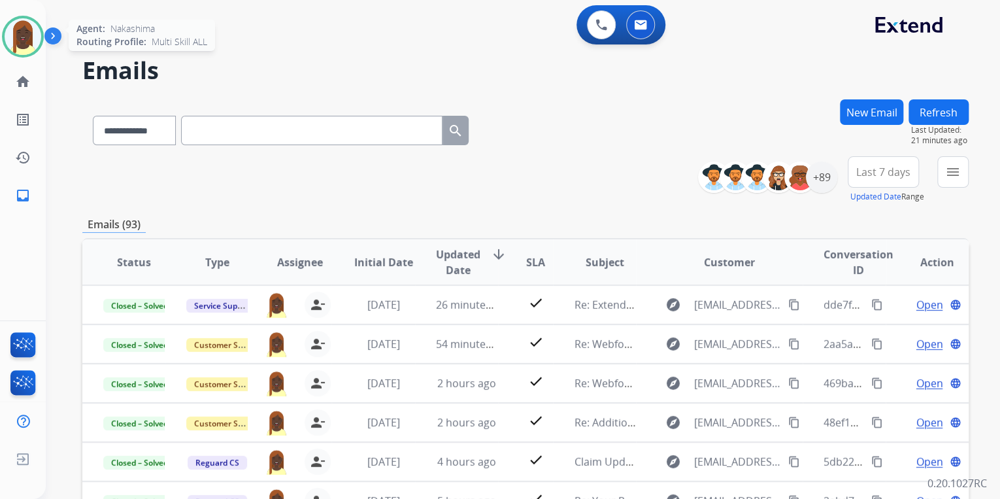
click at [25, 39] on img at bounding box center [23, 36] width 37 height 37
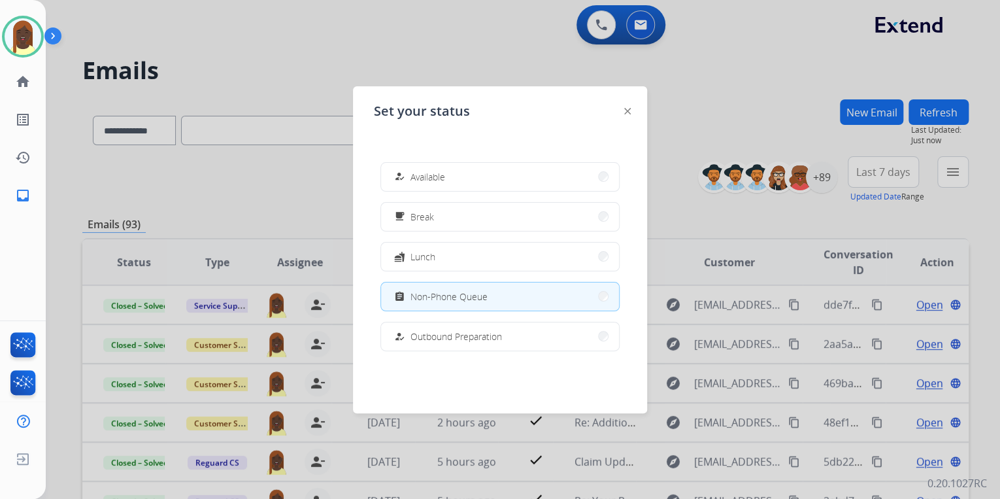
click at [760, 122] on div at bounding box center [500, 249] width 1000 height 499
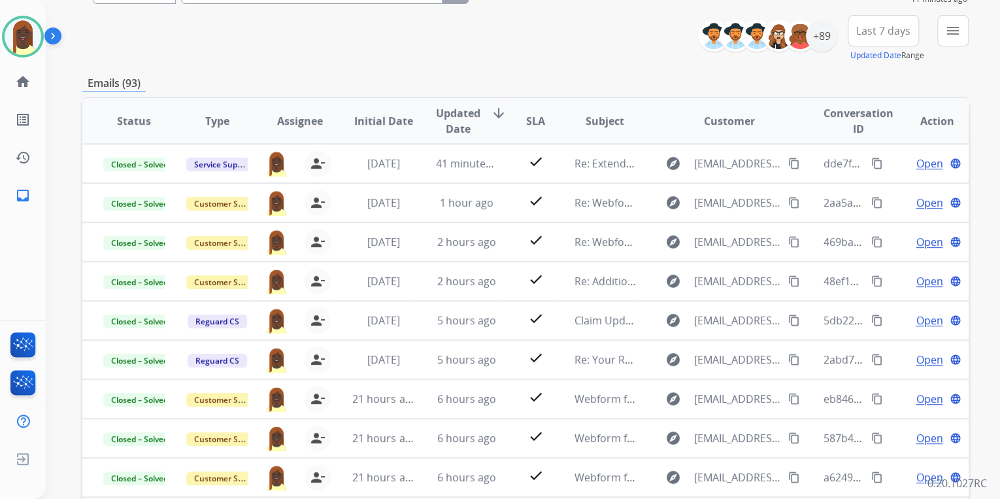
scroll to position [0, 0]
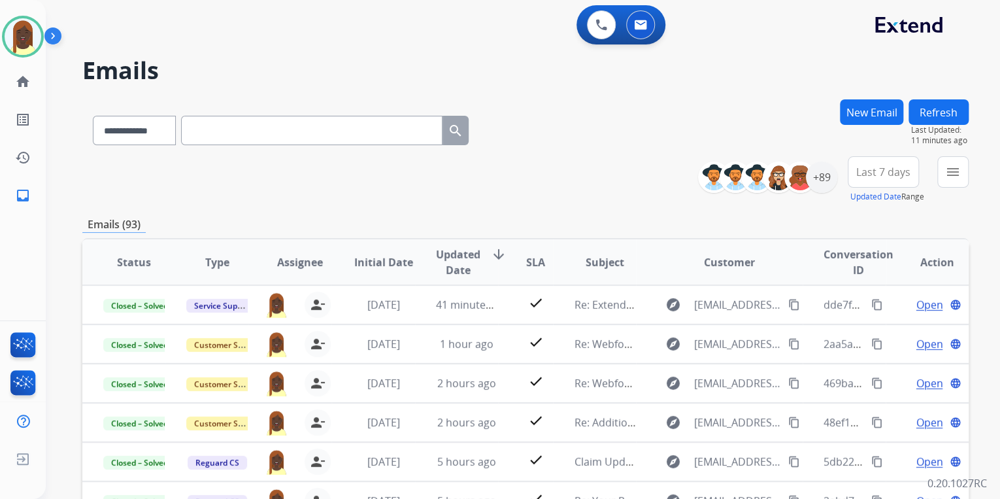
click at [615, 166] on div "**********" at bounding box center [525, 179] width 887 height 47
click at [24, 43] on img at bounding box center [23, 36] width 37 height 37
click at [590, 182] on div "**********" at bounding box center [525, 179] width 887 height 47
click at [603, 136] on div "**********" at bounding box center [525, 127] width 887 height 57
click at [816, 184] on div "+89" at bounding box center [821, 177] width 31 height 31
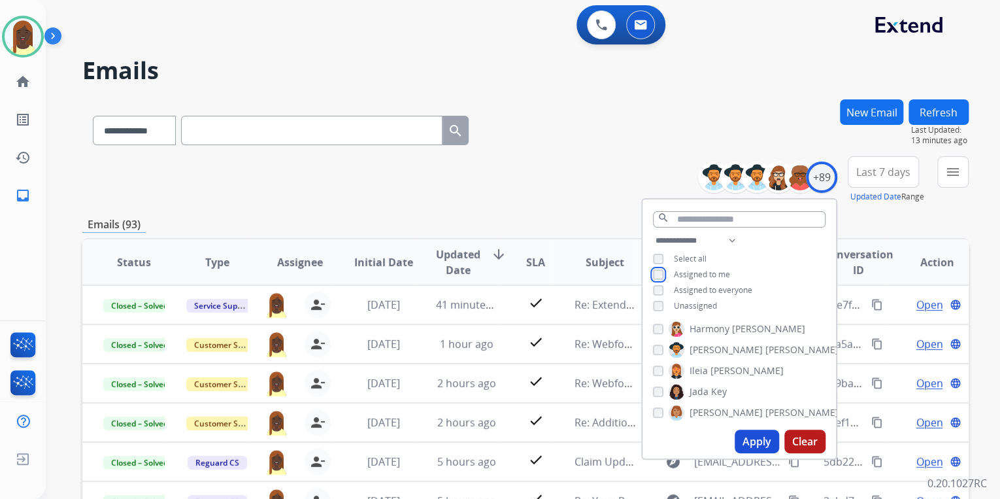
scroll to position [562, 0]
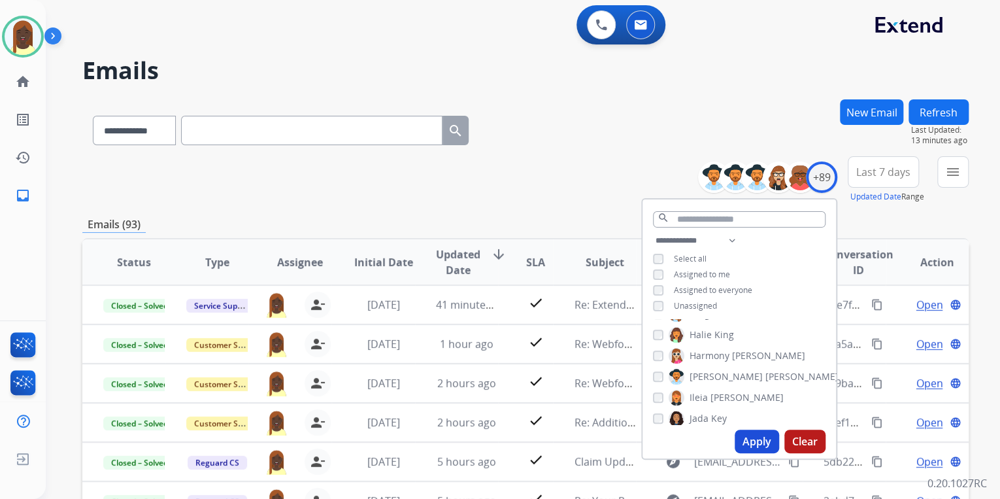
drag, startPoint x: 757, startPoint y: 446, endPoint x: 731, endPoint y: 412, distance: 42.5
click at [757, 442] on button "Apply" at bounding box center [757, 442] width 44 height 24
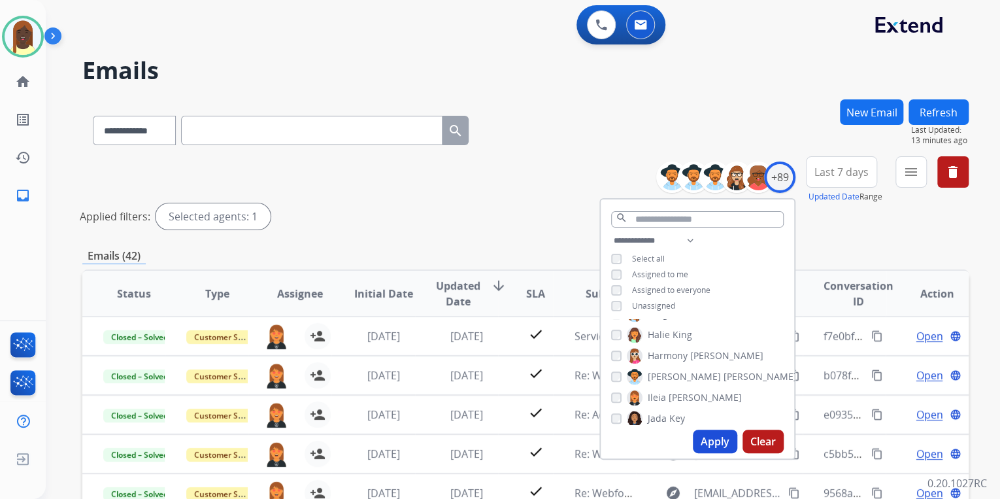
click at [523, 242] on div "**********" at bounding box center [525, 437] width 887 height 676
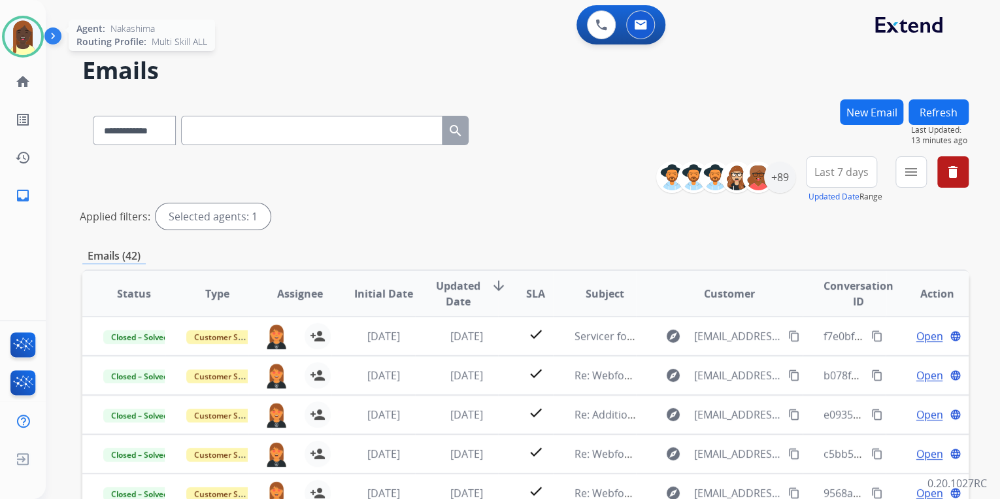
click at [29, 39] on img at bounding box center [23, 36] width 37 height 37
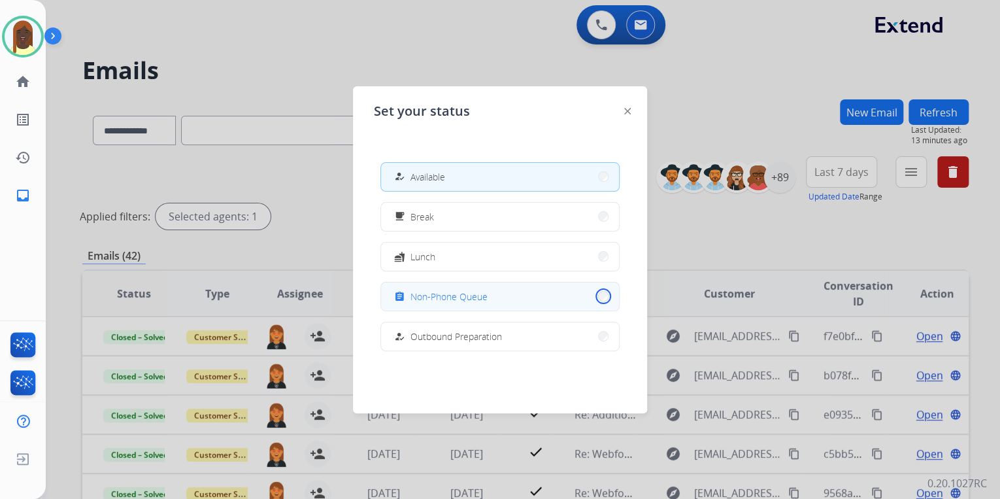
click at [596, 297] on button "assignment Non-Phone Queue" at bounding box center [500, 296] width 238 height 28
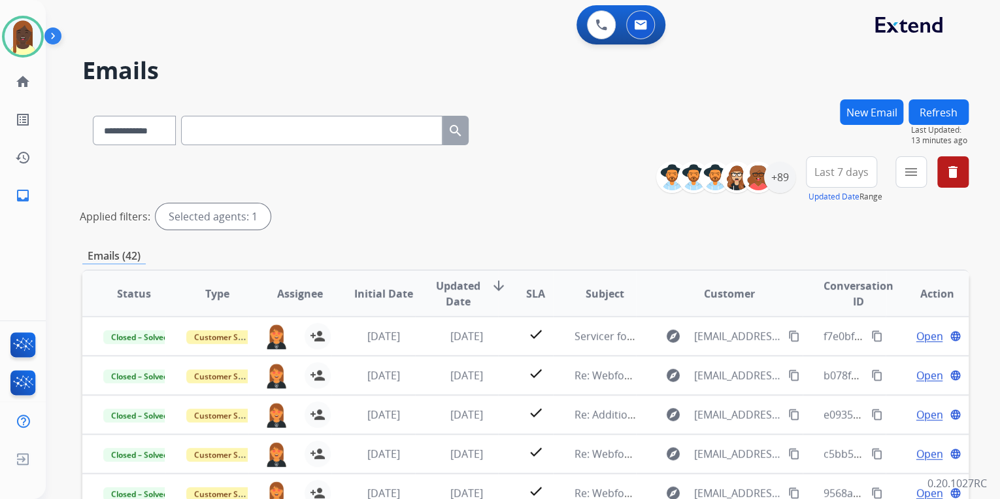
click at [591, 232] on div "**********" at bounding box center [525, 195] width 887 height 78
click at [784, 188] on div "+89" at bounding box center [779, 177] width 31 height 31
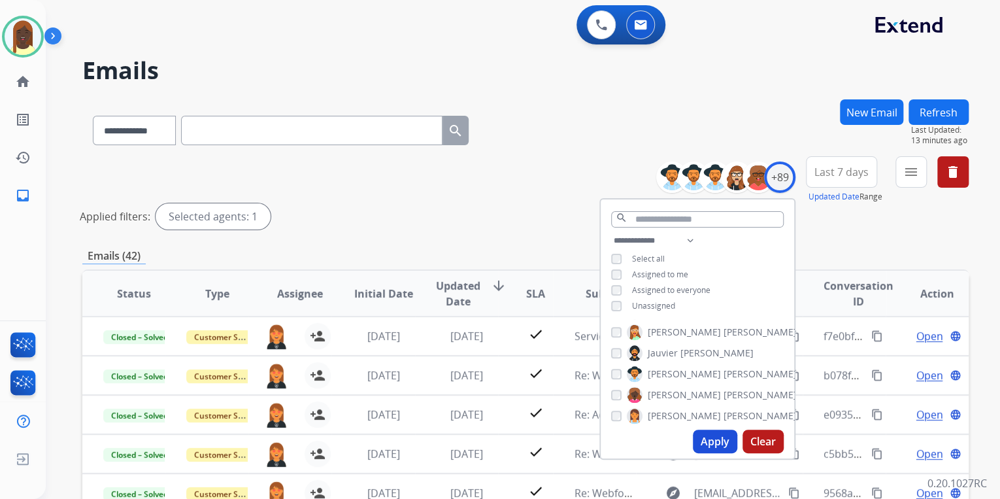
scroll to position [719, 0]
click at [710, 437] on button "Apply" at bounding box center [715, 442] width 44 height 24
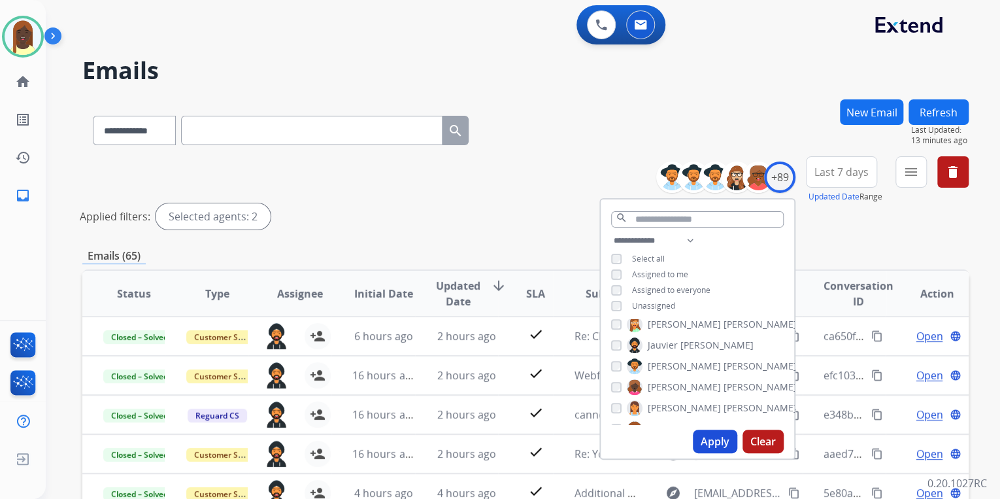
click at [549, 209] on div "Applied filters: Selected agents: 2" at bounding box center [523, 216] width 887 height 26
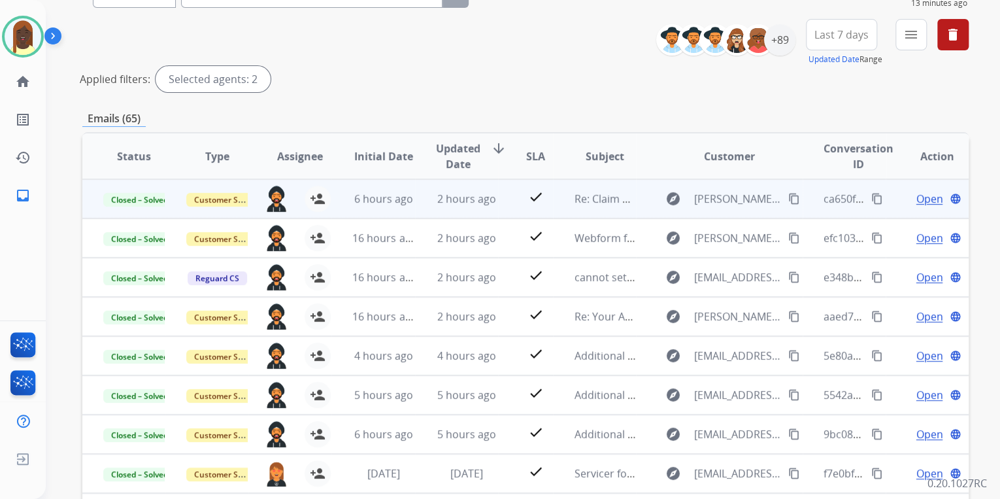
scroll to position [0, 0]
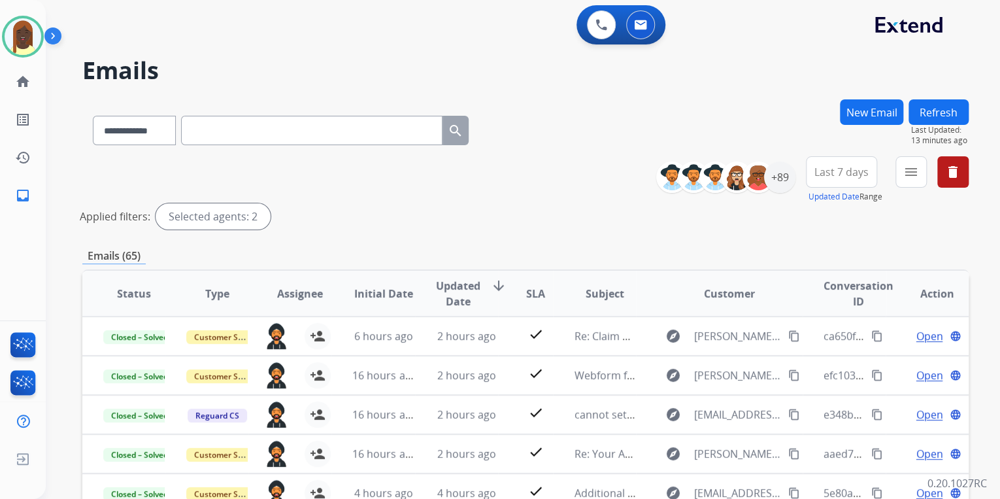
click at [614, 239] on div "**********" at bounding box center [525, 437] width 887 height 676
click at [779, 188] on div "+89" at bounding box center [779, 177] width 31 height 31
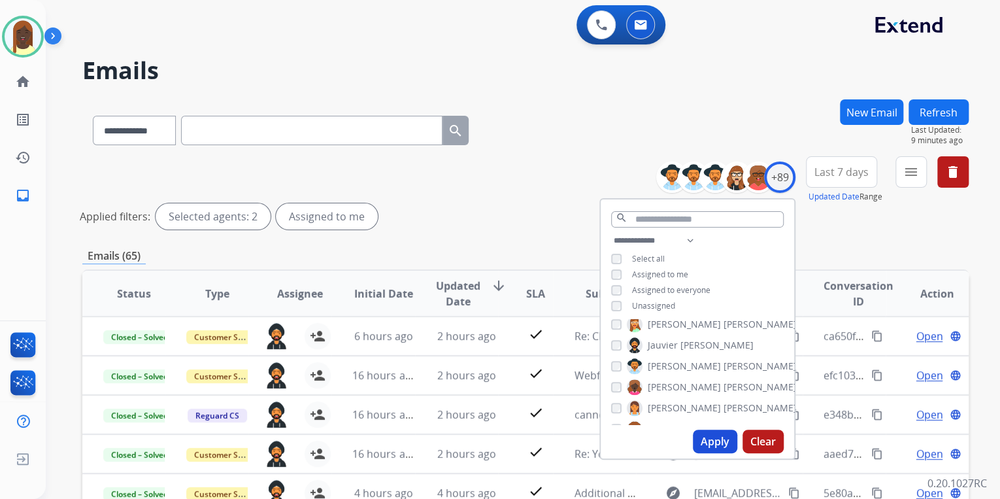
click at [714, 440] on button "Apply" at bounding box center [715, 442] width 44 height 24
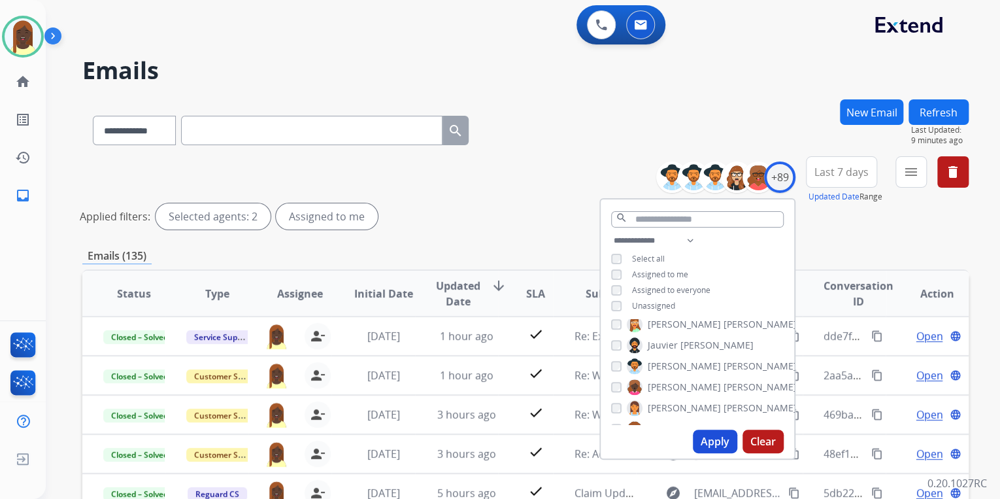
click at [560, 179] on div "**********" at bounding box center [525, 195] width 887 height 78
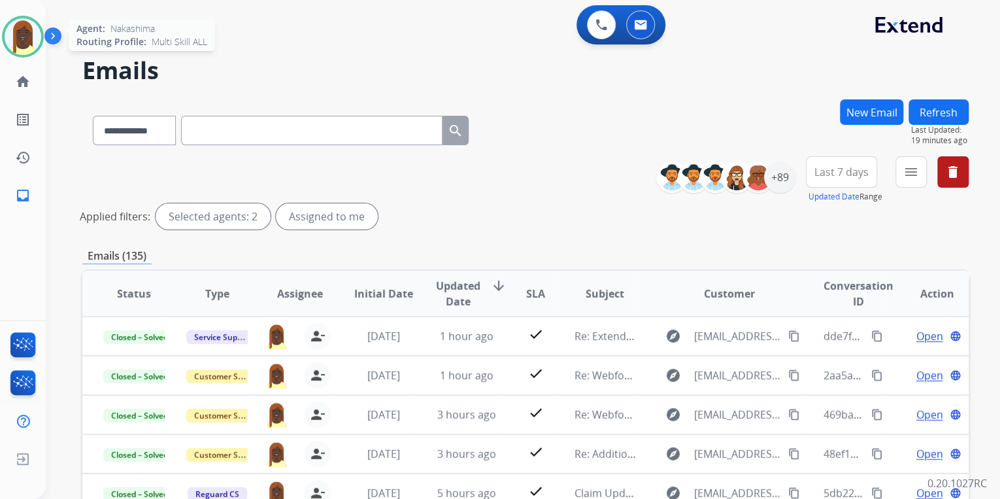
click at [32, 39] on img at bounding box center [23, 36] width 37 height 37
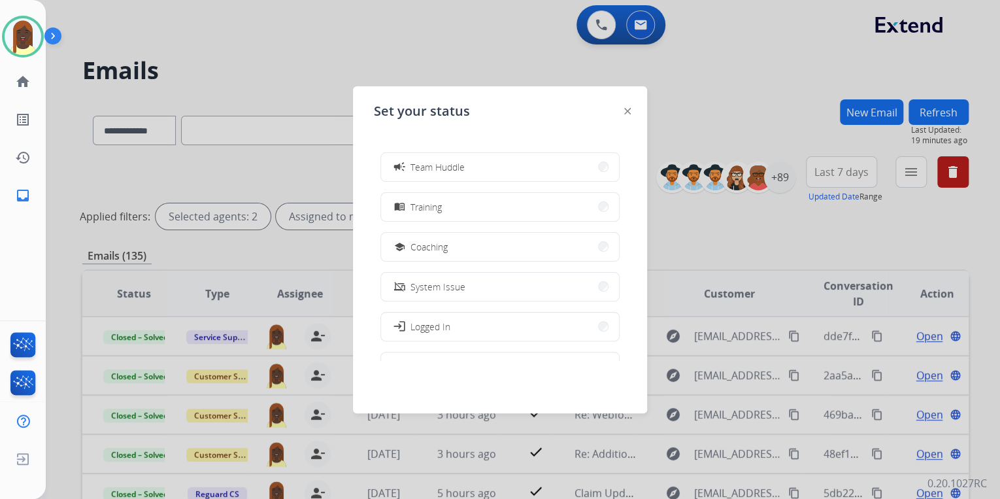
scroll to position [246, 0]
click at [596, 332] on button "work_off Offline" at bounding box center [500, 330] width 238 height 28
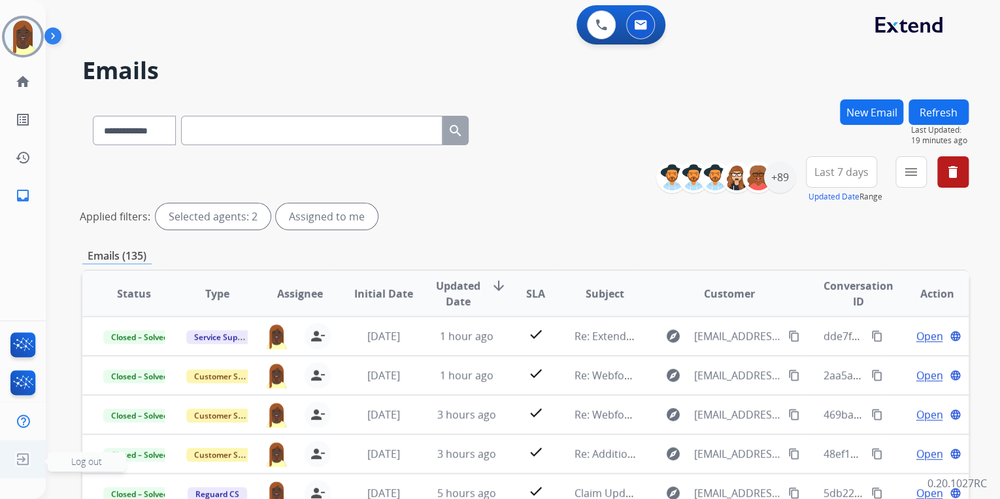
click at [24, 460] on img at bounding box center [23, 459] width 24 height 25
